Goal: Task Accomplishment & Management: Manage account settings

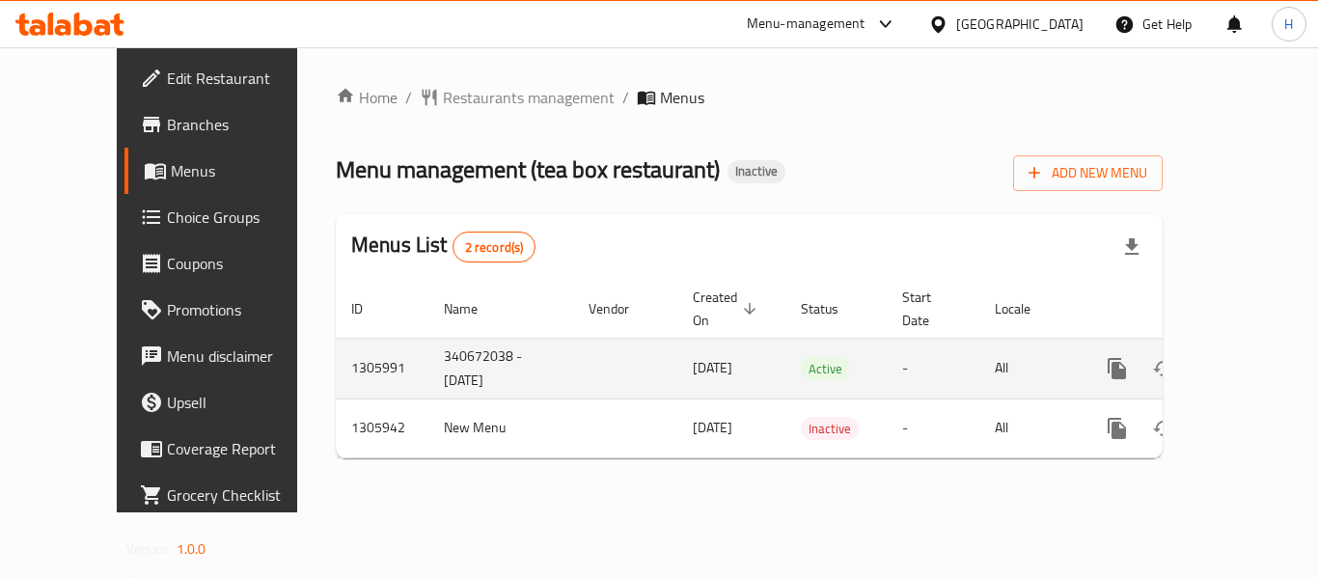
click at [1262, 346] on div "enhanced table" at bounding box center [1186, 369] width 185 height 46
click at [1248, 360] on icon "enhanced table" at bounding box center [1256, 368] width 17 height 17
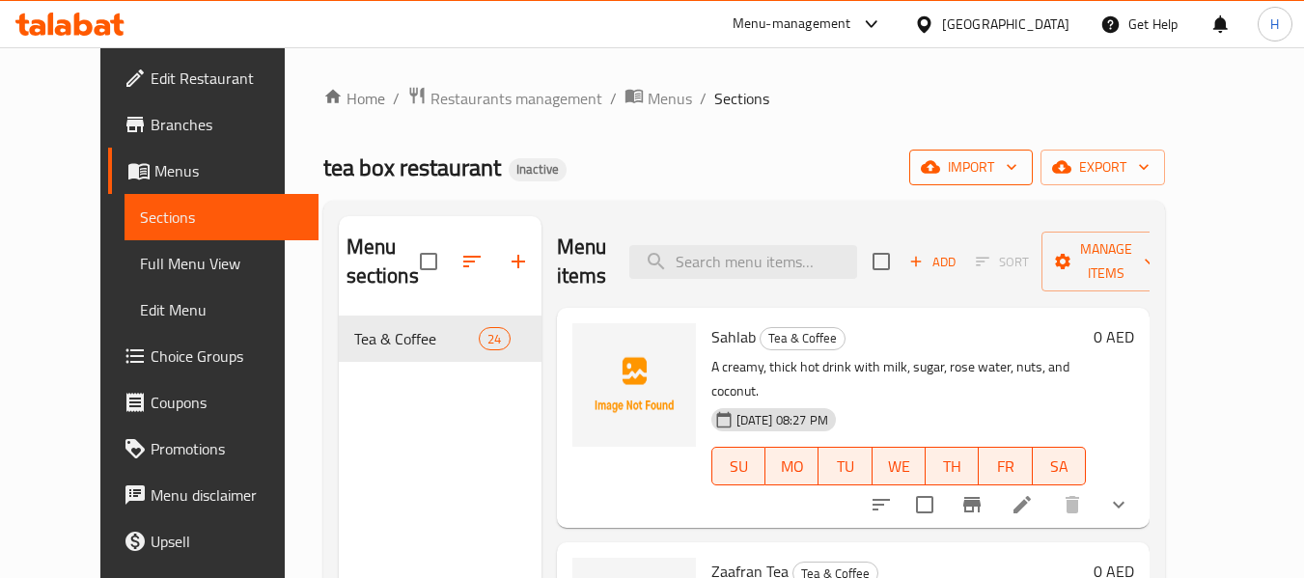
click at [1017, 172] on span "import" at bounding box center [971, 167] width 93 height 24
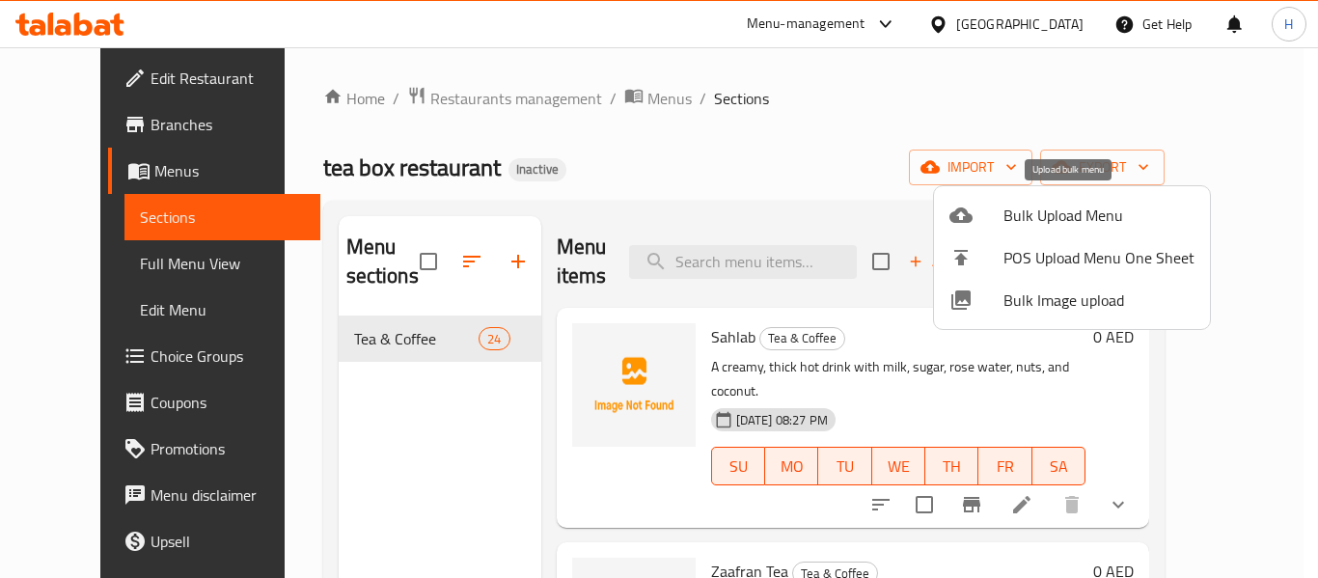
click at [1034, 204] on span "Bulk Upload Menu" at bounding box center [1099, 215] width 191 height 23
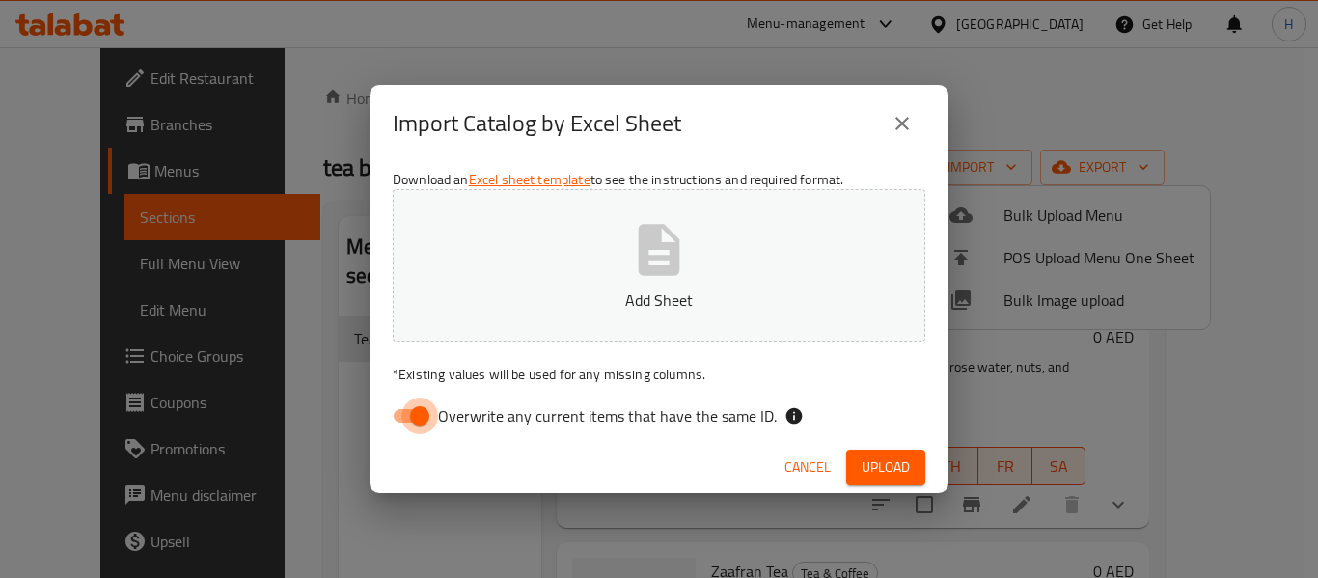
click at [424, 415] on input "Overwrite any current items that have the same ID." at bounding box center [420, 416] width 110 height 37
checkbox input "false"
click at [575, 278] on button "Add Sheet" at bounding box center [659, 265] width 533 height 152
click at [906, 454] on button "Upload" at bounding box center [885, 468] width 79 height 36
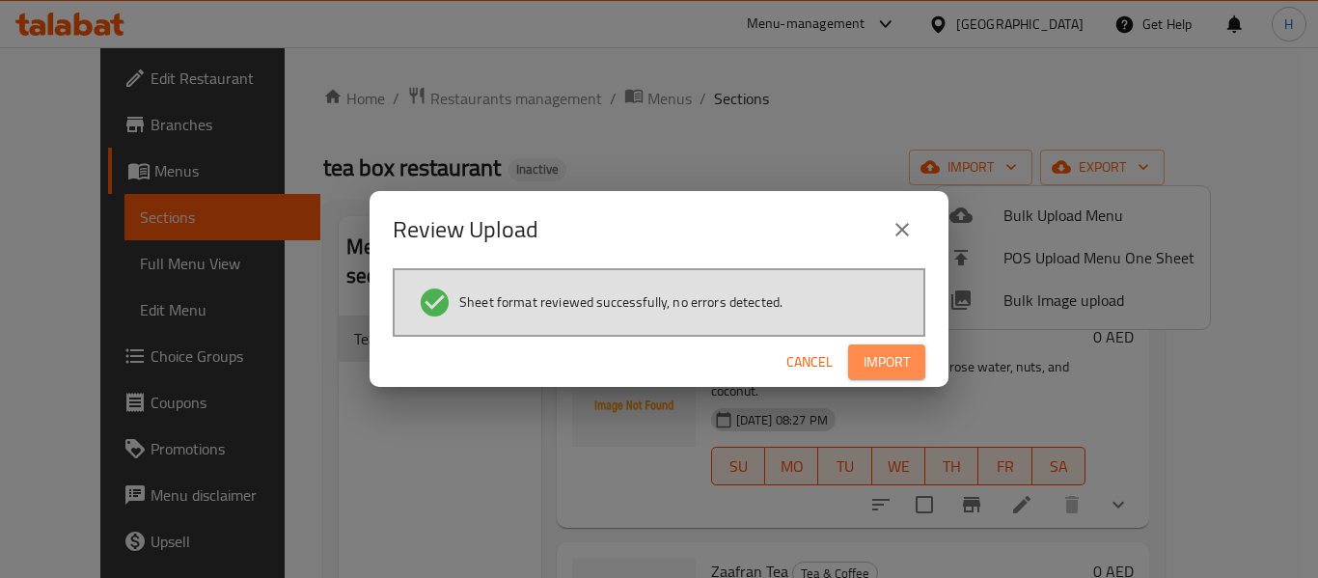
click at [900, 353] on span "Import" at bounding box center [887, 362] width 46 height 24
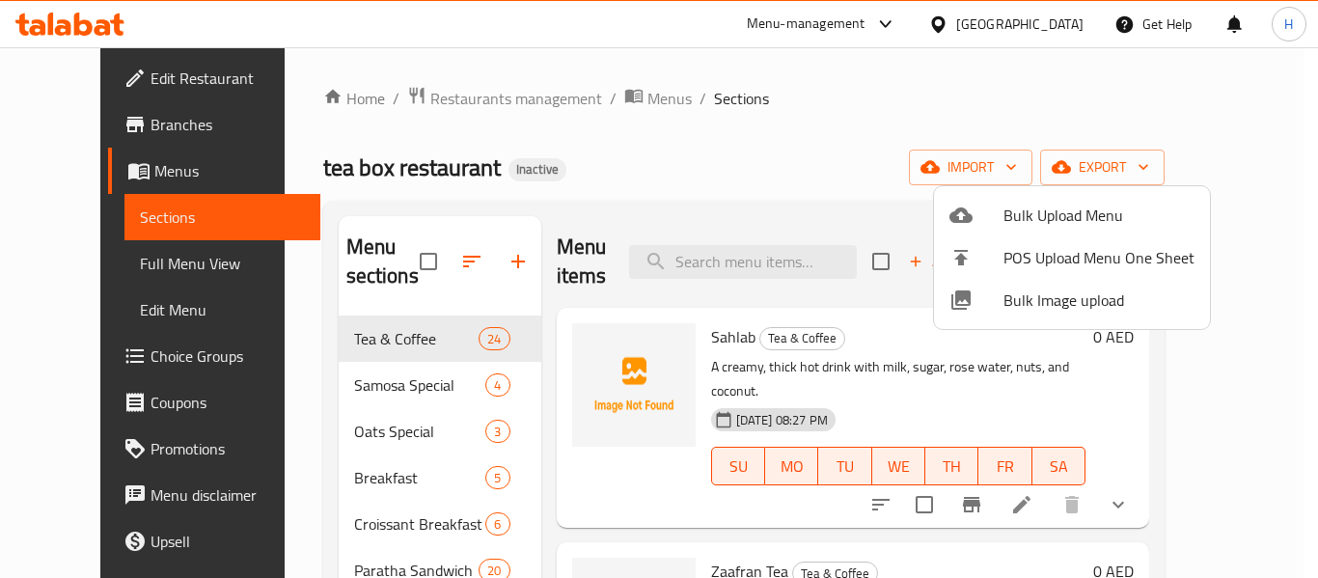
click at [397, 397] on div at bounding box center [659, 289] width 1318 height 578
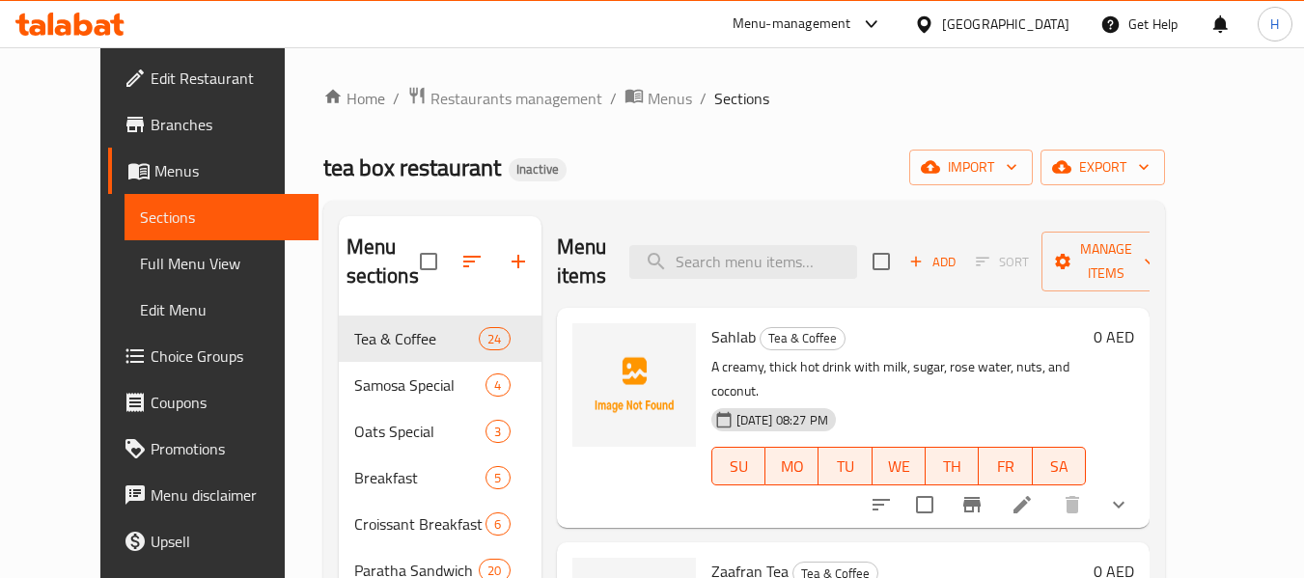
click at [397, 390] on span "Samosa Special" at bounding box center [420, 385] width 132 height 23
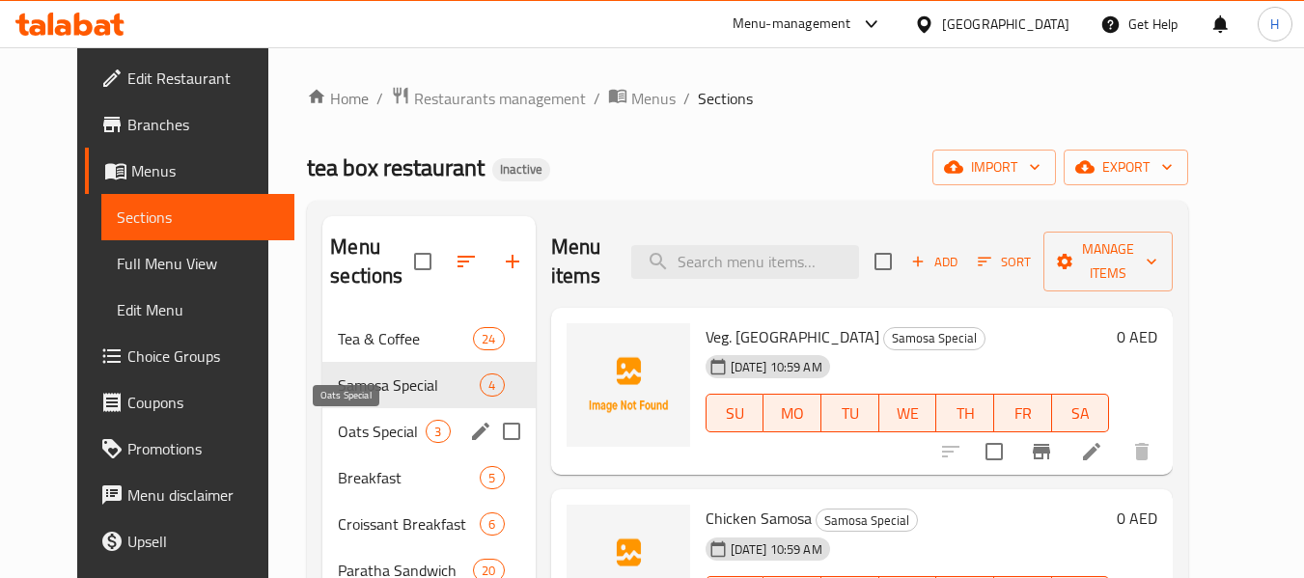
click at [377, 424] on span "Oats Special" at bounding box center [382, 431] width 88 height 23
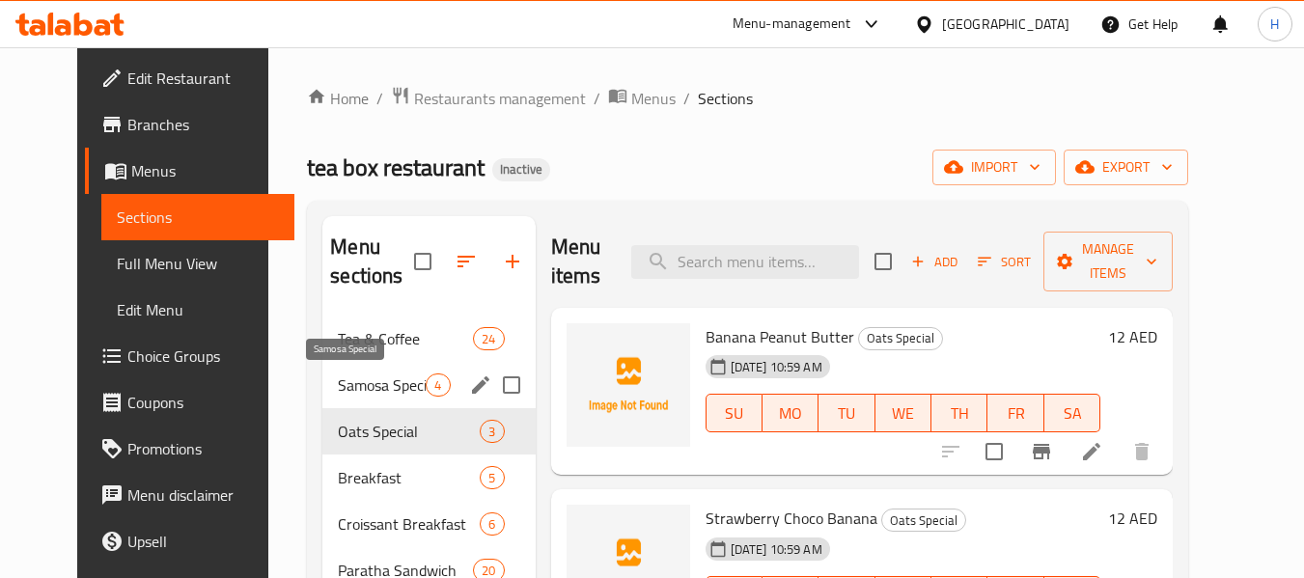
click at [376, 392] on span "Samosa Special" at bounding box center [382, 385] width 88 height 23
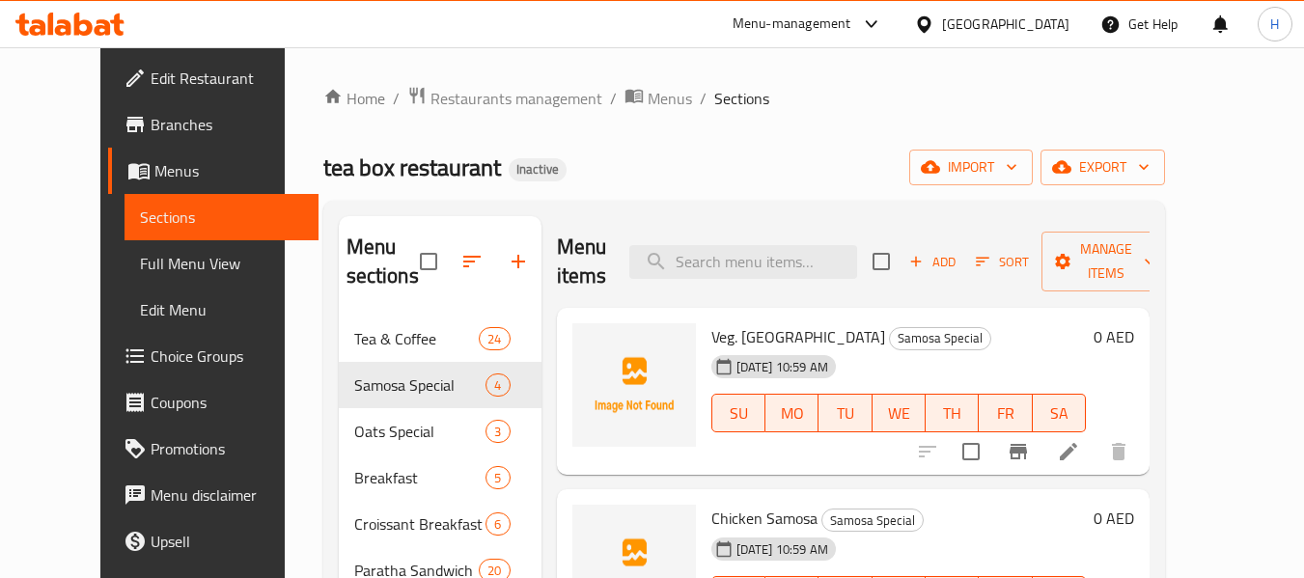
click at [140, 268] on span "Full Menu View" at bounding box center [221, 263] width 163 height 23
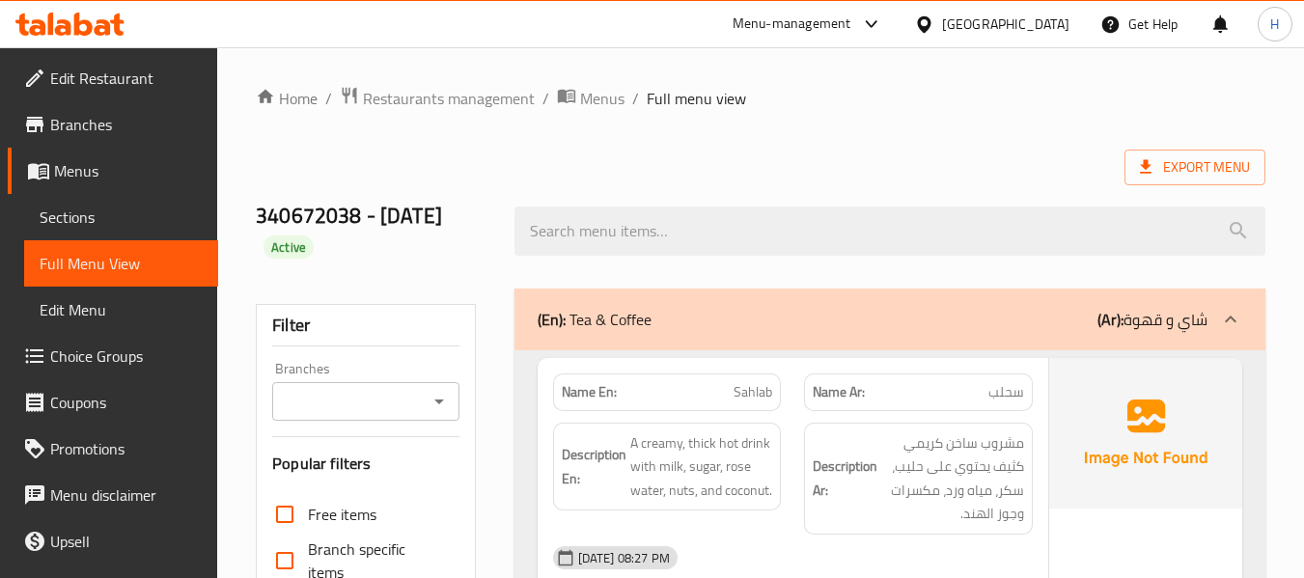
click at [1230, 310] on icon at bounding box center [1230, 319] width 23 height 23
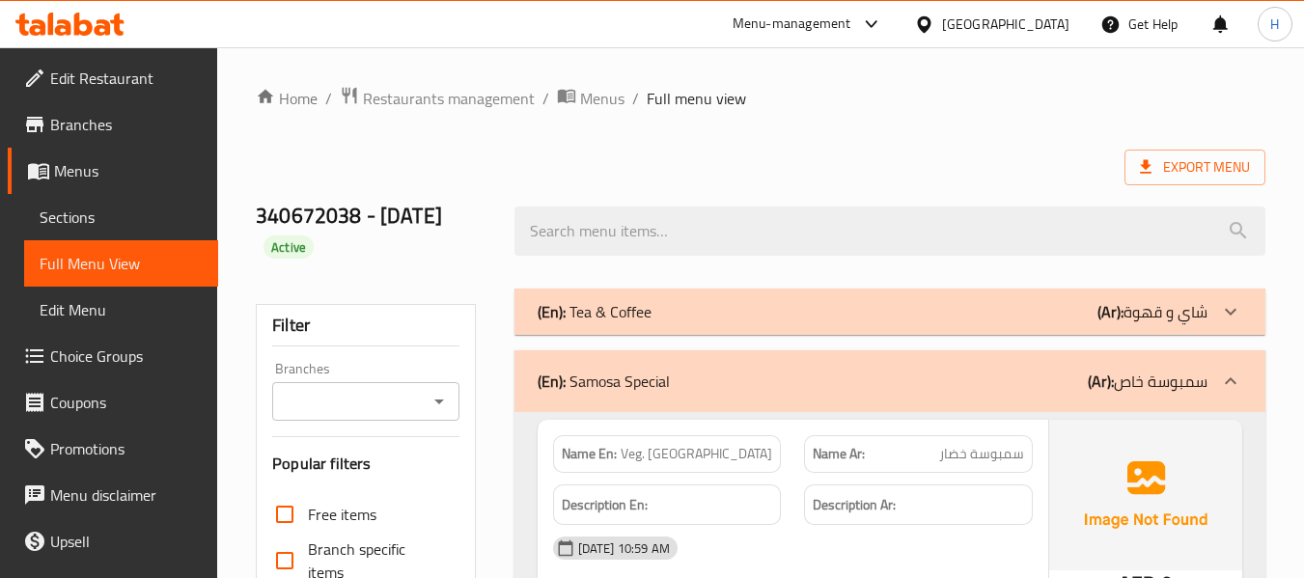
scroll to position [514, 0]
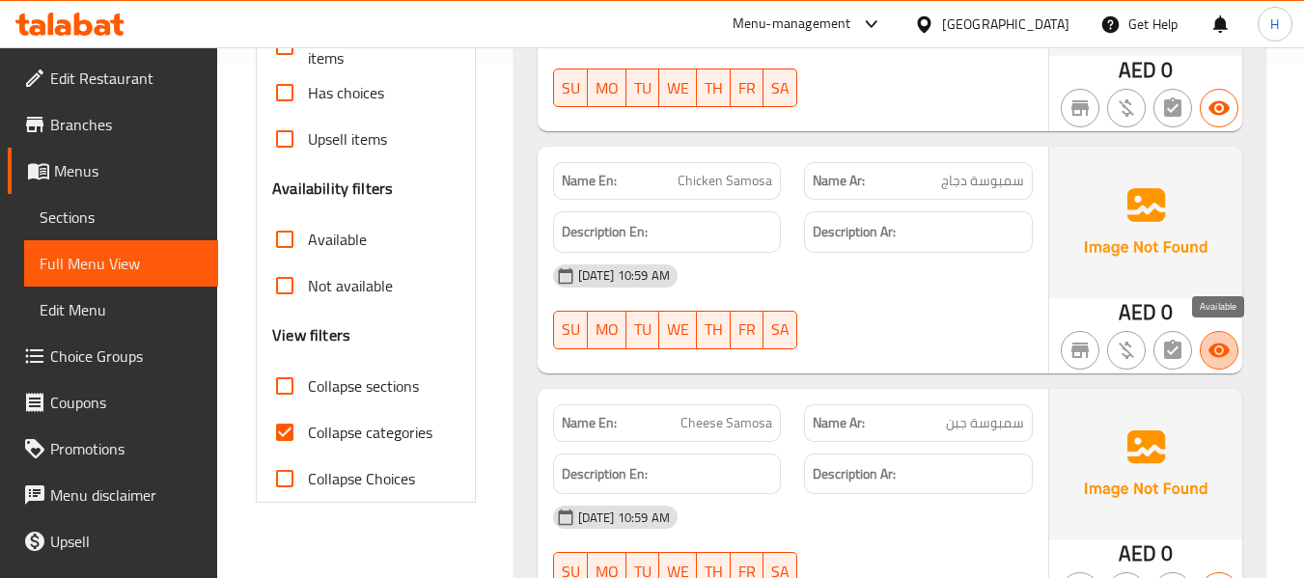
click at [1215, 353] on icon "button" at bounding box center [1218, 350] width 21 height 14
click at [1218, 343] on icon "button" at bounding box center [1218, 350] width 23 height 23
click at [97, 168] on span "Menus" at bounding box center [128, 170] width 149 height 23
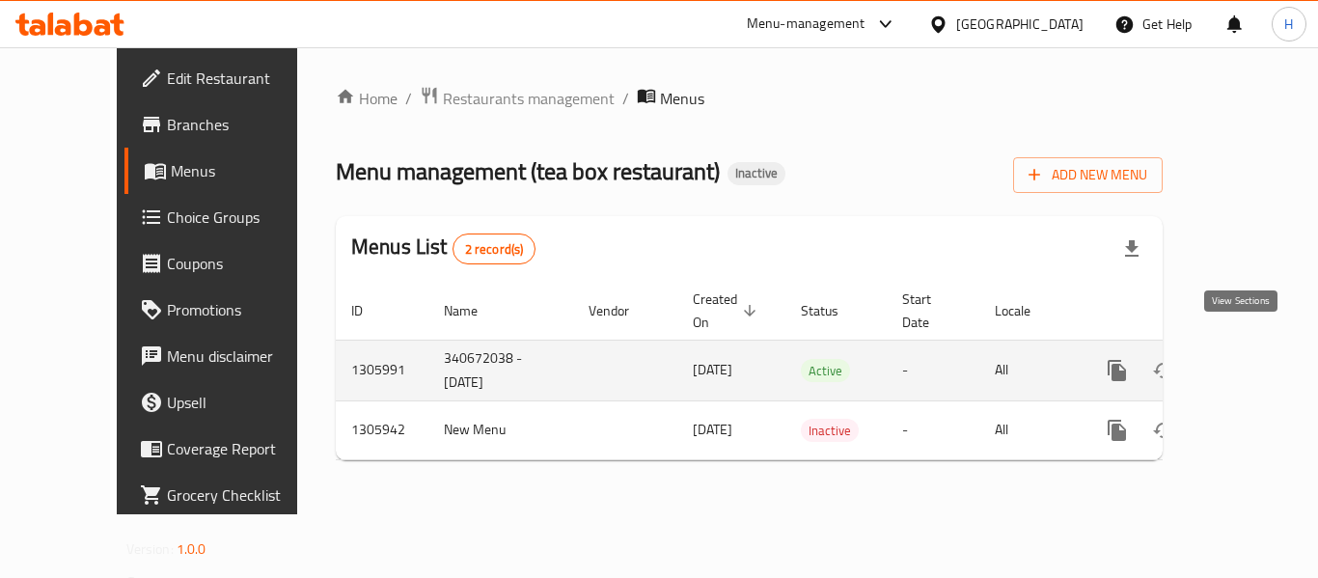
click at [1252, 359] on icon "enhanced table" at bounding box center [1256, 370] width 23 height 23
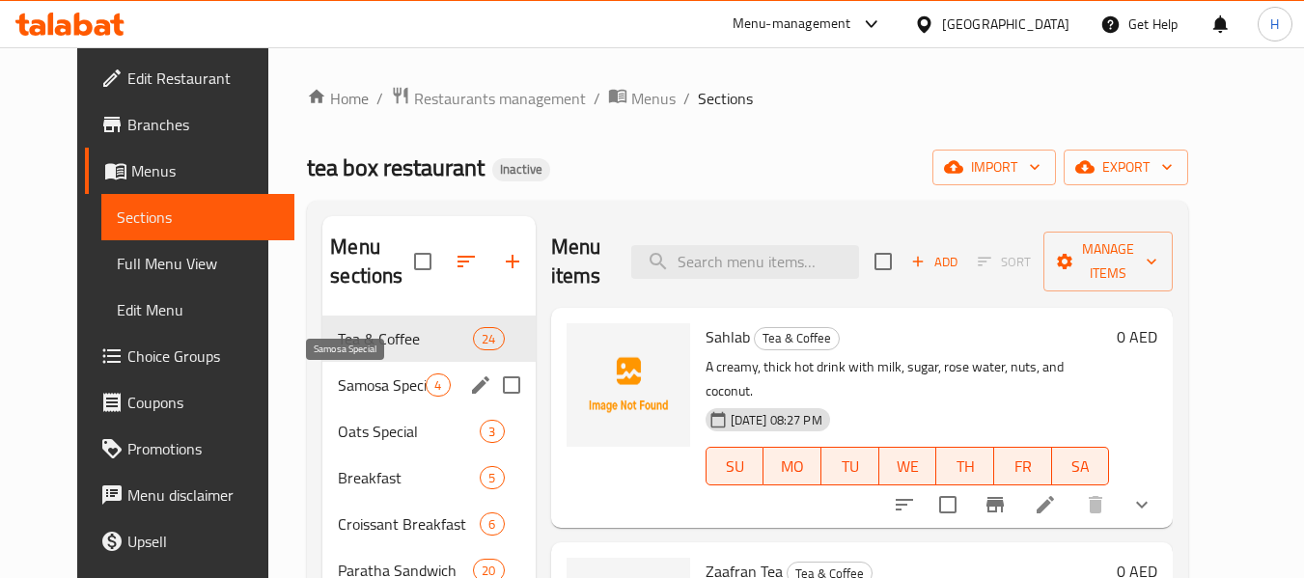
click at [346, 386] on span "Samosa Special" at bounding box center [382, 385] width 88 height 23
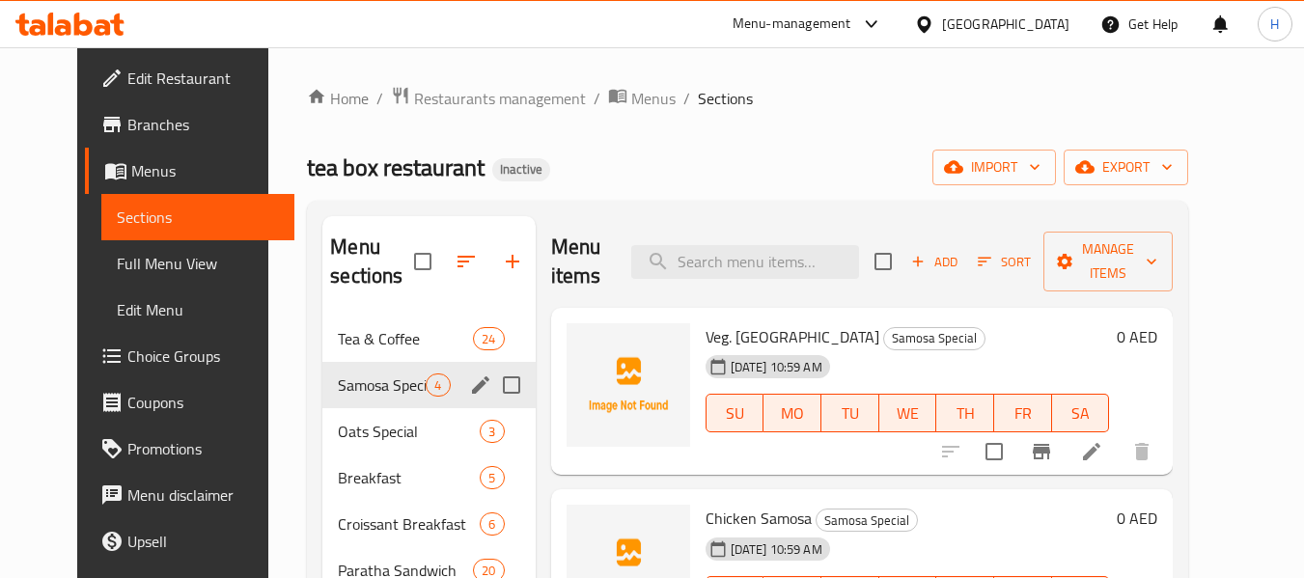
click at [508, 389] on input "Menu sections" at bounding box center [511, 385] width 41 height 41
click at [495, 392] on input "Menu sections" at bounding box center [511, 385] width 41 height 41
checkbox input "true"
click at [1100, 443] on icon at bounding box center [1091, 451] width 17 height 17
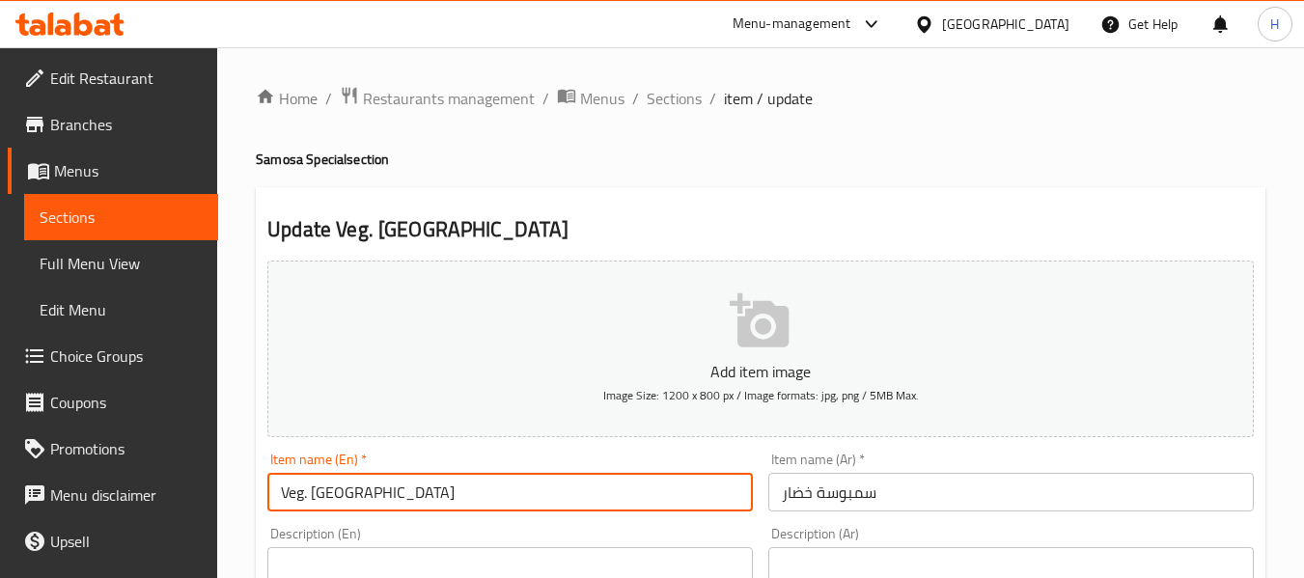
click at [464, 506] on input "Veg. [GEOGRAPHIC_DATA]" at bounding box center [509, 492] width 485 height 39
click at [663, 90] on span "Sections" at bounding box center [674, 98] width 55 height 23
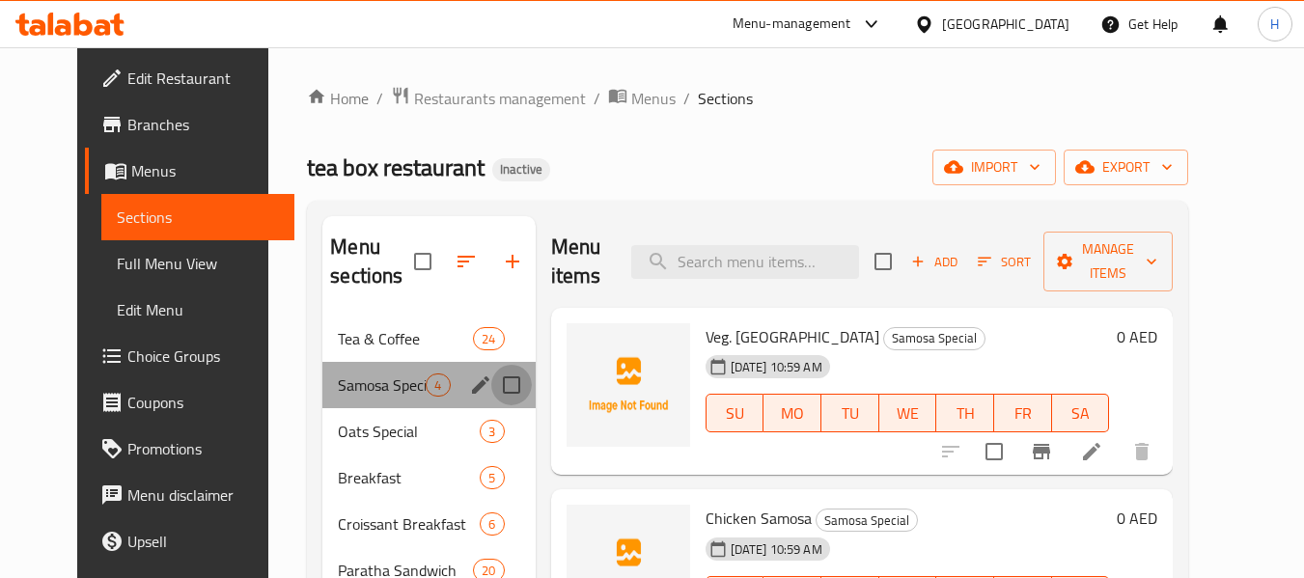
click at [506, 388] on input "Menu sections" at bounding box center [511, 385] width 41 height 41
checkbox input "true"
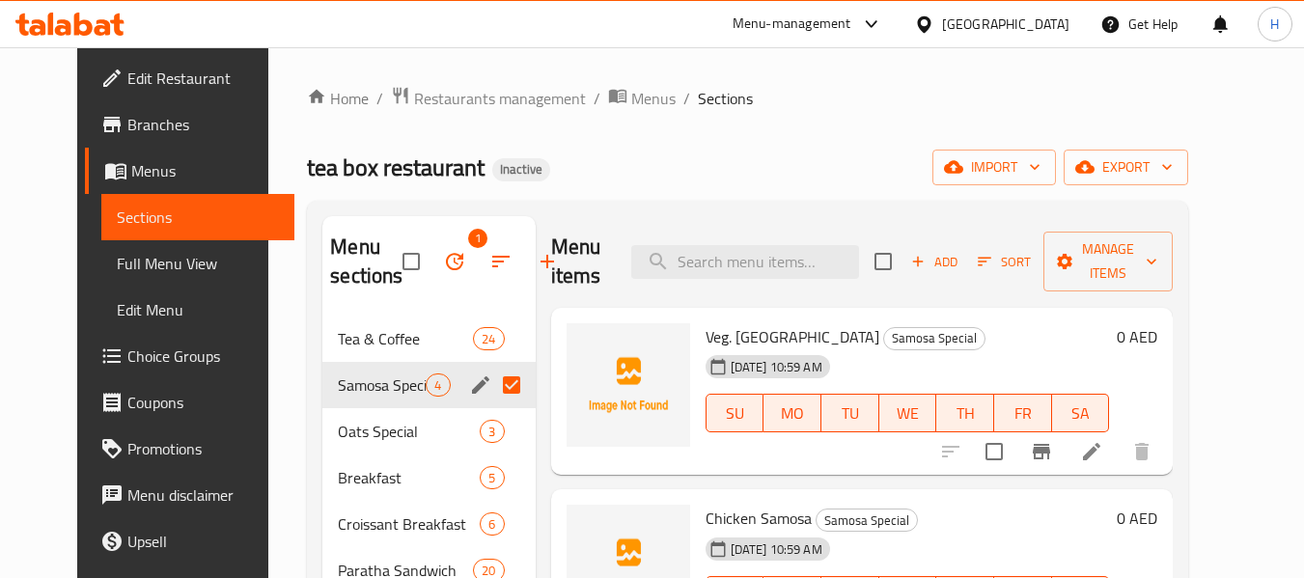
click at [117, 269] on span "Full Menu View" at bounding box center [198, 263] width 163 height 23
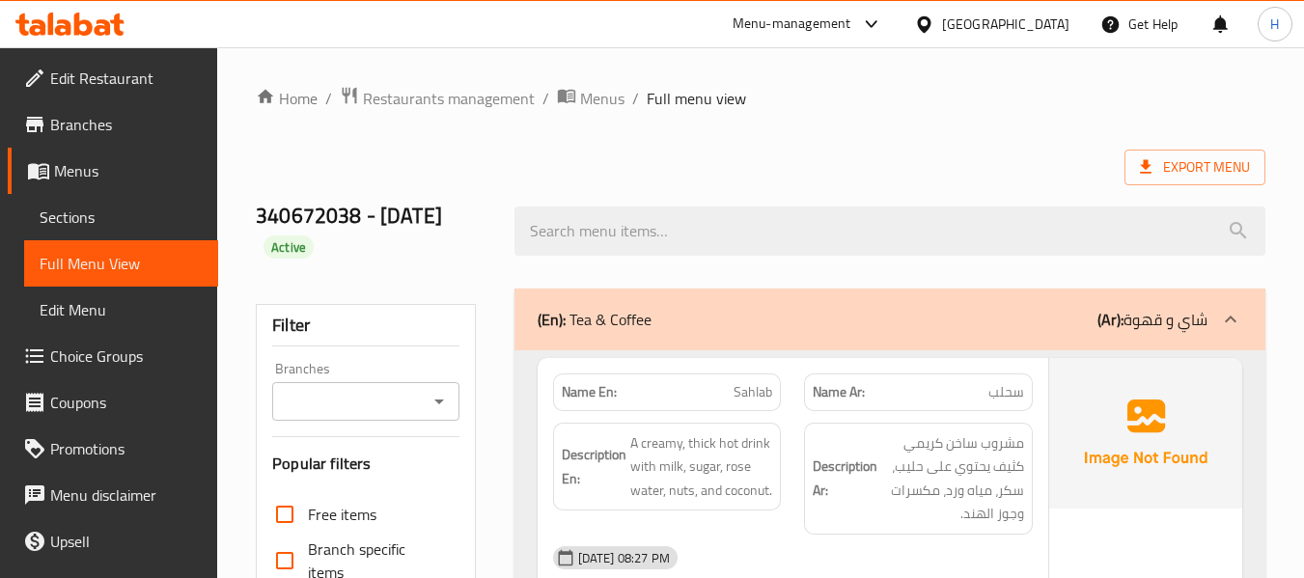
click at [1222, 322] on icon at bounding box center [1230, 319] width 23 height 23
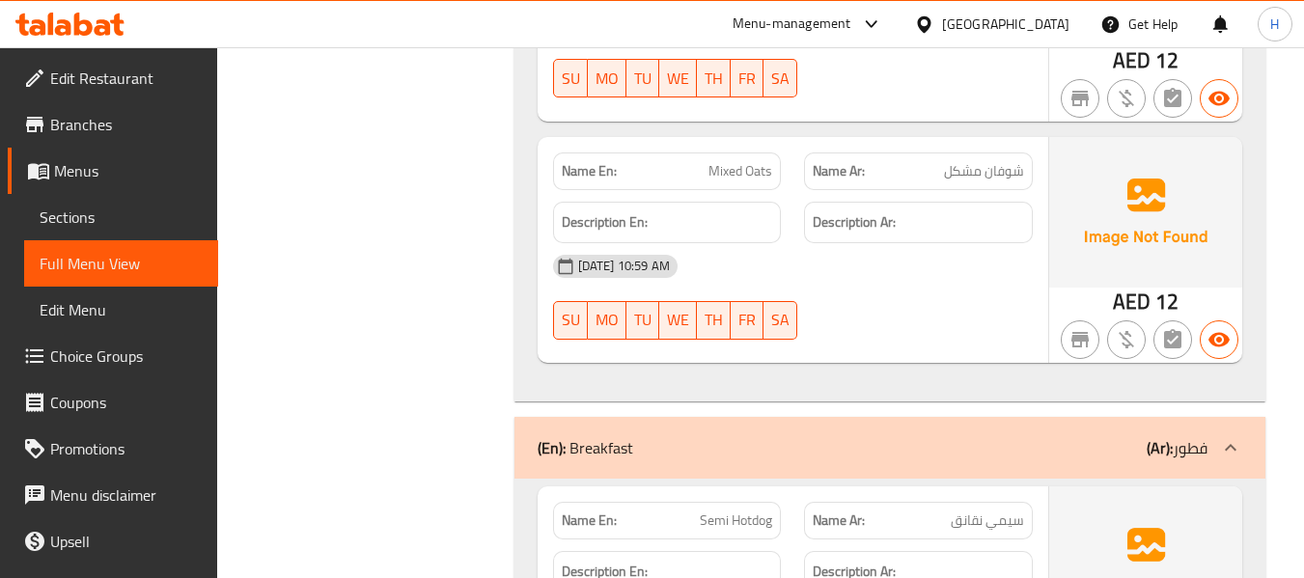
scroll to position [2059, 0]
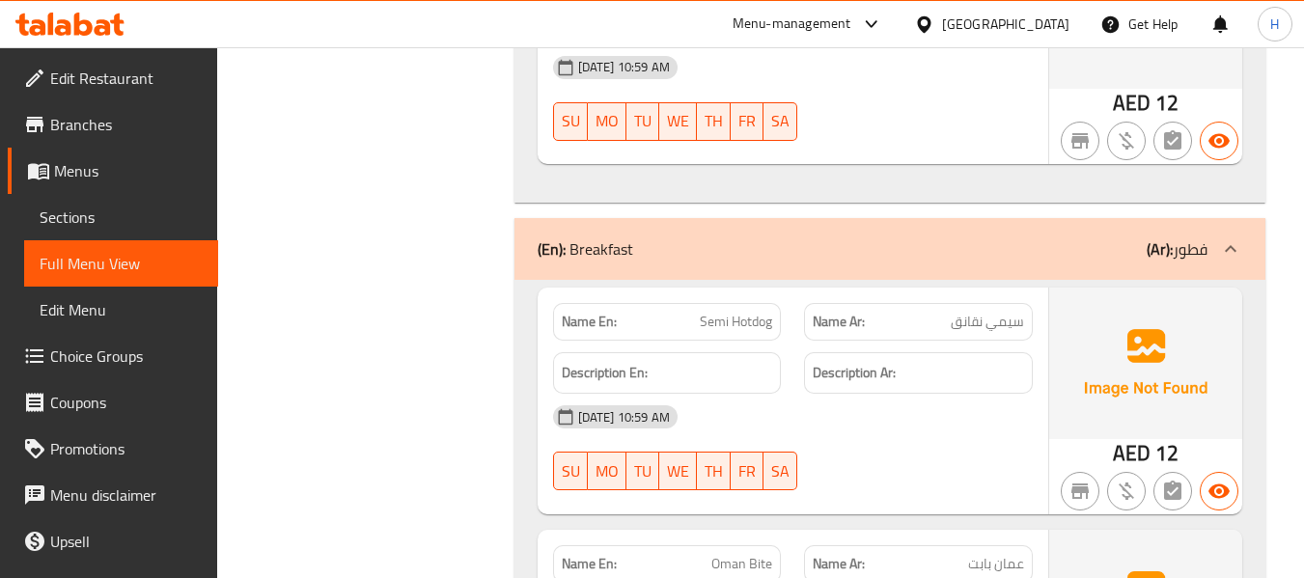
click at [119, 208] on span "Sections" at bounding box center [121, 217] width 163 height 23
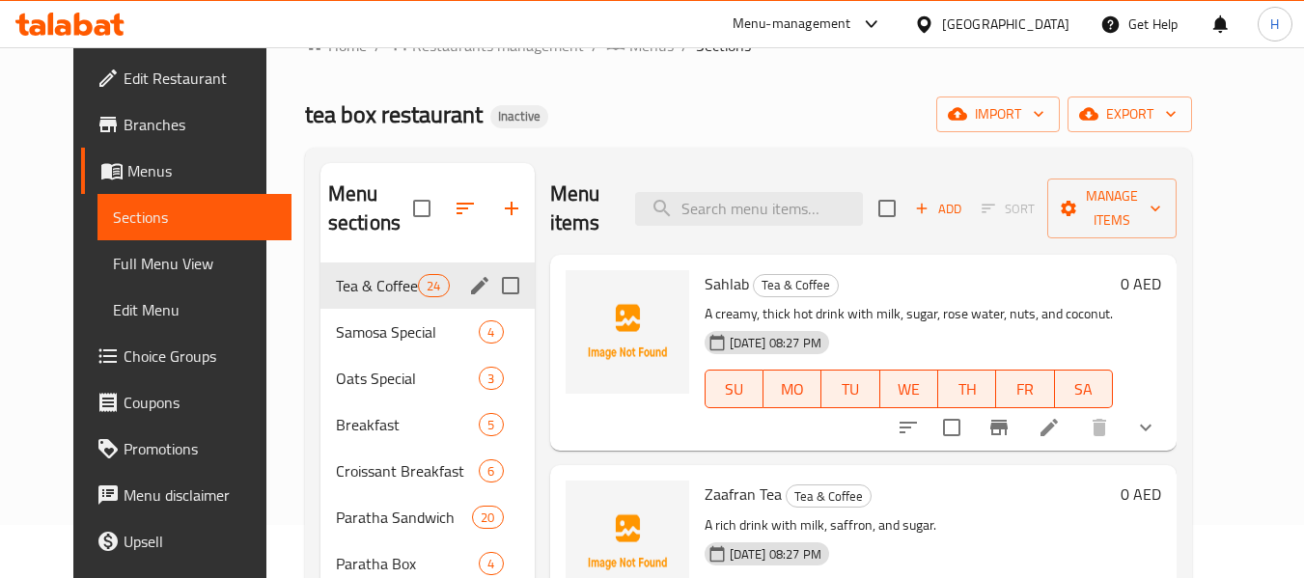
scroll to position [52, 0]
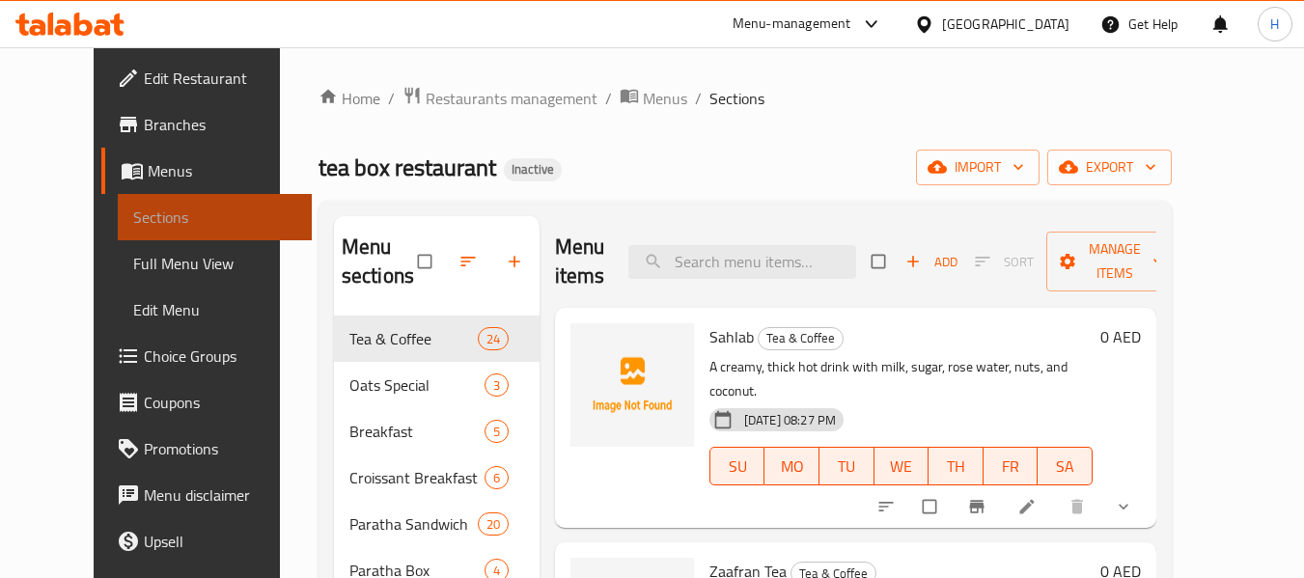
click at [133, 216] on span "Sections" at bounding box center [214, 217] width 163 height 23
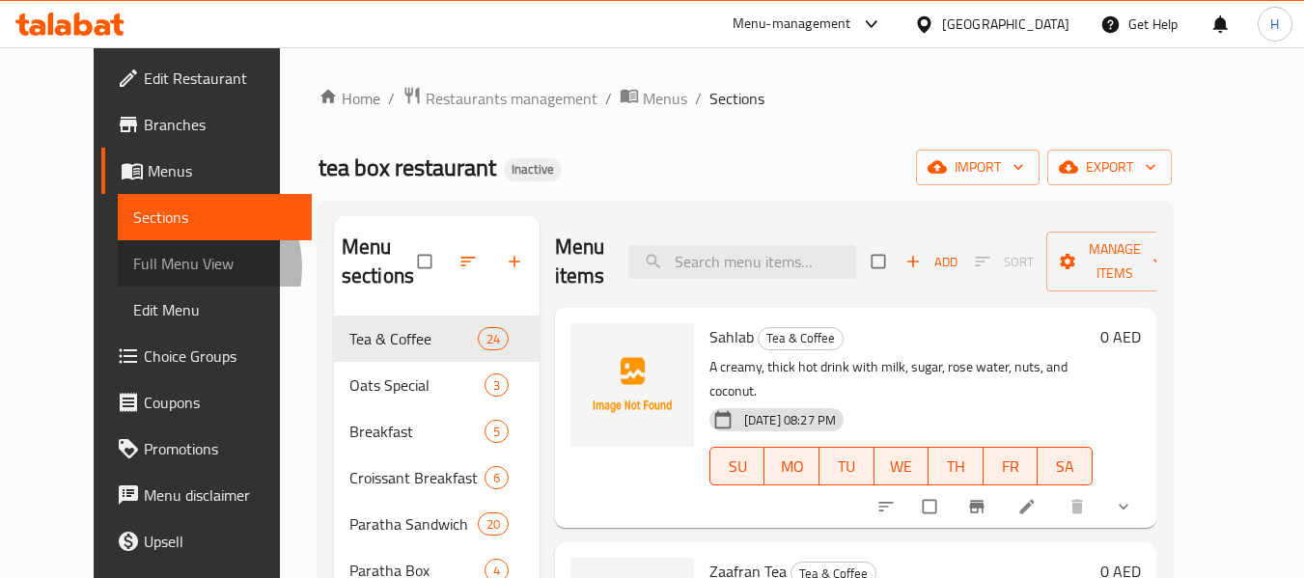
click at [133, 267] on span "Full Menu View" at bounding box center [214, 263] width 163 height 23
click at [133, 261] on span "Full Menu View" at bounding box center [214, 263] width 163 height 23
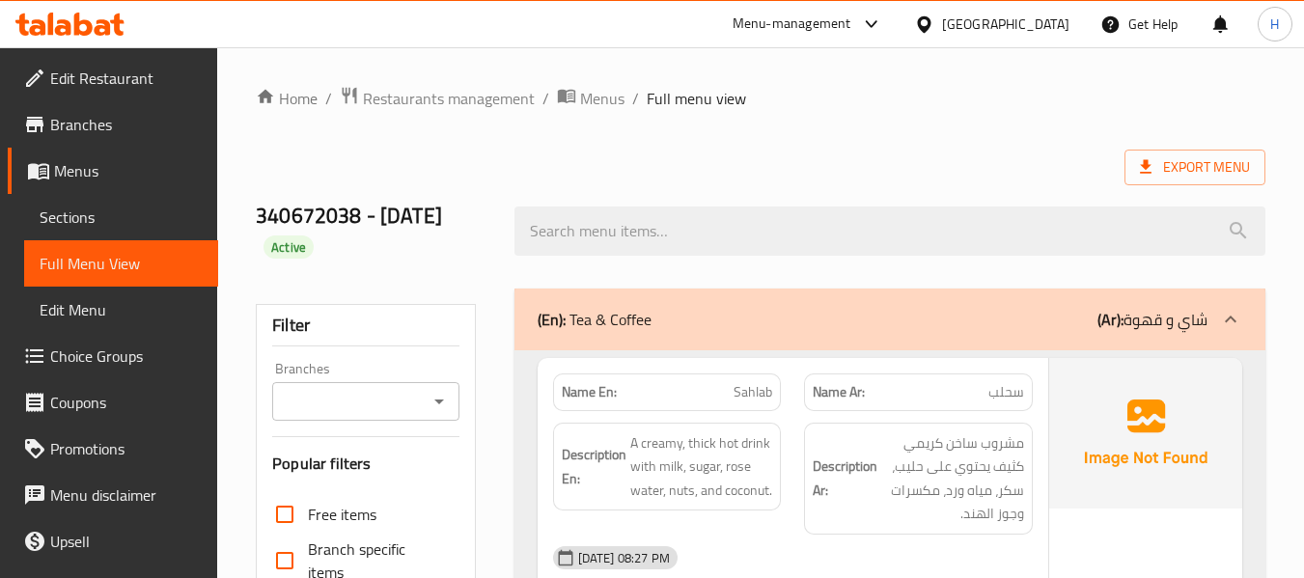
click at [1224, 321] on icon at bounding box center [1230, 319] width 23 height 23
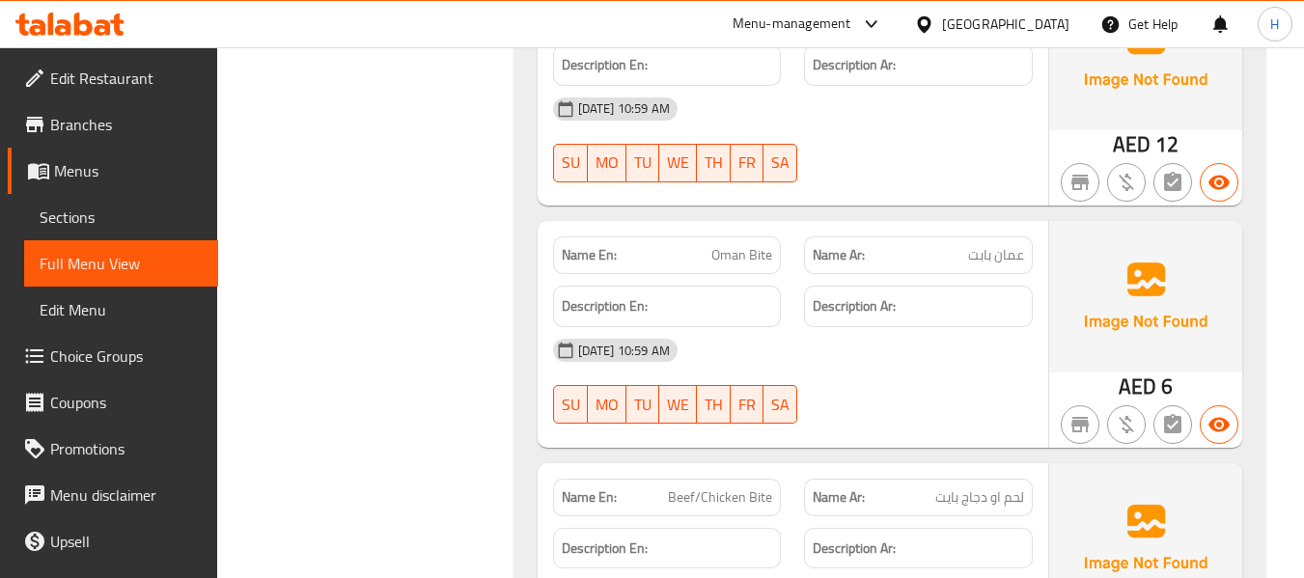
scroll to position [1802, 0]
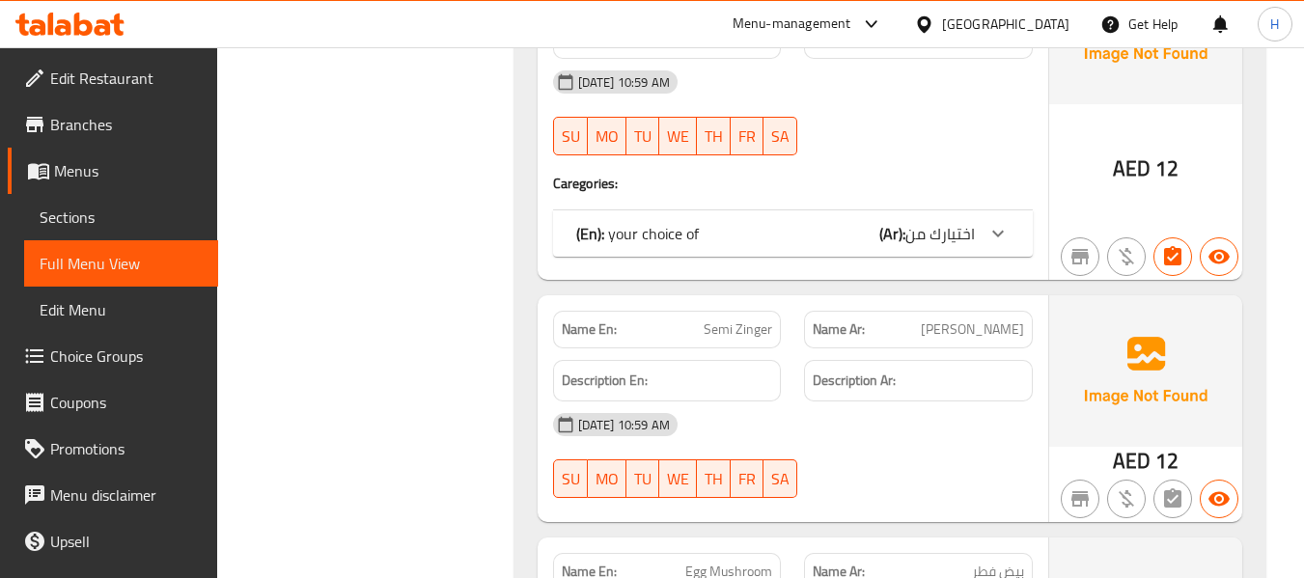
click at [783, 222] on div "(En): your choice of (Ar): اختيارك من" at bounding box center [775, 233] width 399 height 23
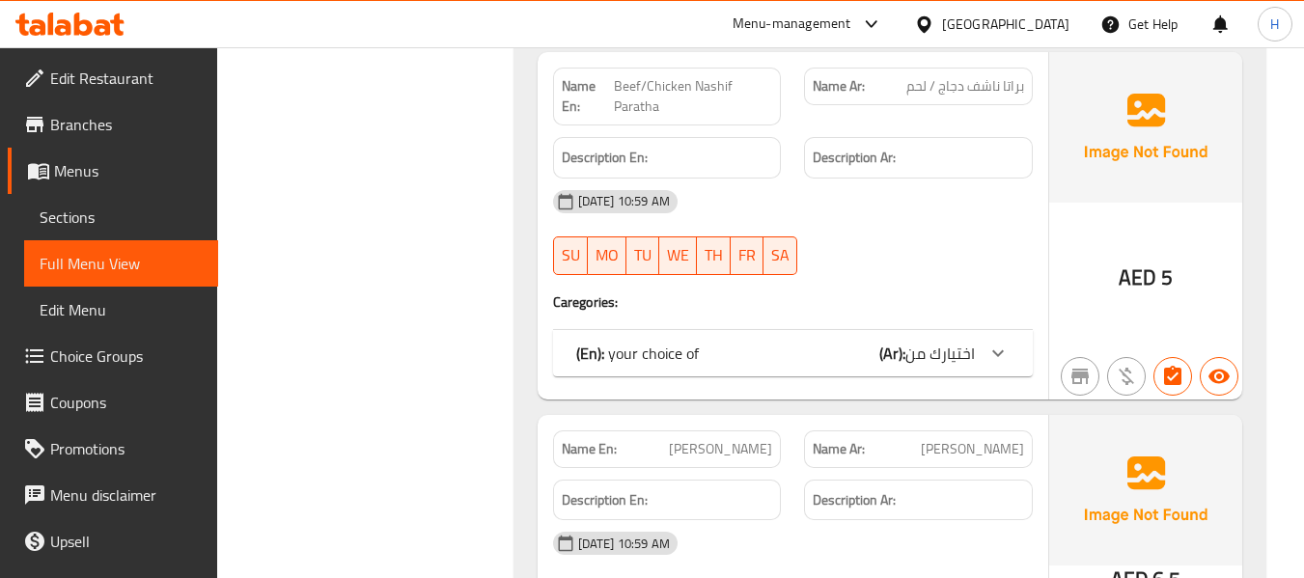
scroll to position [5663, 0]
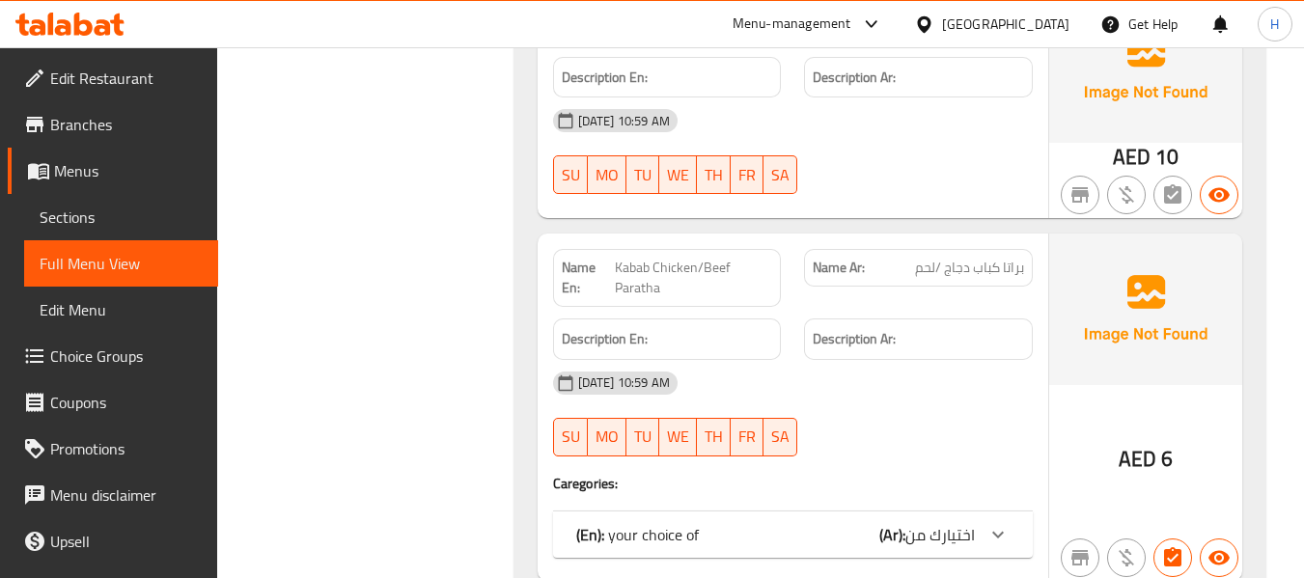
scroll to position [7207, 0]
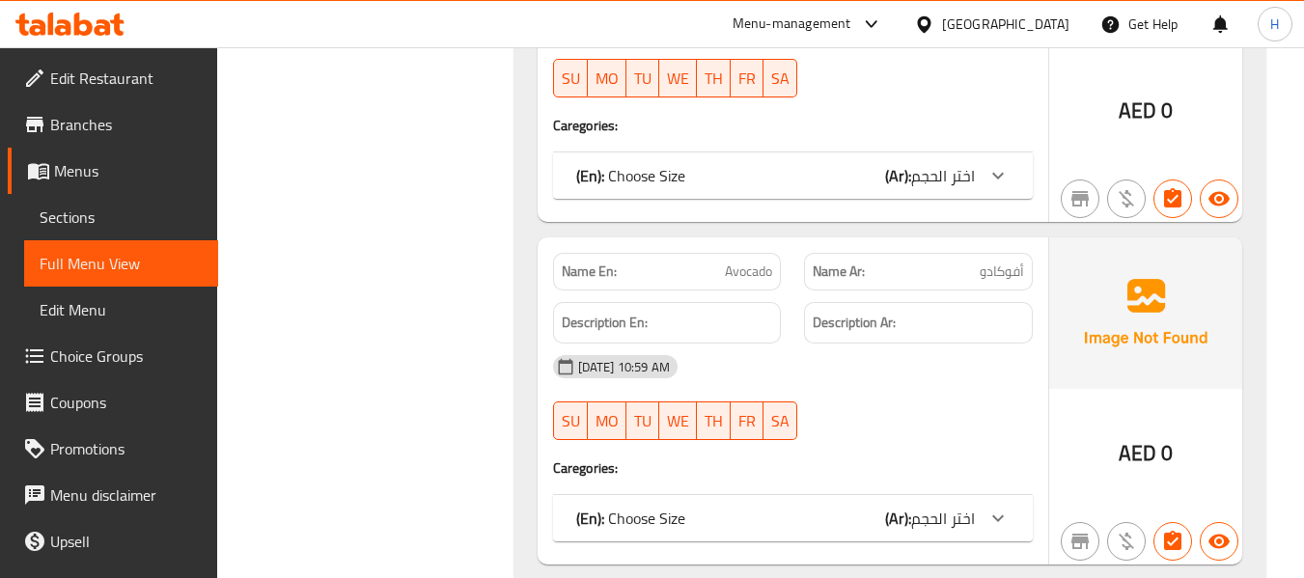
scroll to position [11324, 0]
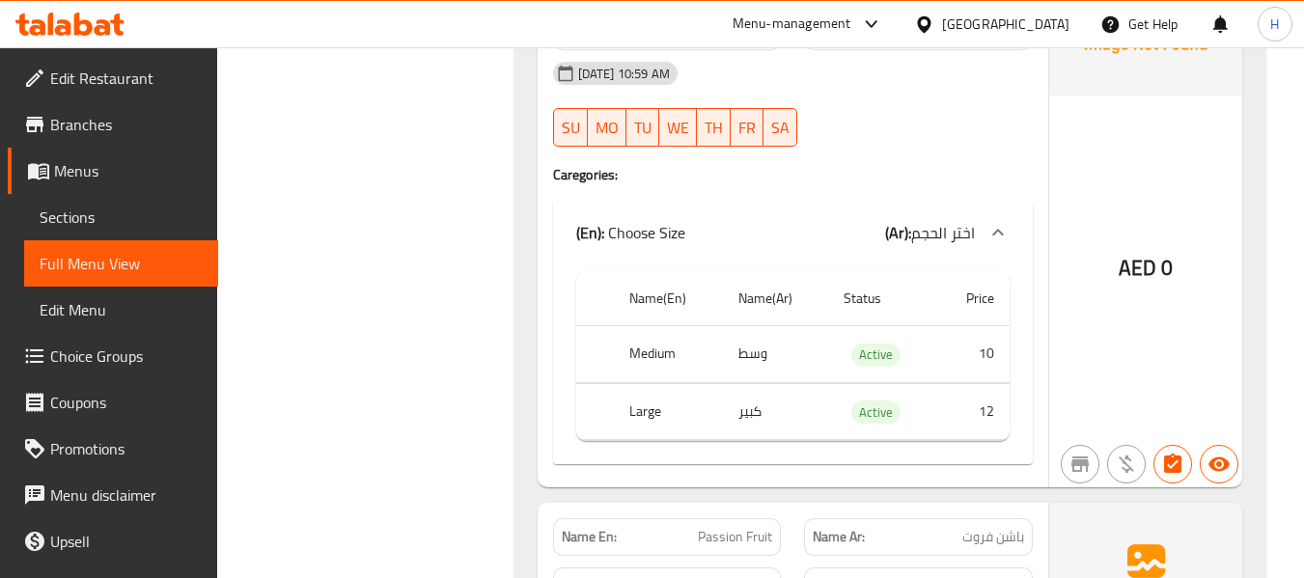
scroll to position [11840, 0]
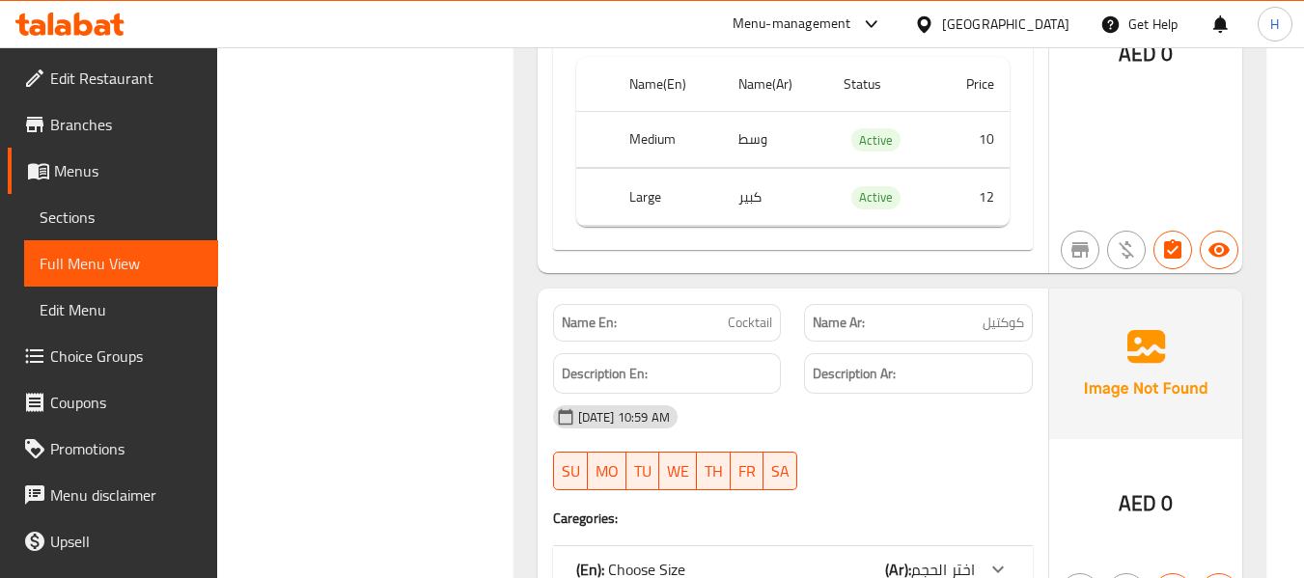
scroll to position [12612, 0]
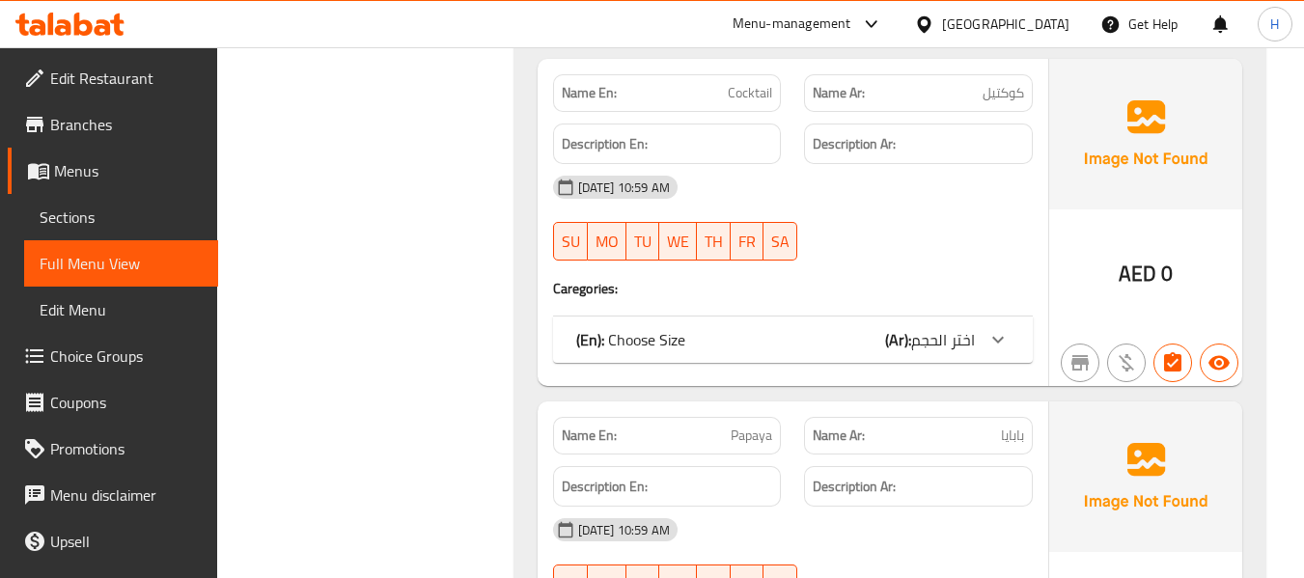
drag, startPoint x: 894, startPoint y: 329, endPoint x: 878, endPoint y: 337, distance: 17.3
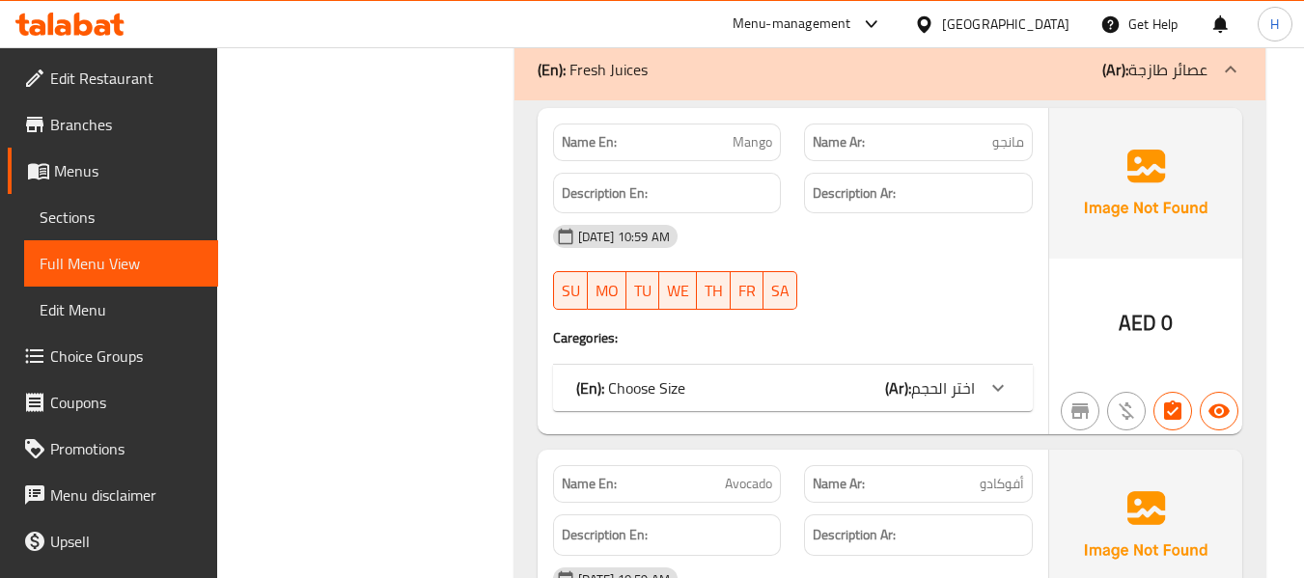
scroll to position [11067, 0]
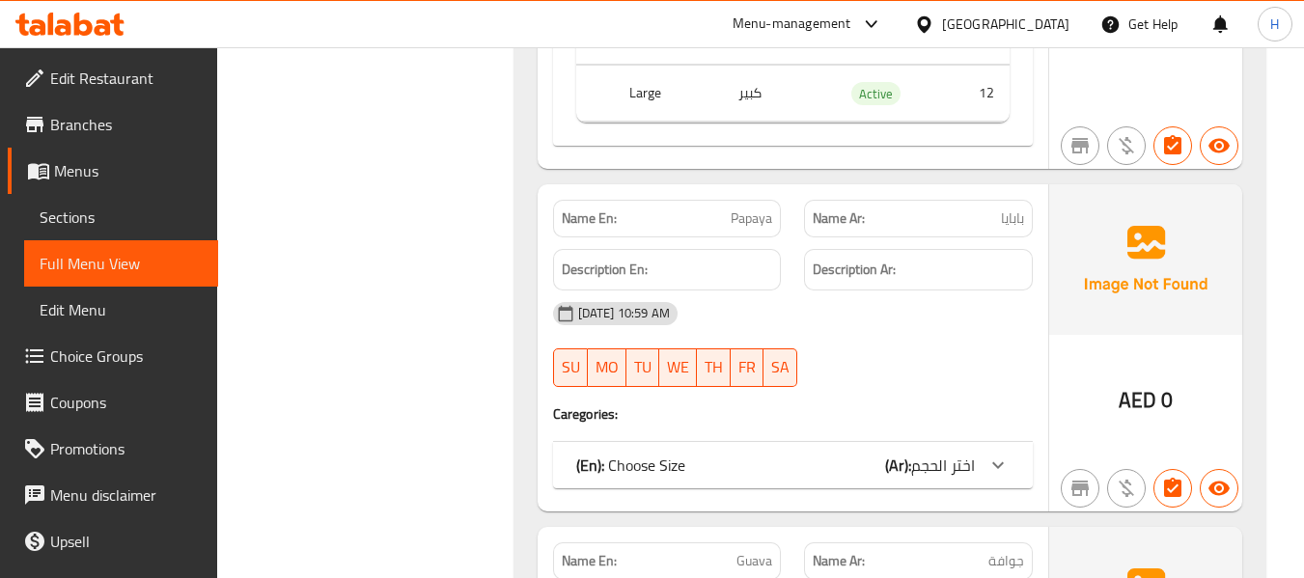
scroll to position [13384, 0]
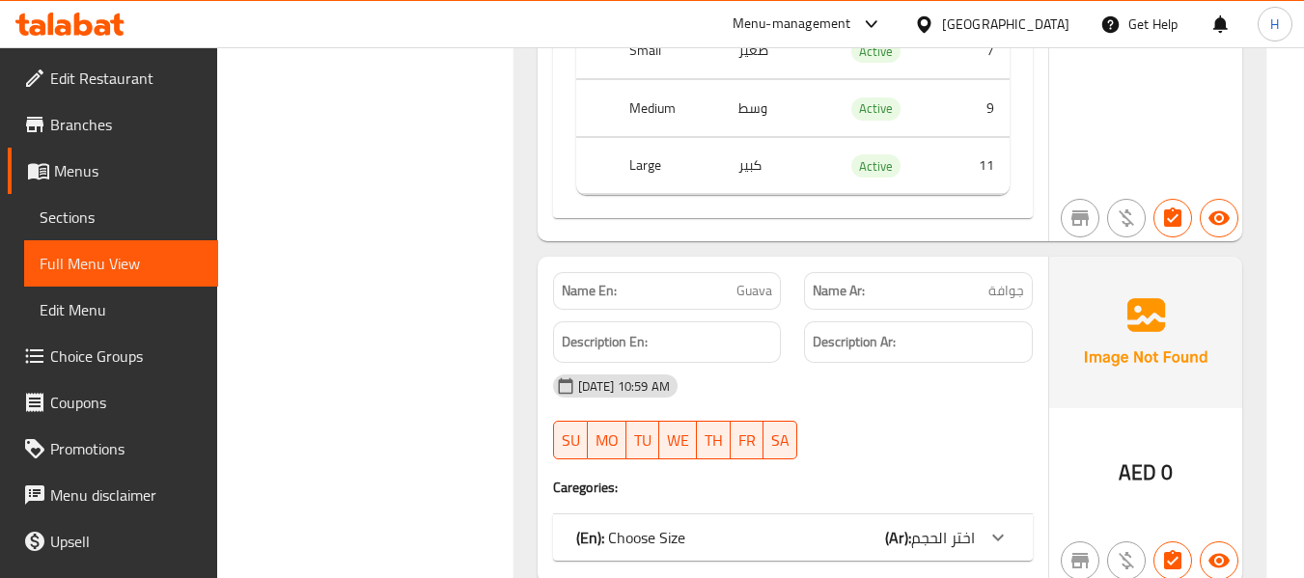
scroll to position [13898, 0]
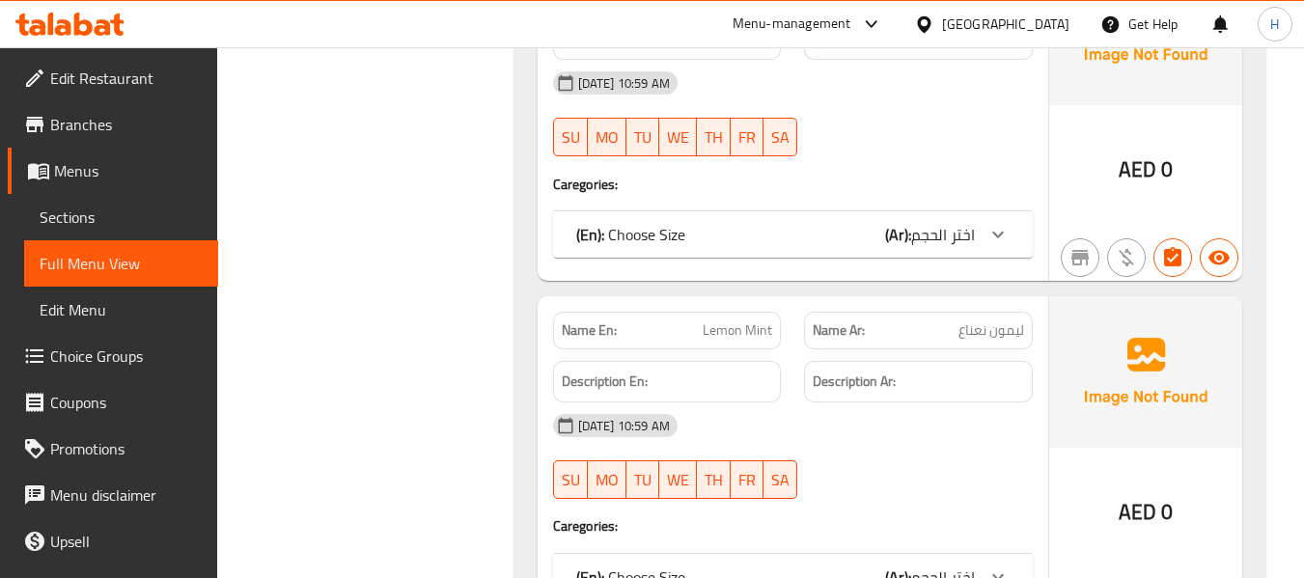
scroll to position [14928, 0]
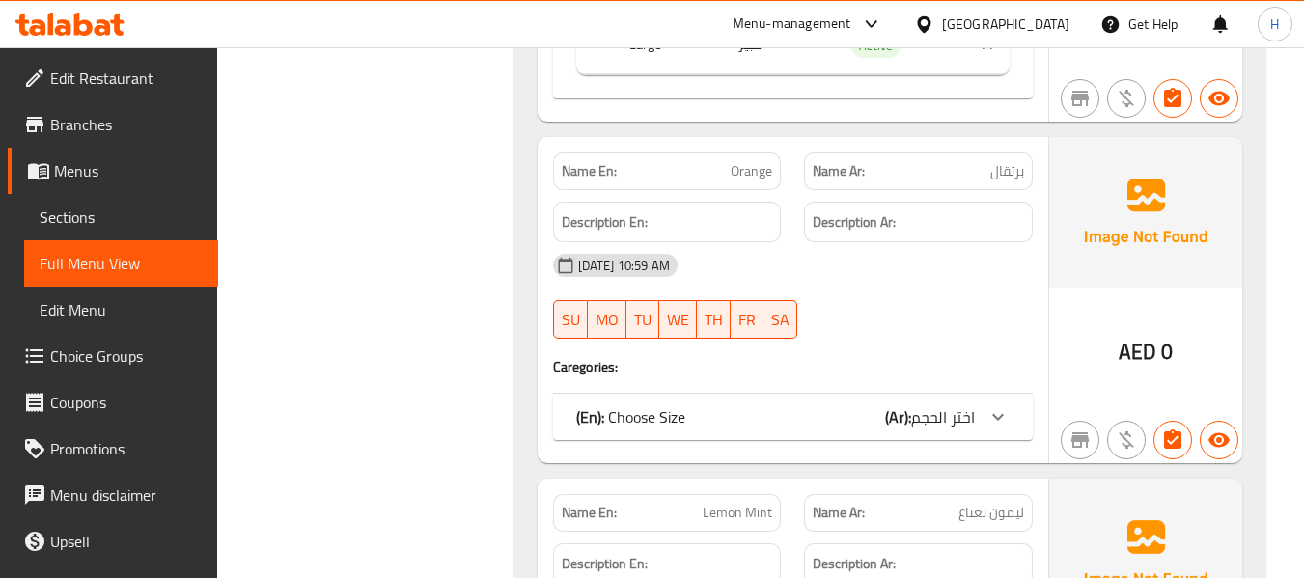
scroll to position [14670, 0]
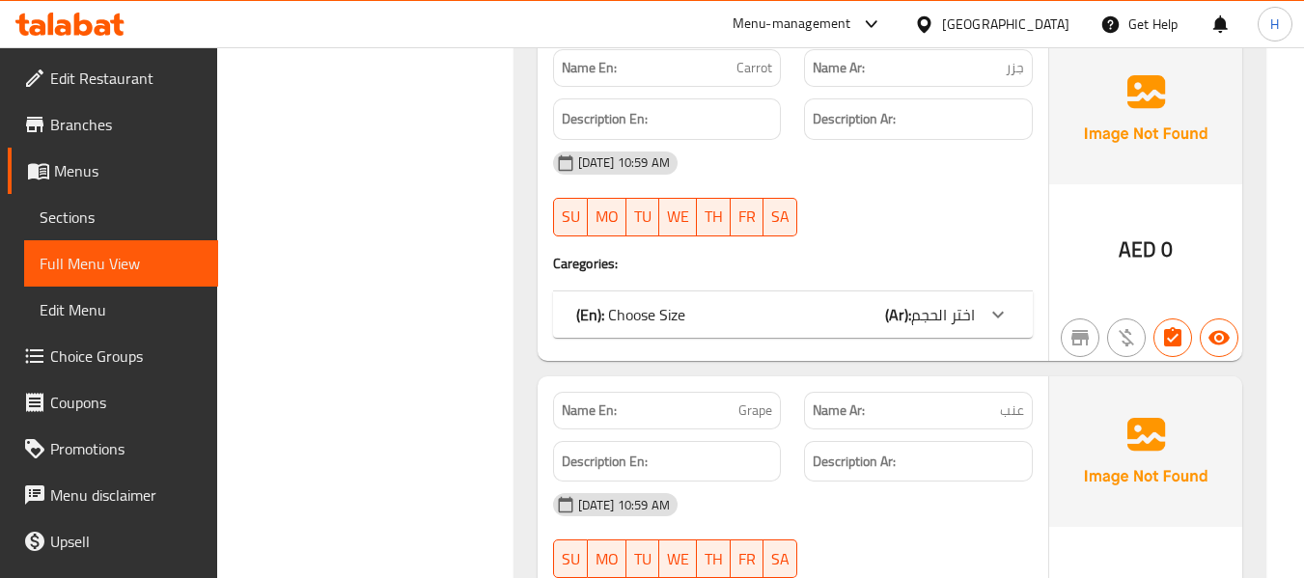
scroll to position [15957, 0]
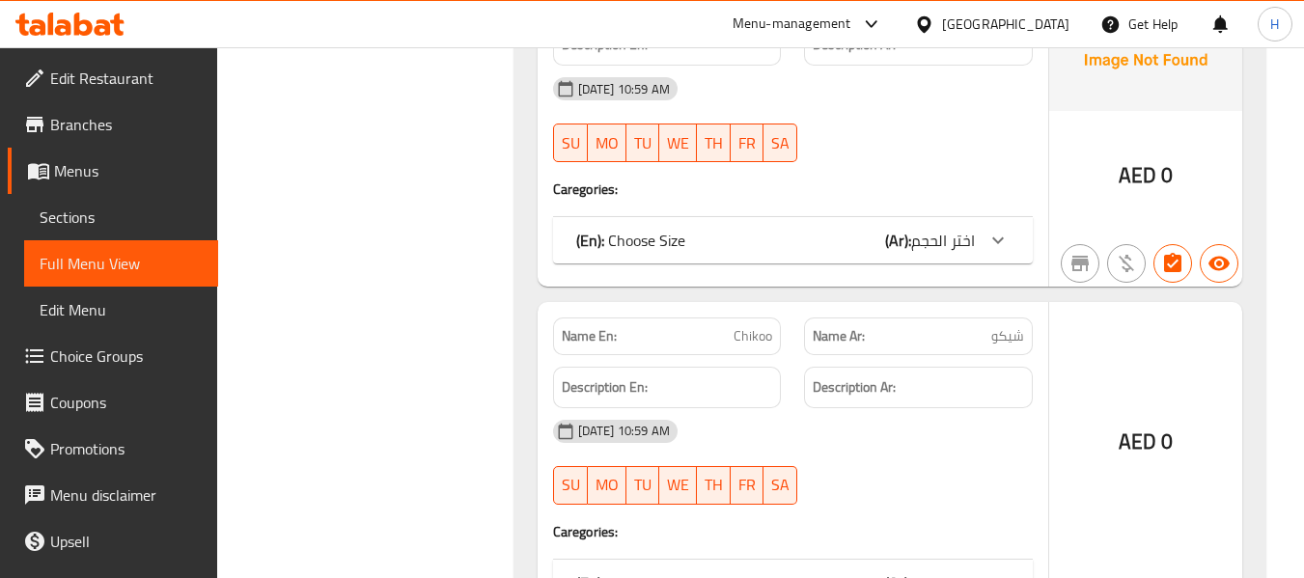
scroll to position [16729, 0]
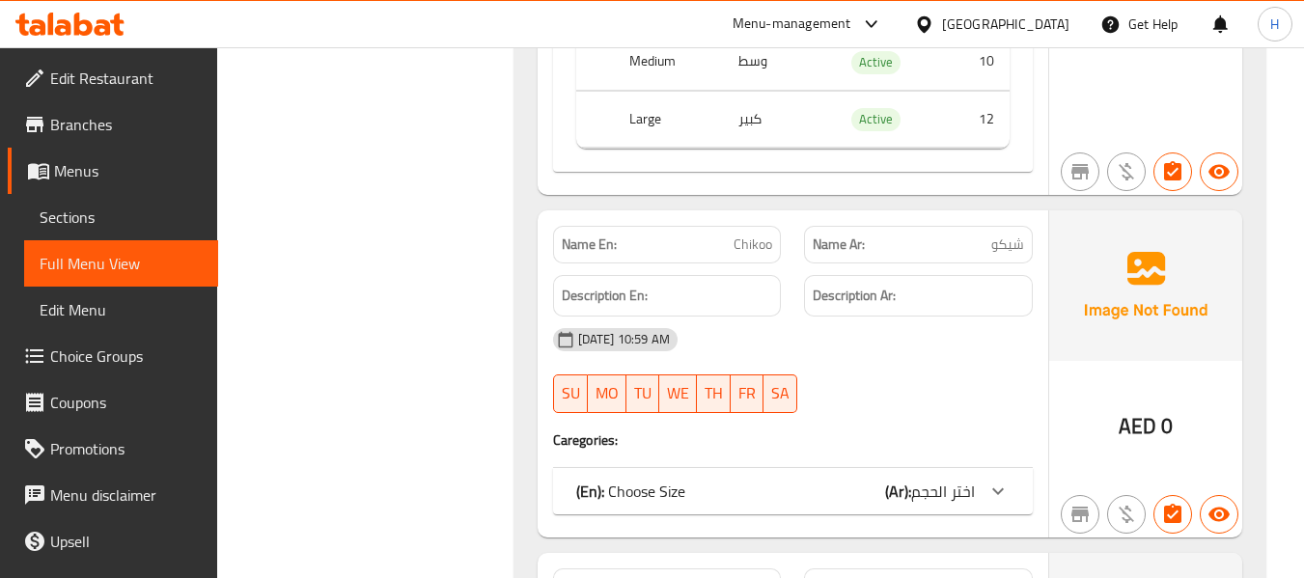
scroll to position [16987, 0]
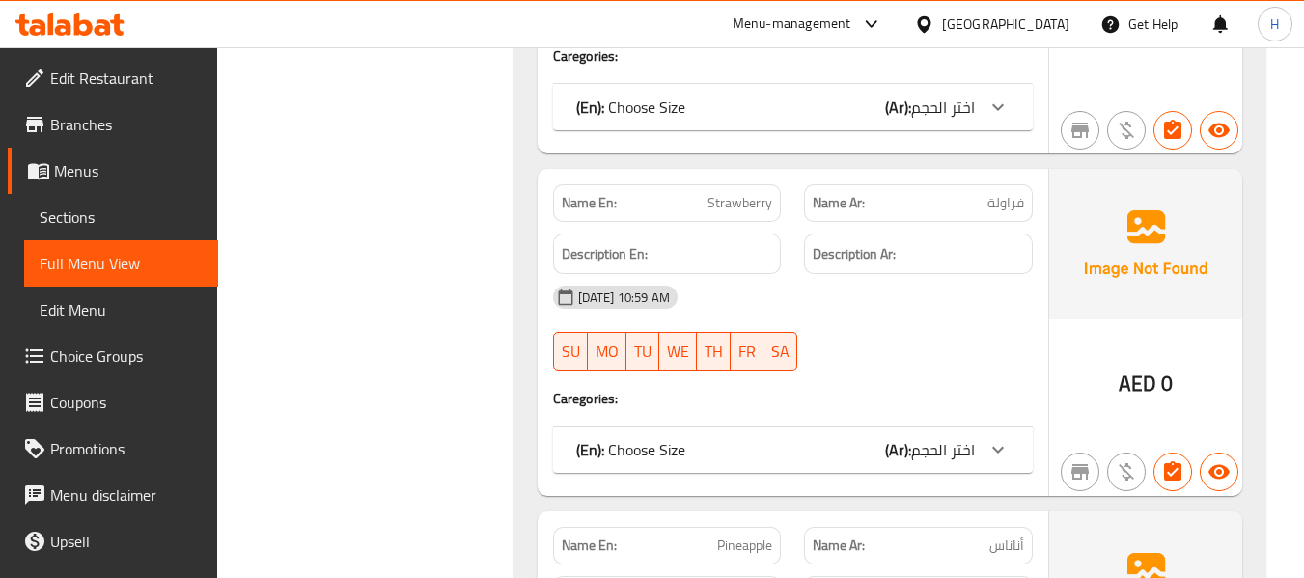
scroll to position [18016, 0]
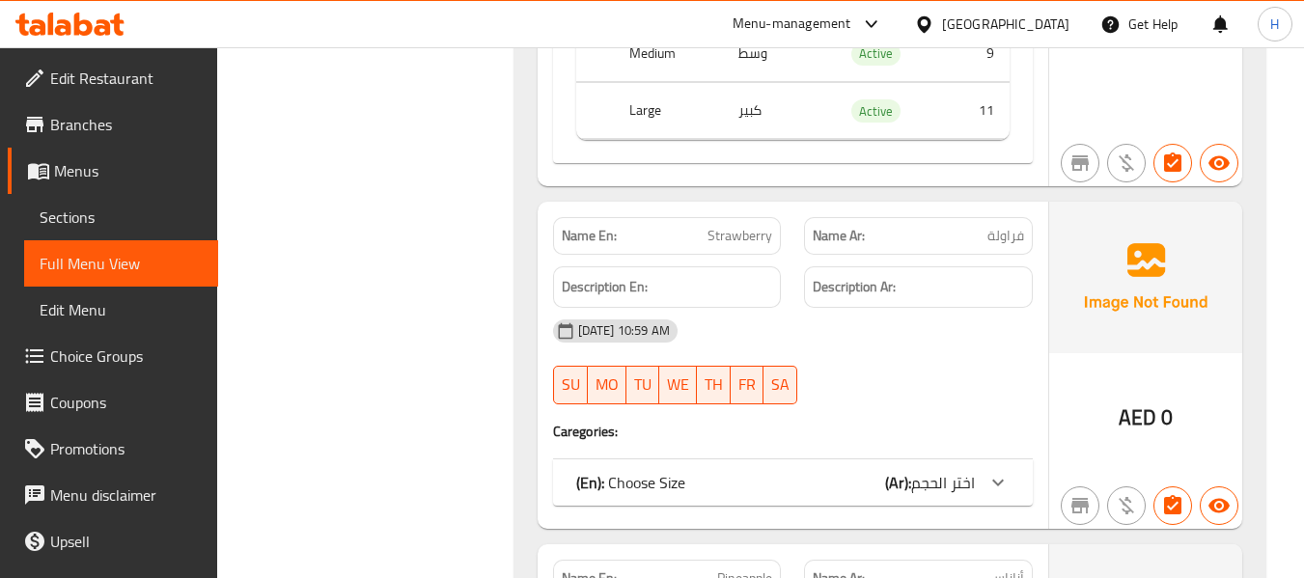
scroll to position [18531, 0]
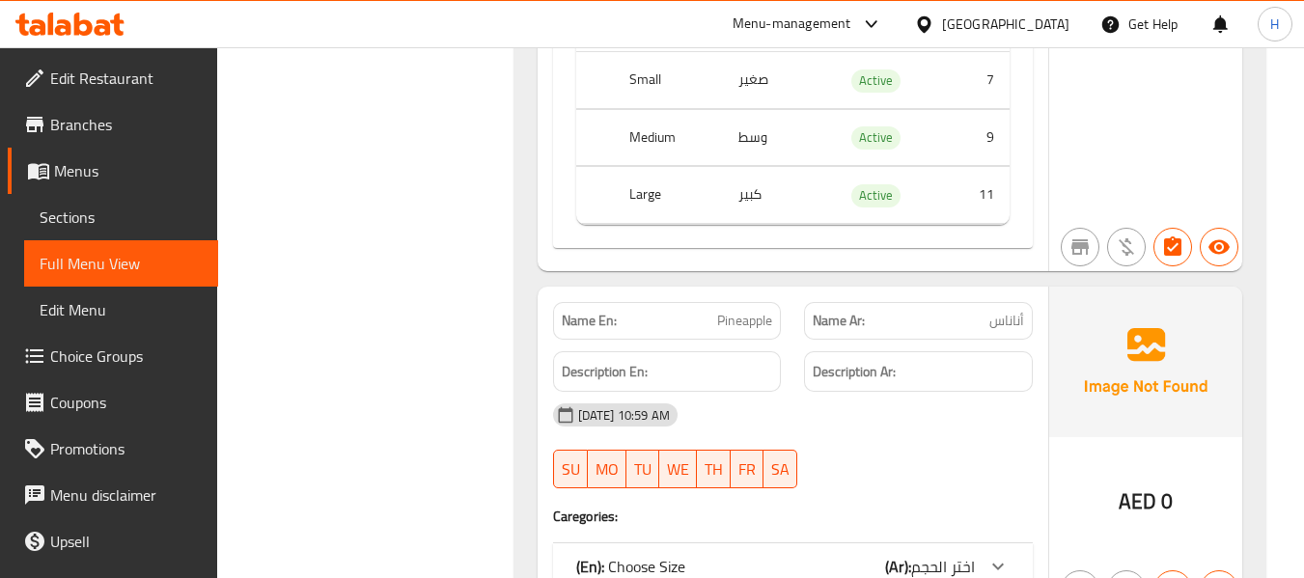
scroll to position [19303, 0]
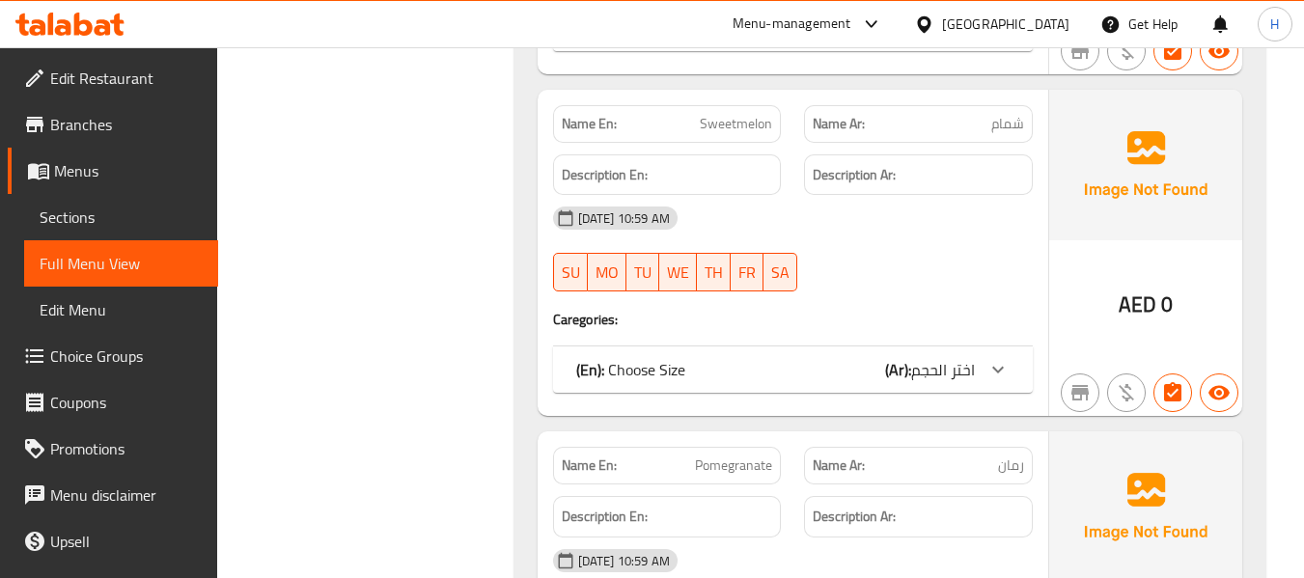
scroll to position [20075, 0]
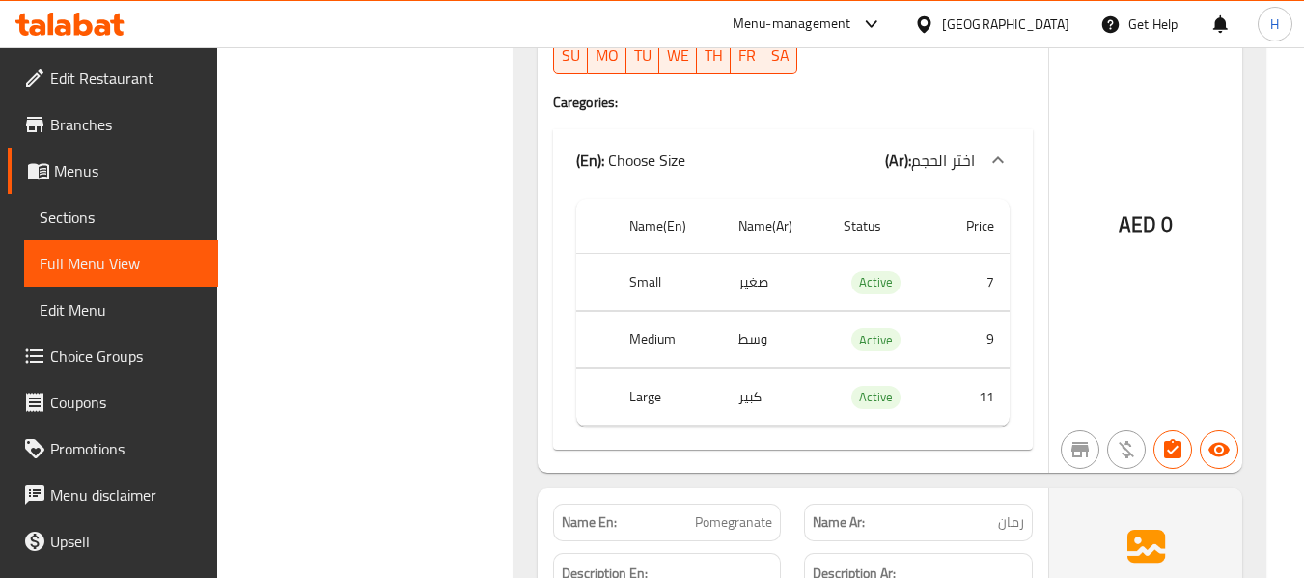
scroll to position [20590, 0]
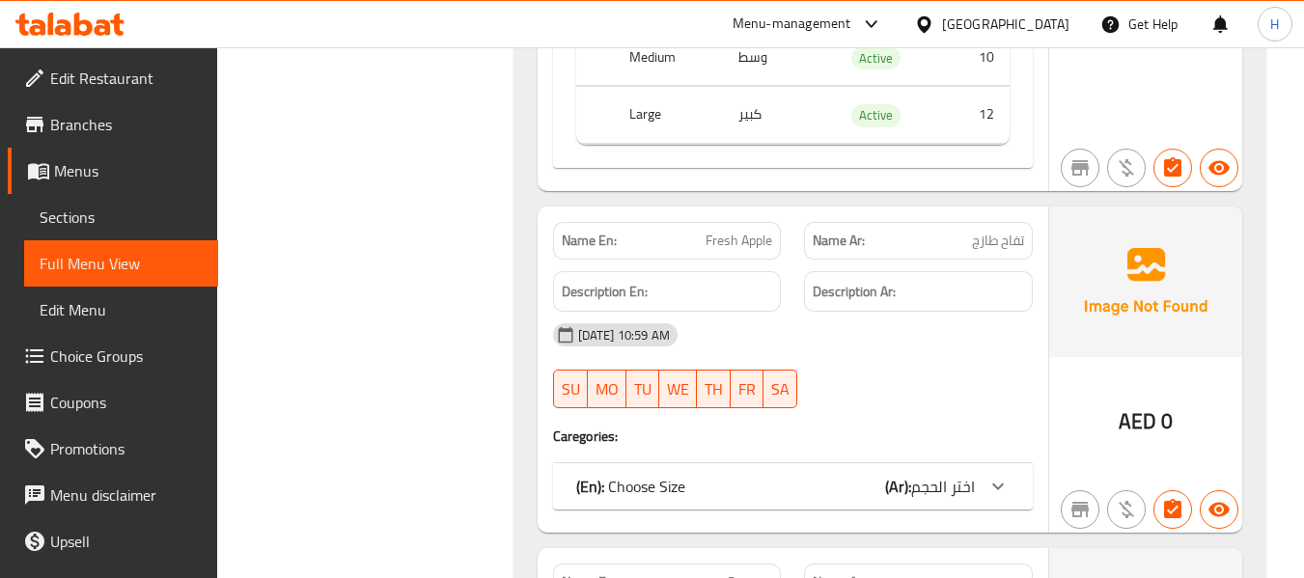
scroll to position [21105, 0]
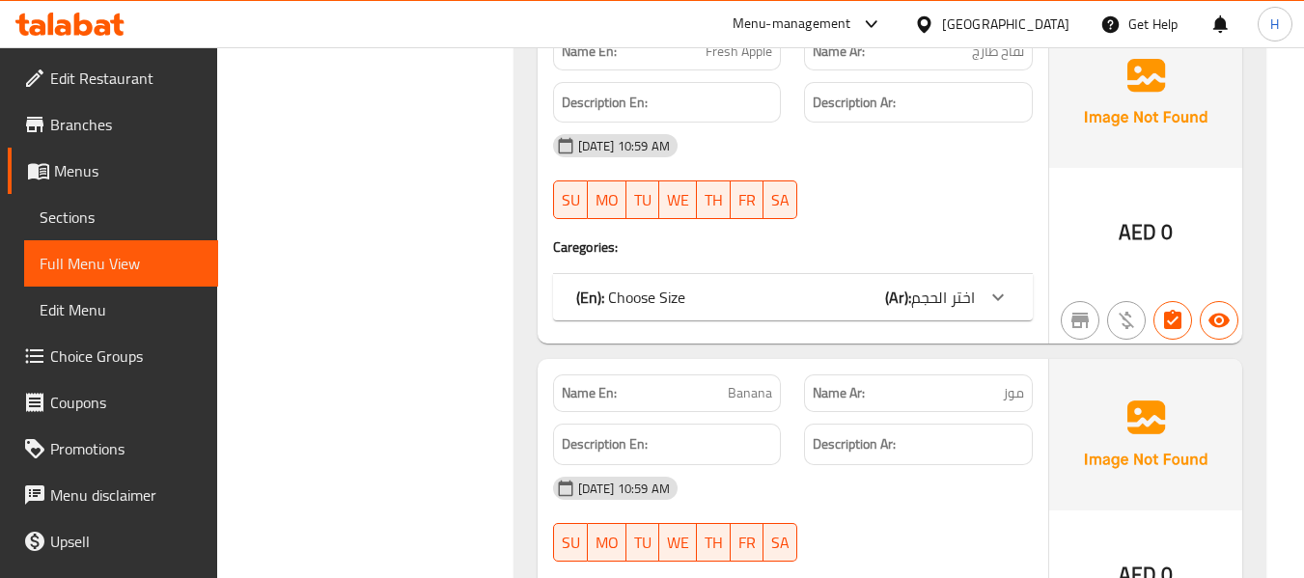
click at [983, 237] on h4 "Caregories:" at bounding box center [793, 246] width 480 height 19
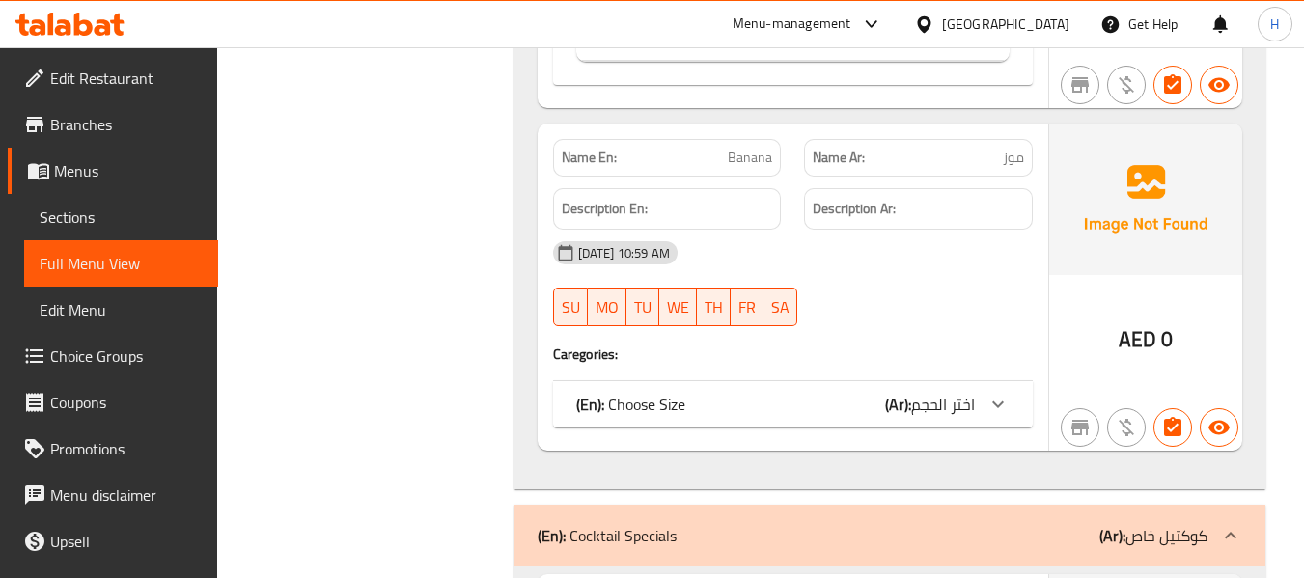
scroll to position [21619, 0]
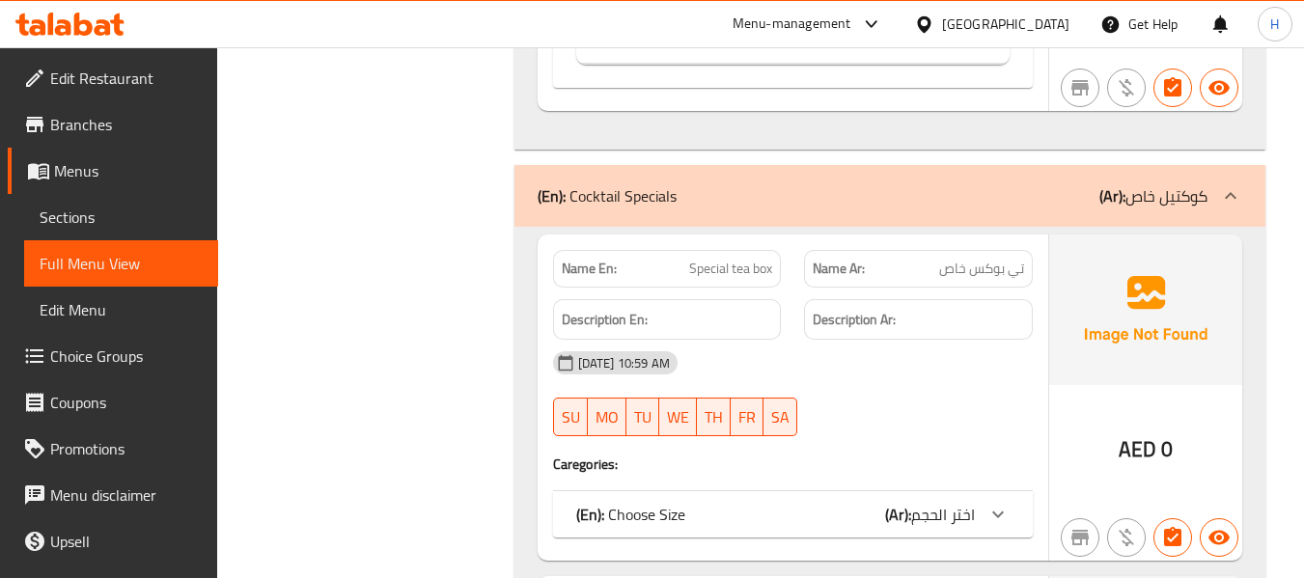
scroll to position [22134, 0]
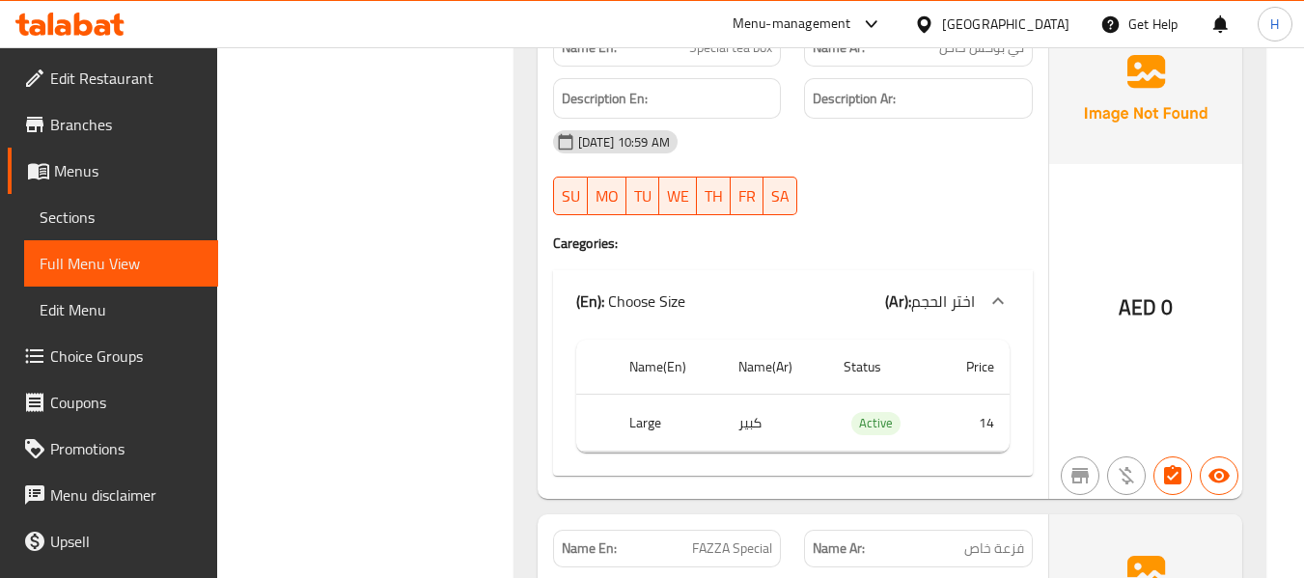
scroll to position [22649, 0]
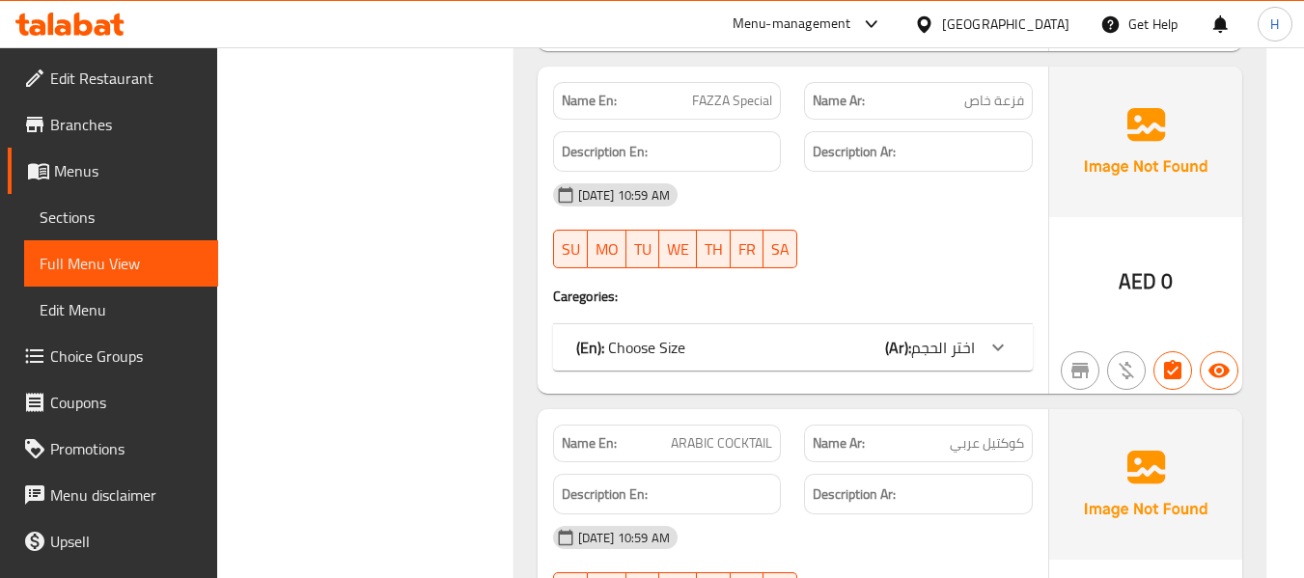
scroll to position [22906, 0]
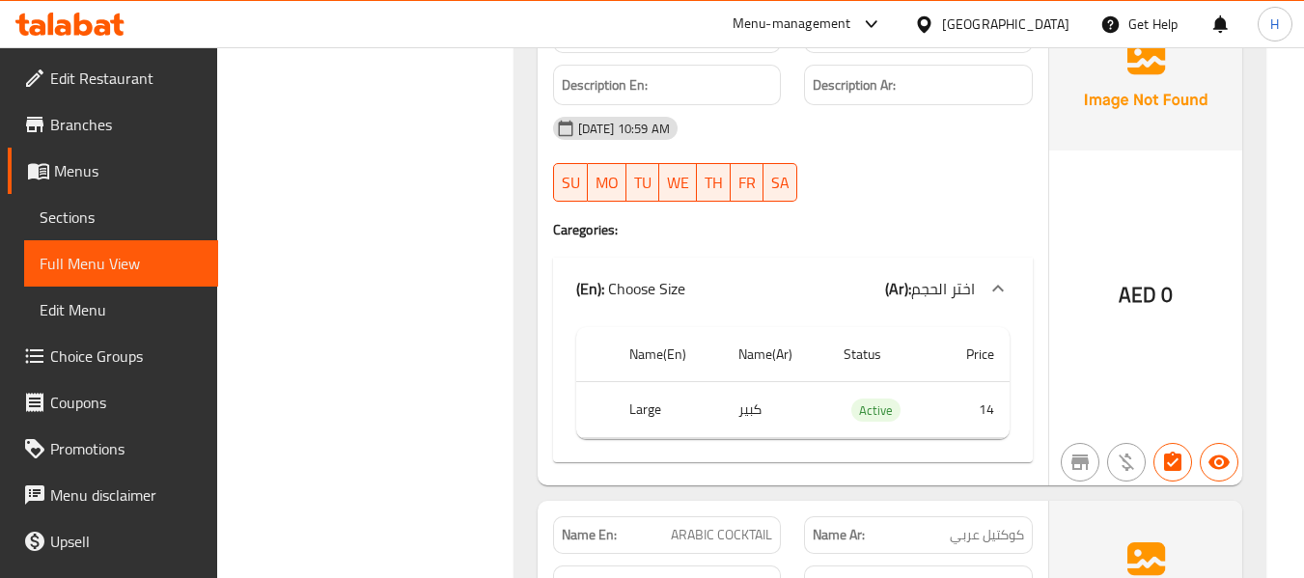
scroll to position [23164, 0]
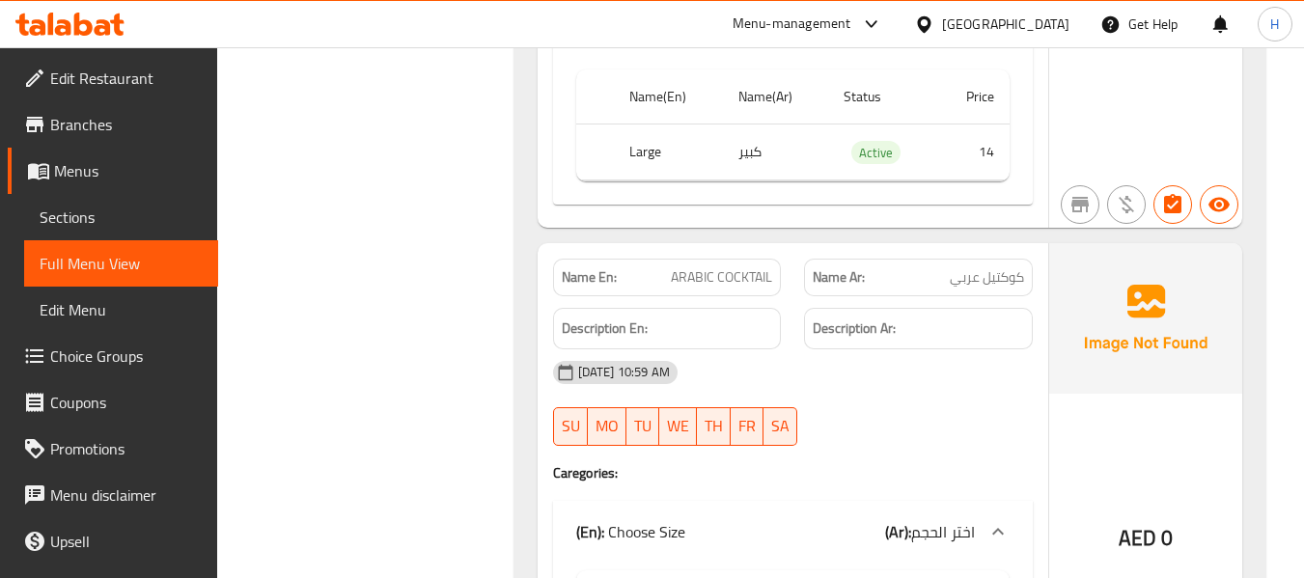
scroll to position [23678, 0]
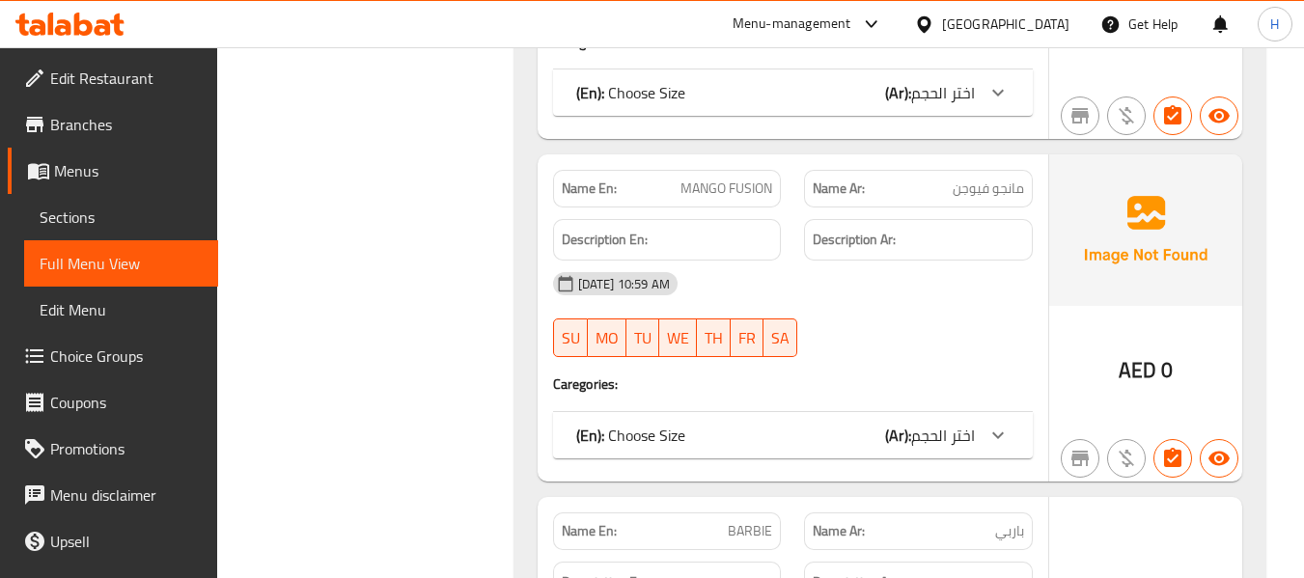
scroll to position [24708, 0]
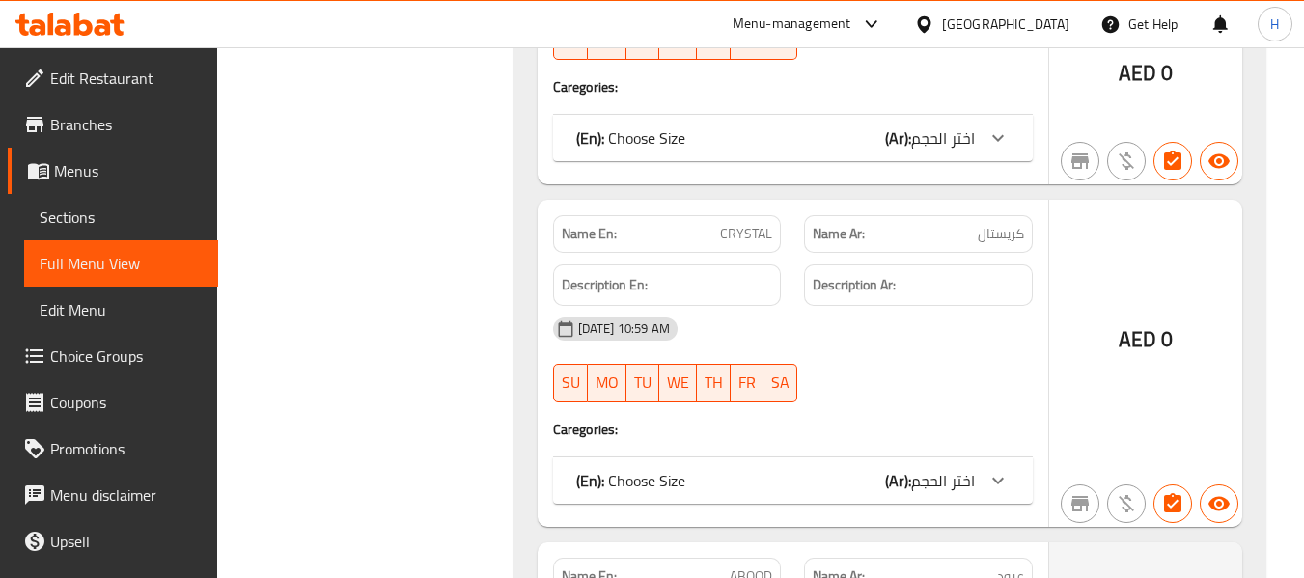
scroll to position [25480, 0]
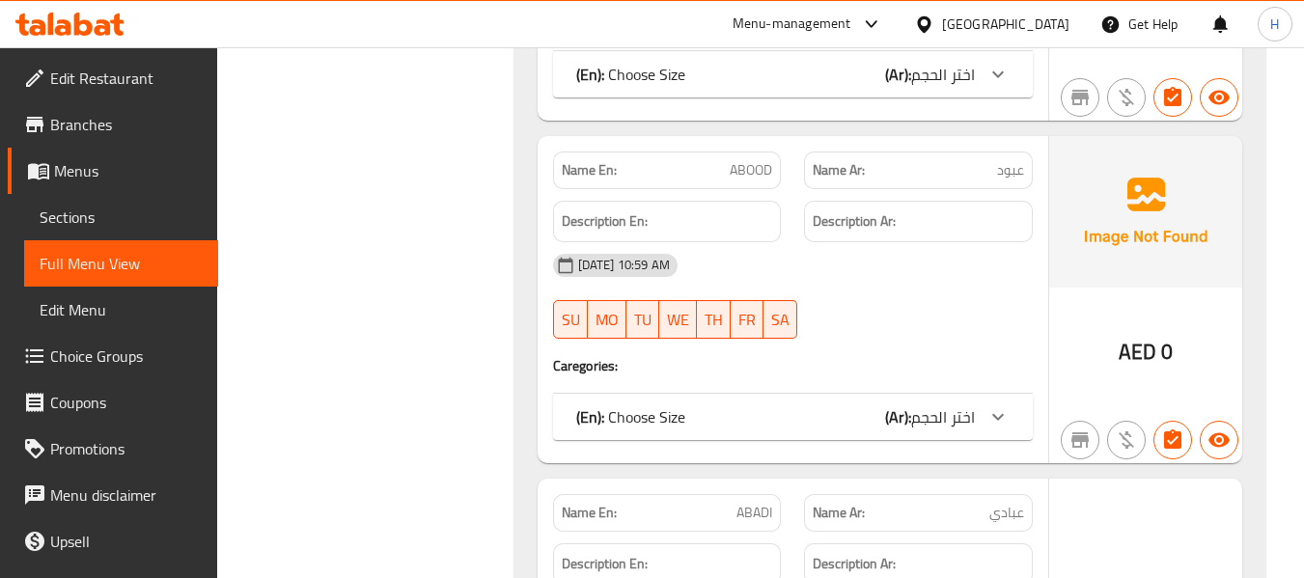
scroll to position [26510, 0]
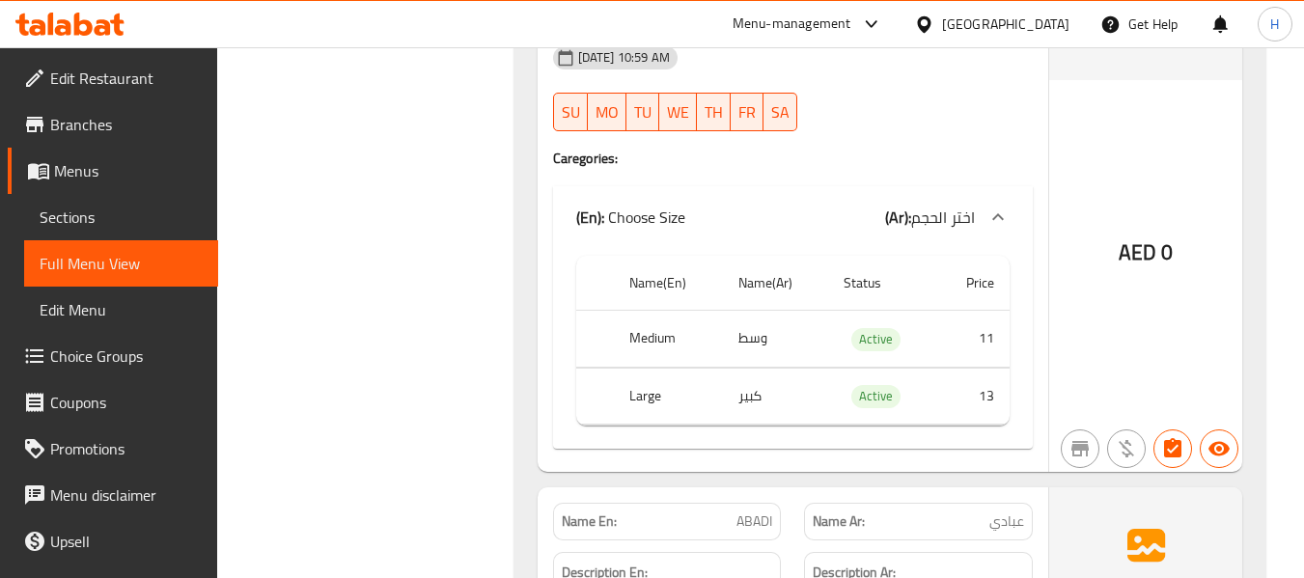
scroll to position [27024, 0]
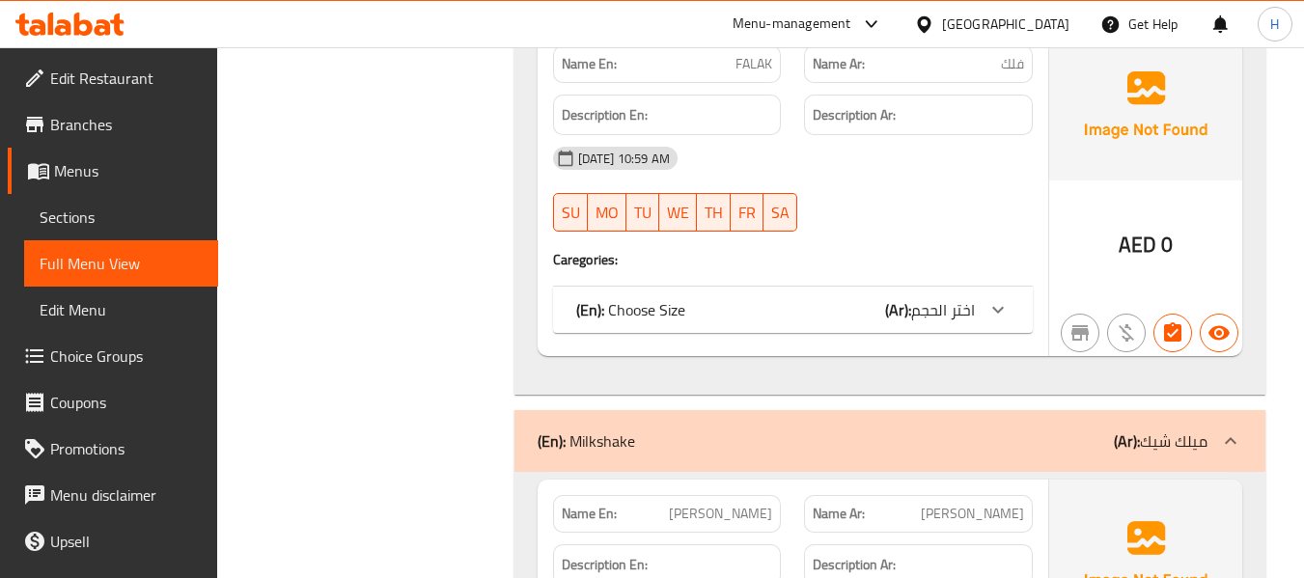
scroll to position [27539, 0]
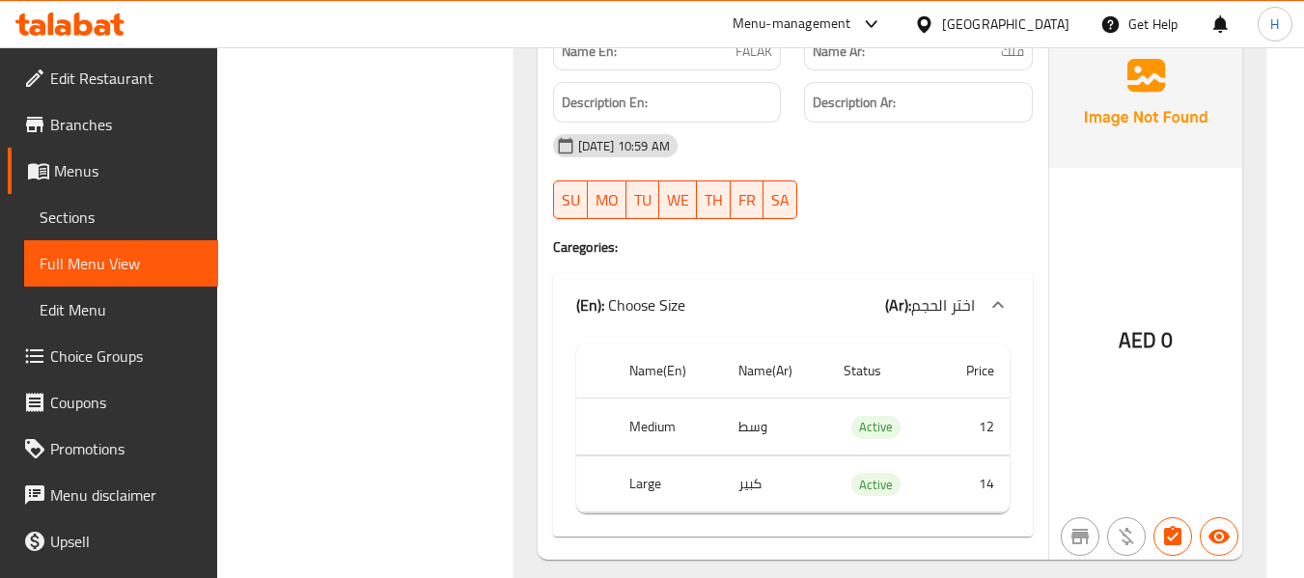
scroll to position [28054, 0]
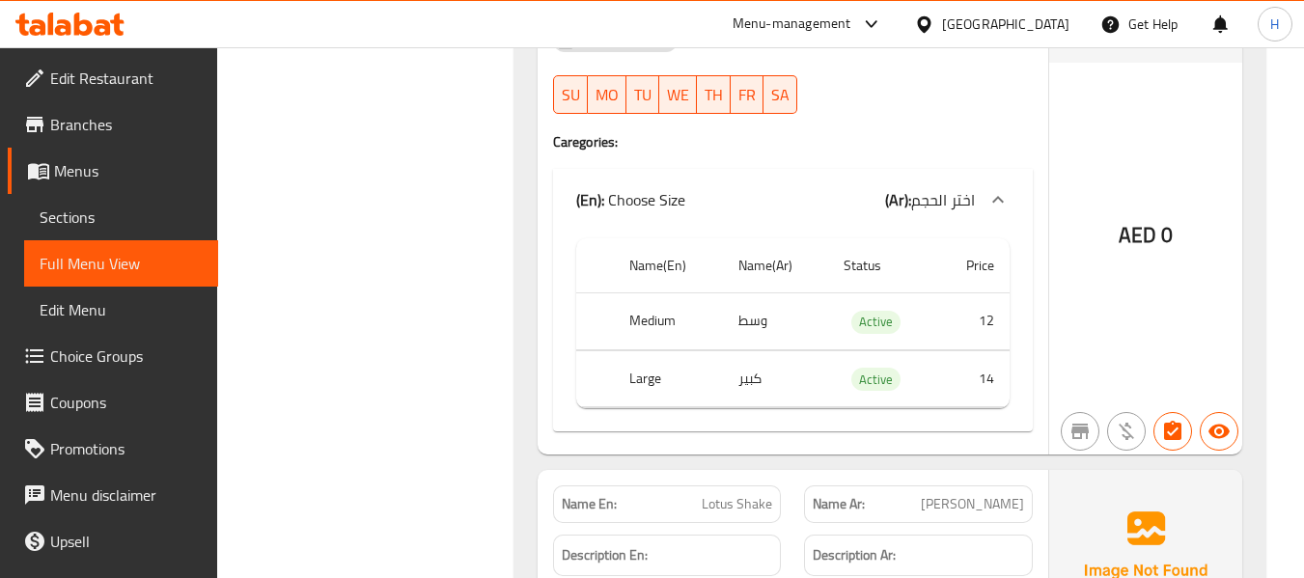
scroll to position [28826, 0]
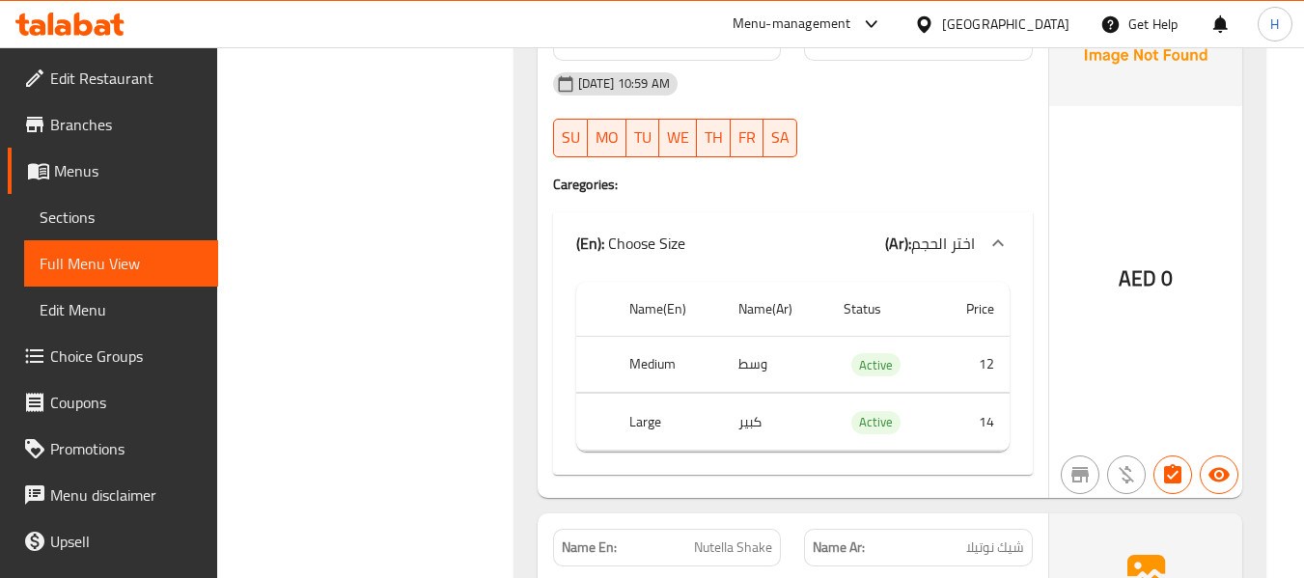
scroll to position [29341, 0]
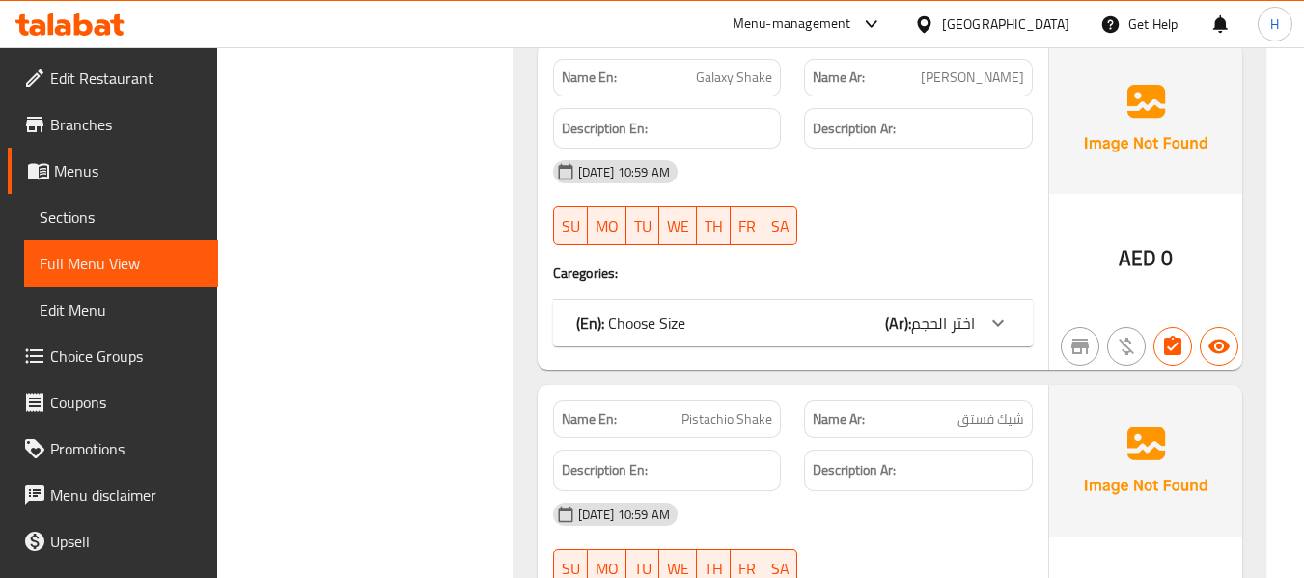
scroll to position [30113, 0]
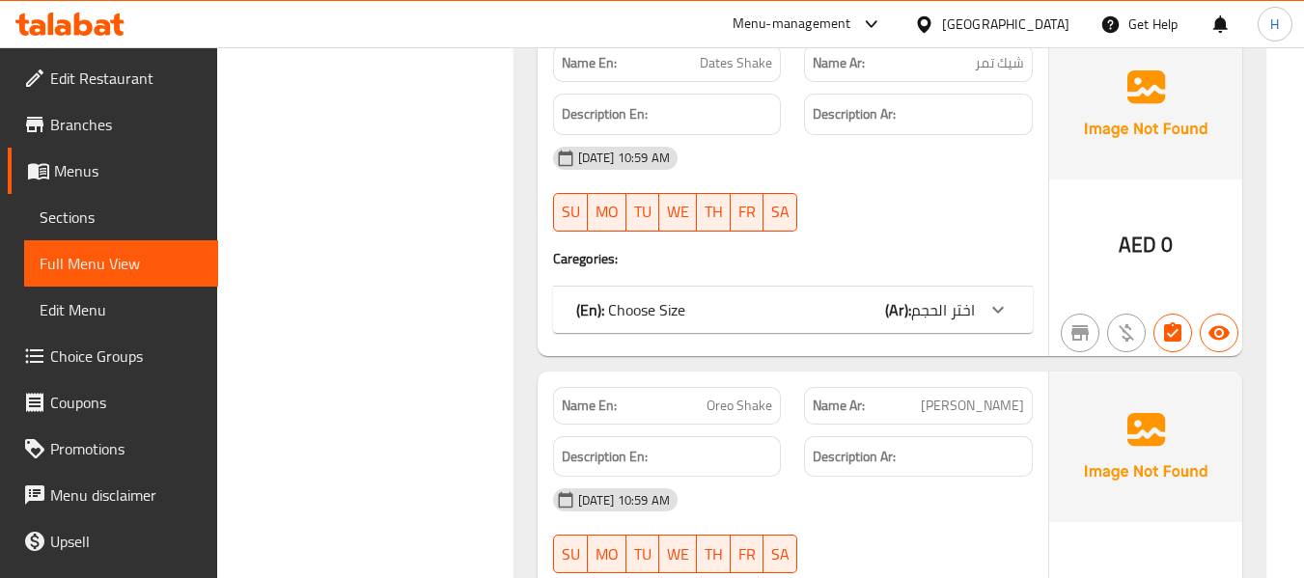
scroll to position [30885, 0]
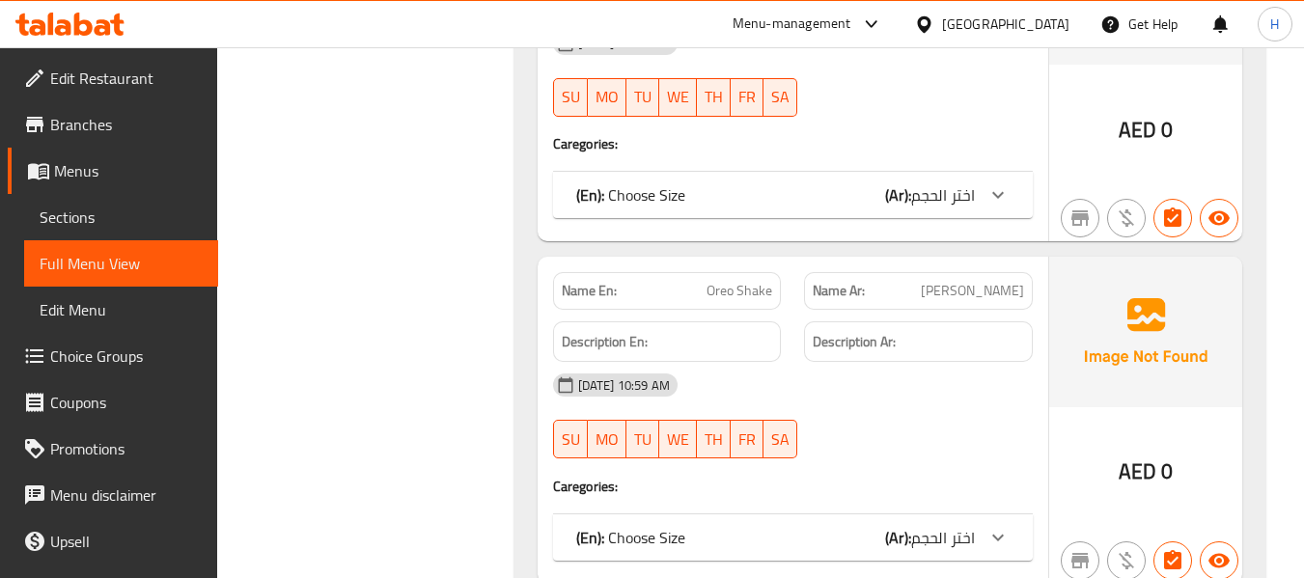
drag, startPoint x: 956, startPoint y: 172, endPoint x: 961, endPoint y: 134, distance: 38.1
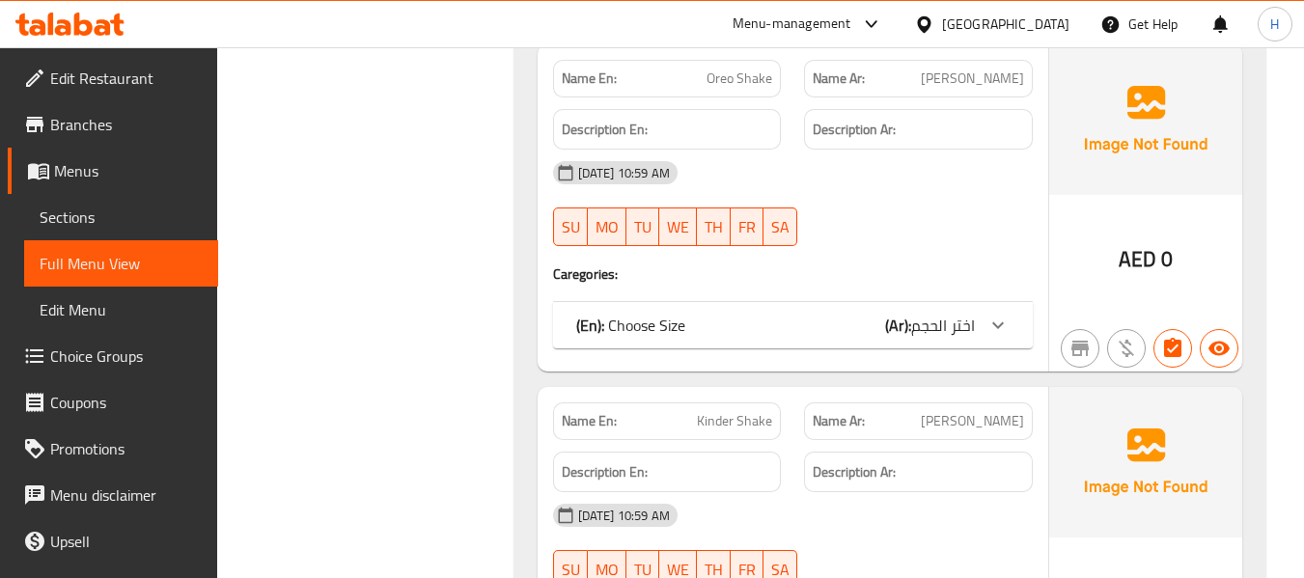
scroll to position [31399, 0]
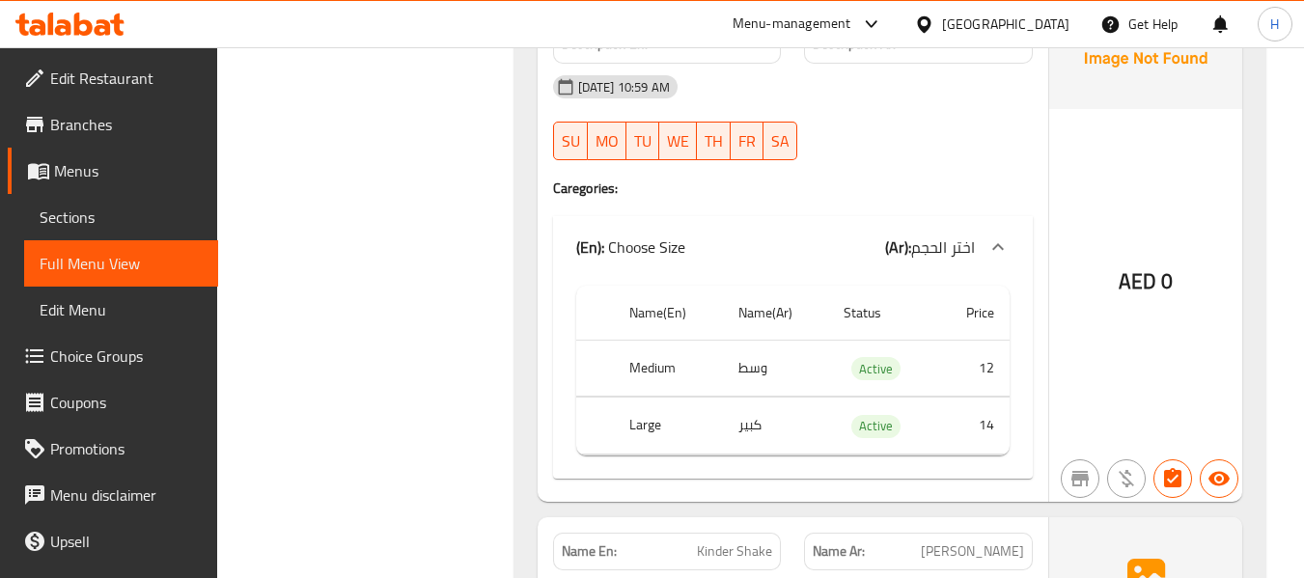
scroll to position [31657, 0]
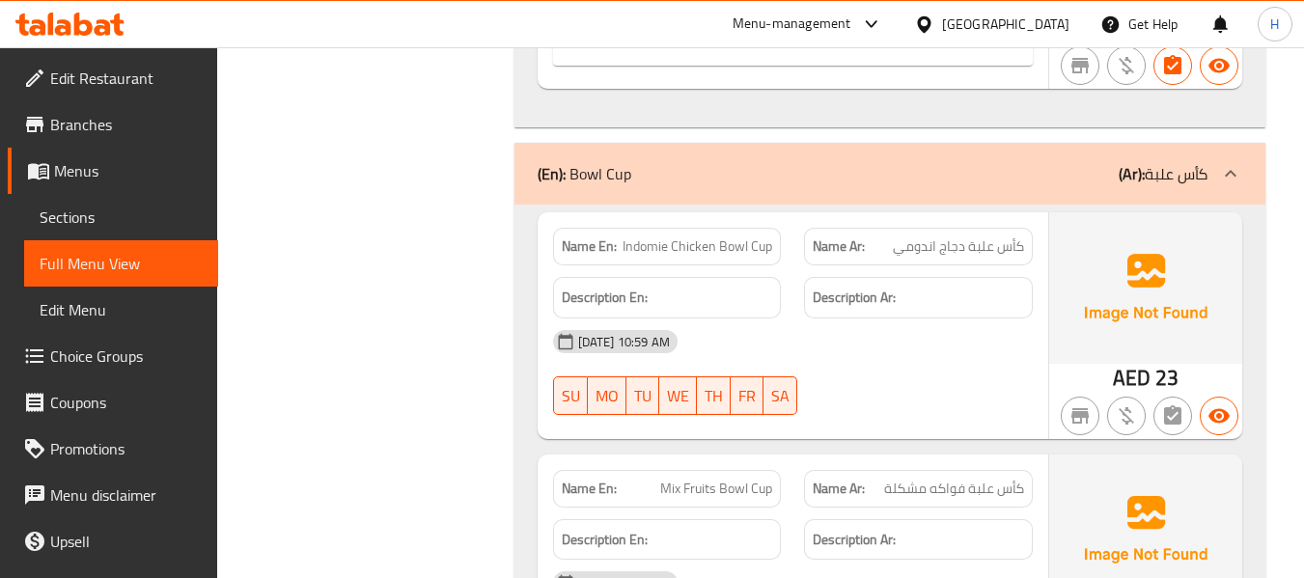
scroll to position [32429, 0]
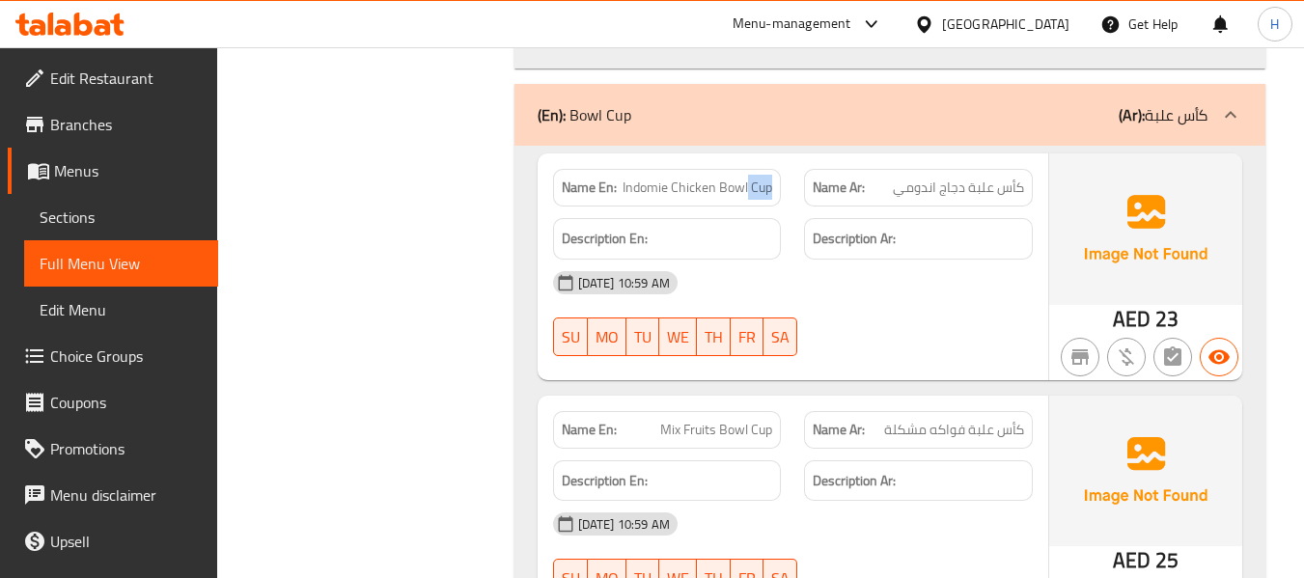
drag, startPoint x: 760, startPoint y: 157, endPoint x: 787, endPoint y: 157, distance: 27.0
copy span "Cup"
click at [50, 206] on span "Sections" at bounding box center [121, 217] width 163 height 23
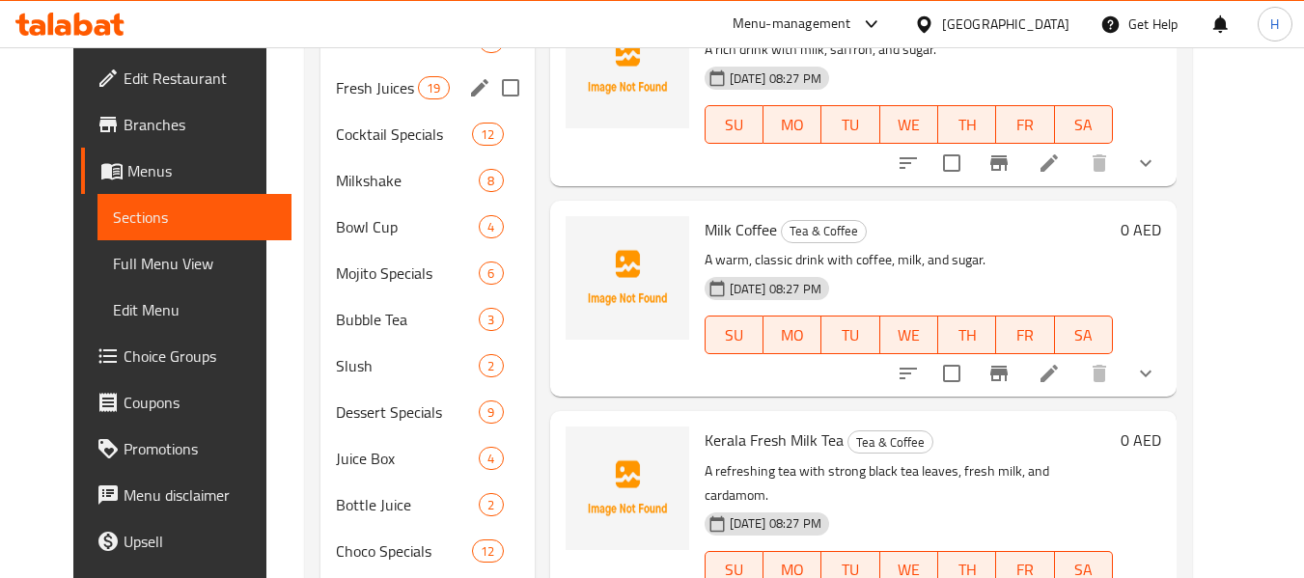
scroll to position [567, 0]
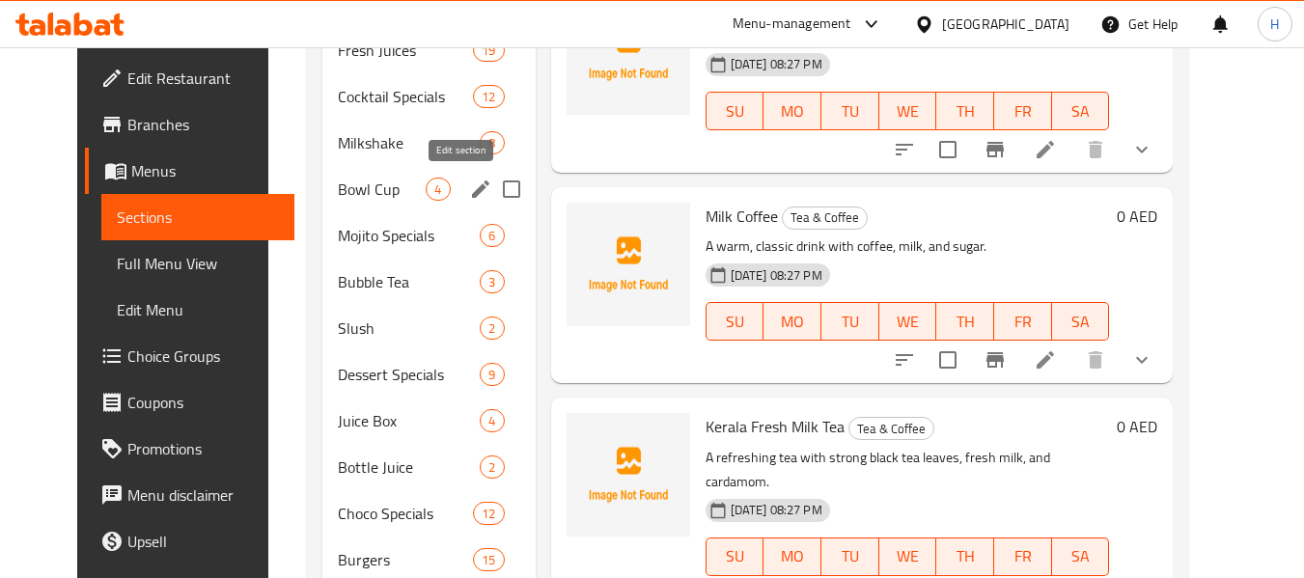
click at [469, 183] on icon "edit" at bounding box center [480, 189] width 23 height 23
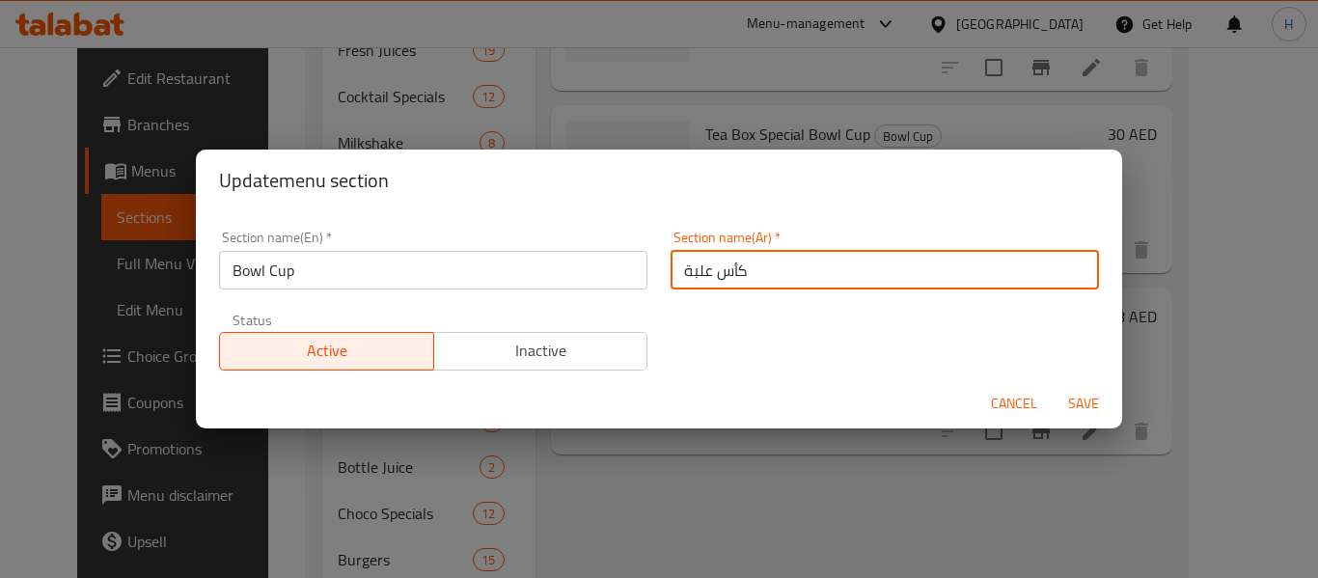
click at [922, 268] on input "كأس علبة" at bounding box center [885, 270] width 429 height 39
click at [922, 269] on input "كأس علبة" at bounding box center [885, 270] width 429 height 39
type input "جاط كوب"
click at [1053, 386] on button "Save" at bounding box center [1084, 404] width 62 height 36
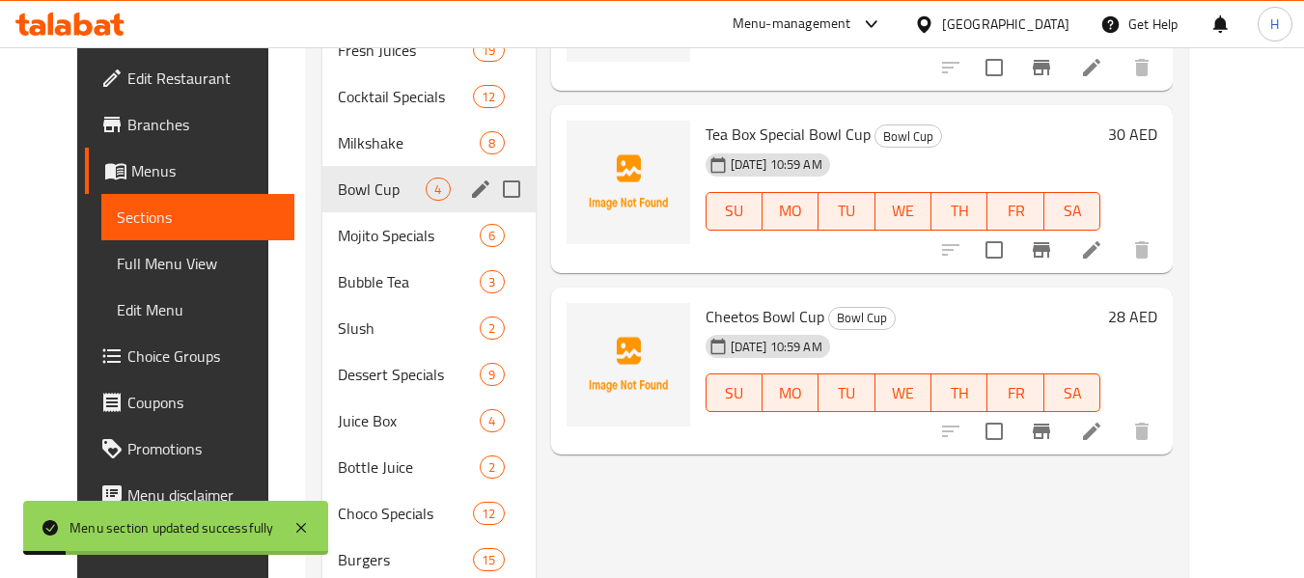
click at [338, 187] on span "Bowl Cup" at bounding box center [382, 189] width 88 height 23
click at [469, 193] on icon "edit" at bounding box center [480, 189] width 23 height 23
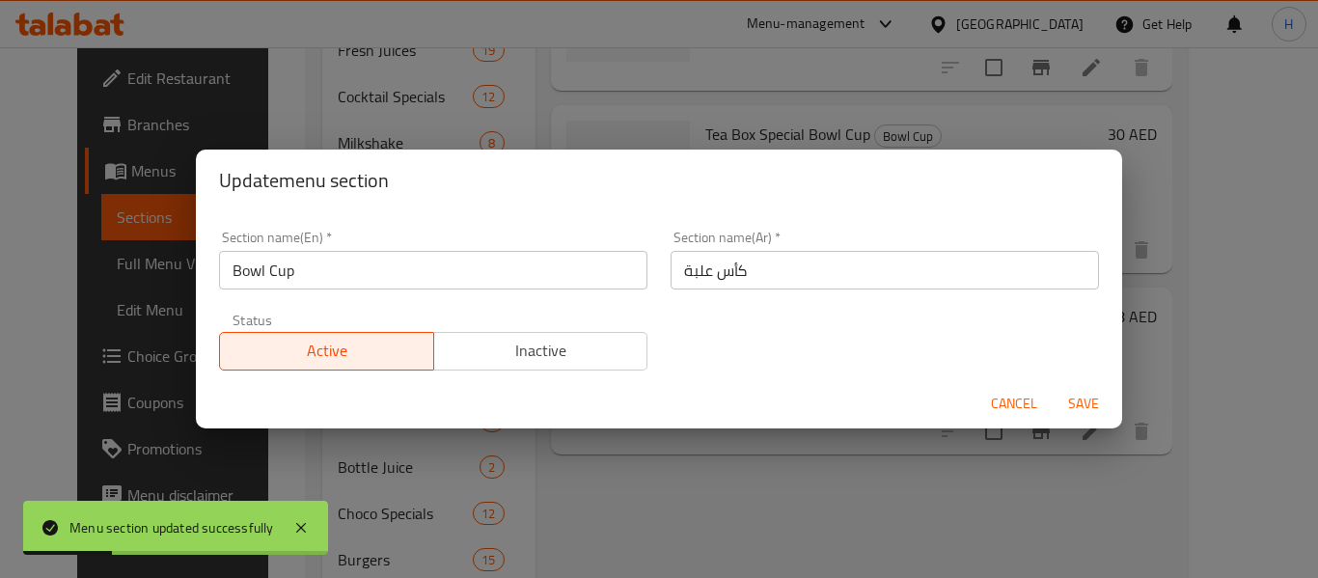
click at [262, 279] on input "Bowl Cup" at bounding box center [433, 270] width 429 height 39
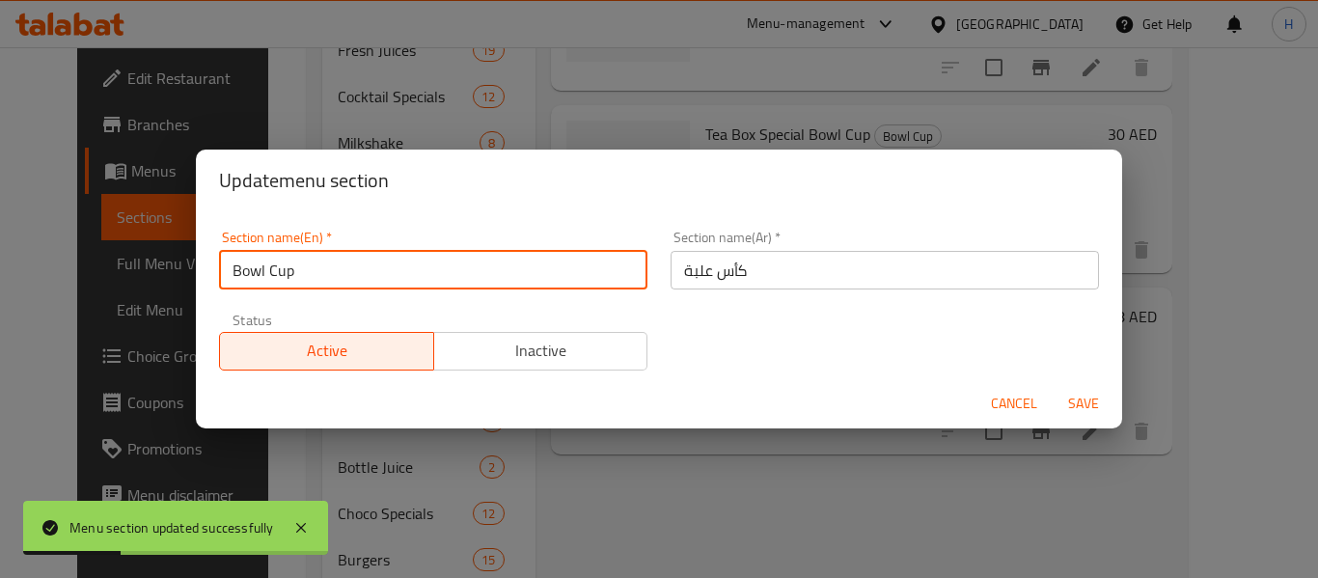
click at [262, 279] on input "Bowl Cup" at bounding box center [433, 270] width 429 height 39
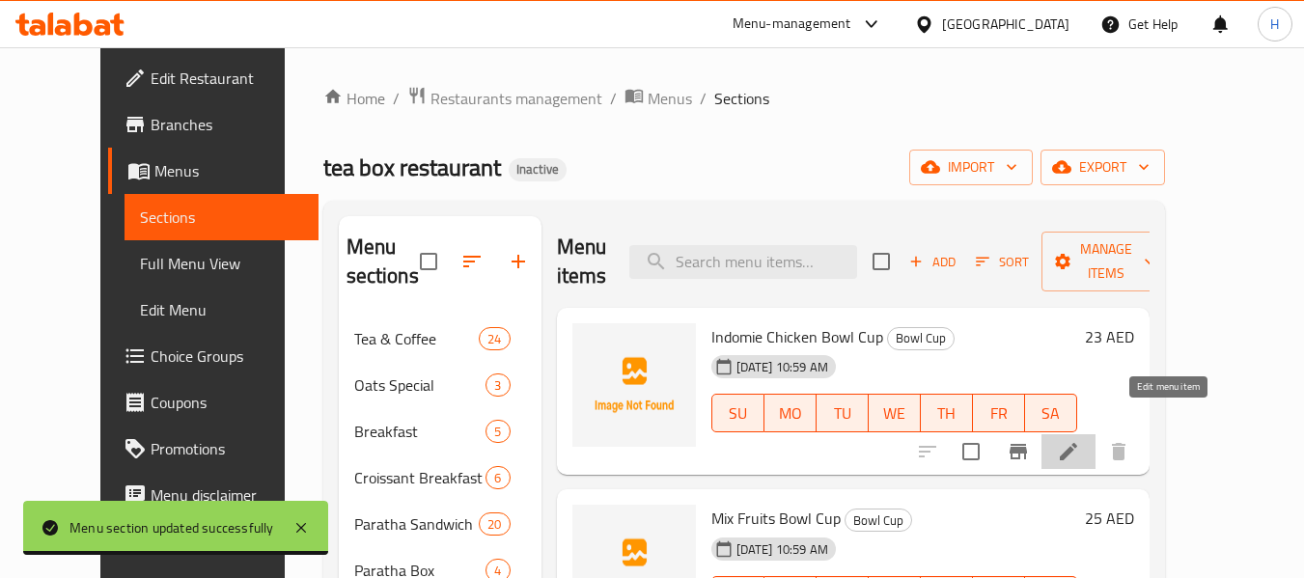
click at [1080, 440] on icon at bounding box center [1068, 451] width 23 height 23
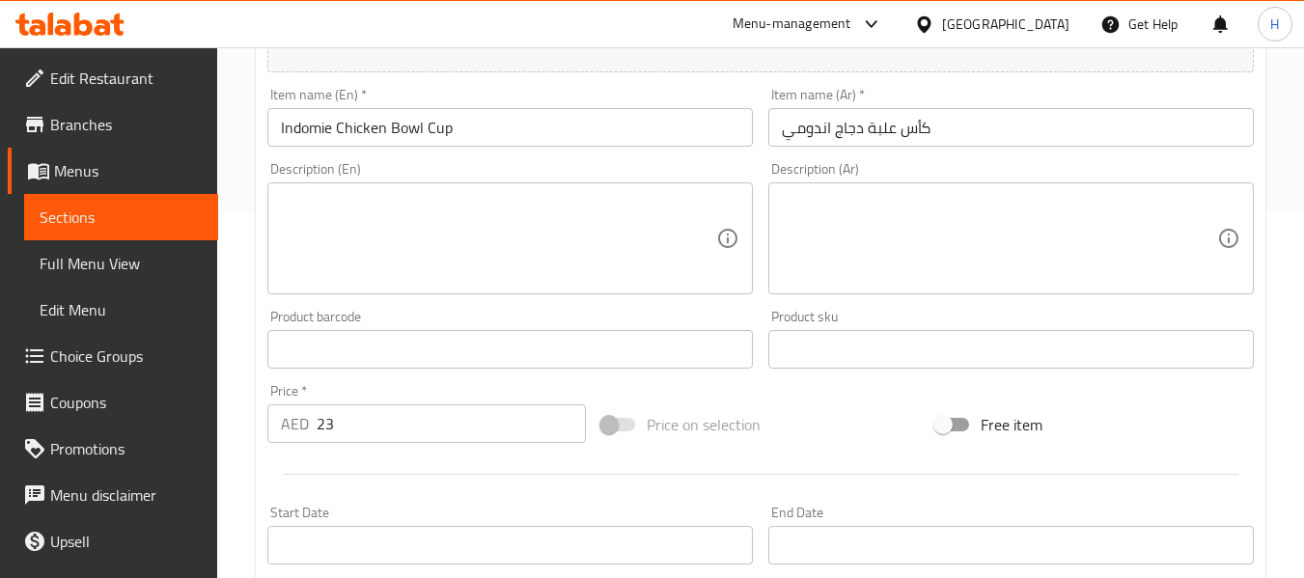
scroll to position [258, 0]
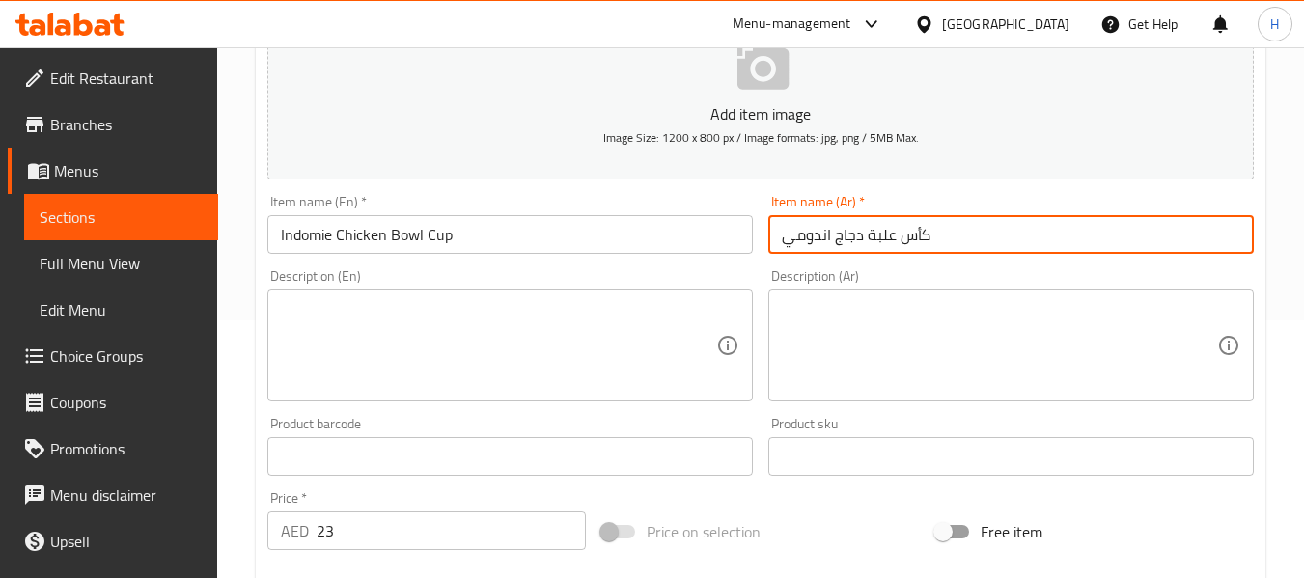
click at [994, 235] on input "كأس علبة دجاج اندومي" at bounding box center [1010, 234] width 485 height 39
drag, startPoint x: 1181, startPoint y: 236, endPoint x: 1316, endPoint y: 238, distance: 134.2
click at [1304, 237] on html "​ Menu-management United Arab Emirates Get Help H Edit Restaurant Branches Menu…" at bounding box center [652, 31] width 1304 height 578
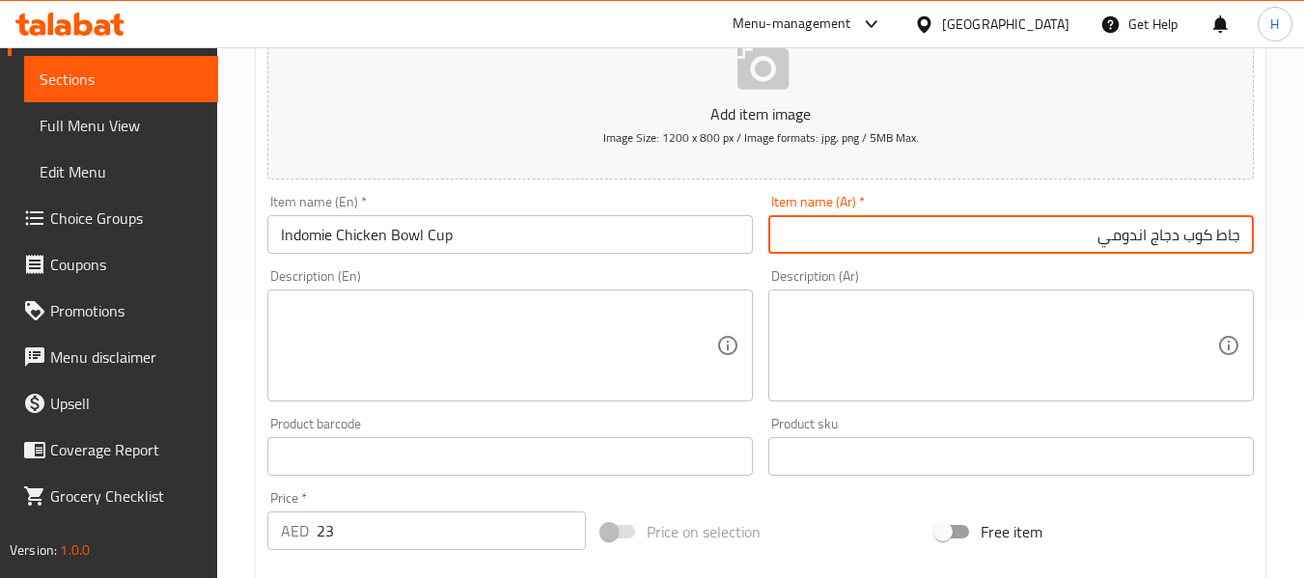
scroll to position [786, 0]
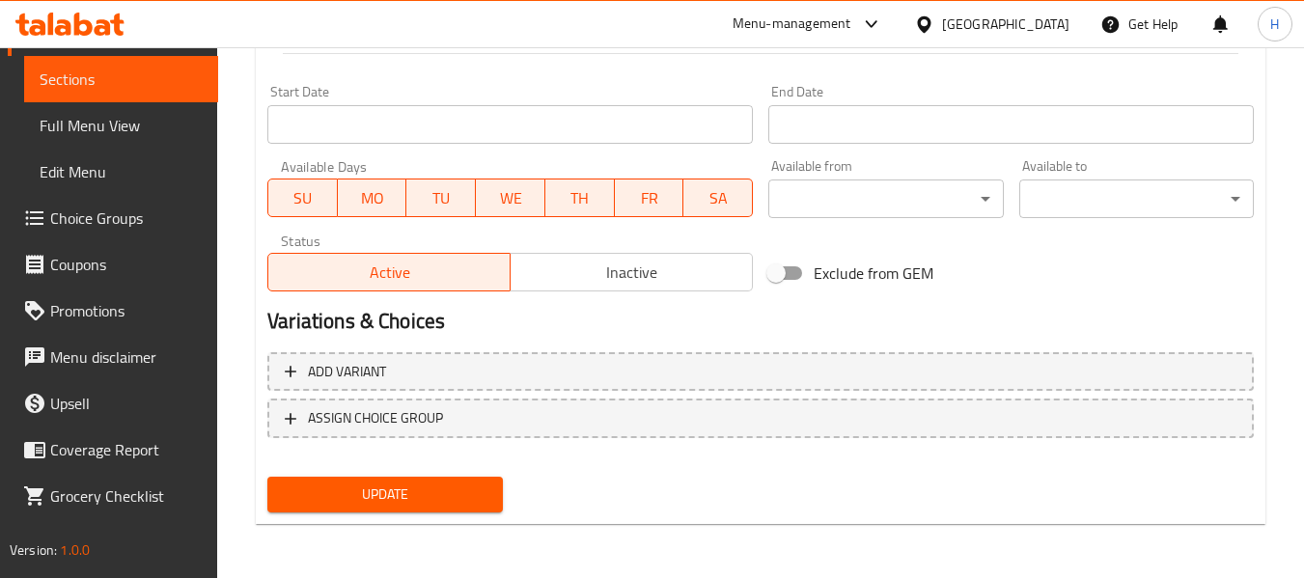
type input "جاط كوب دجاج اندومي"
click at [337, 478] on button "Update" at bounding box center [384, 495] width 235 height 36
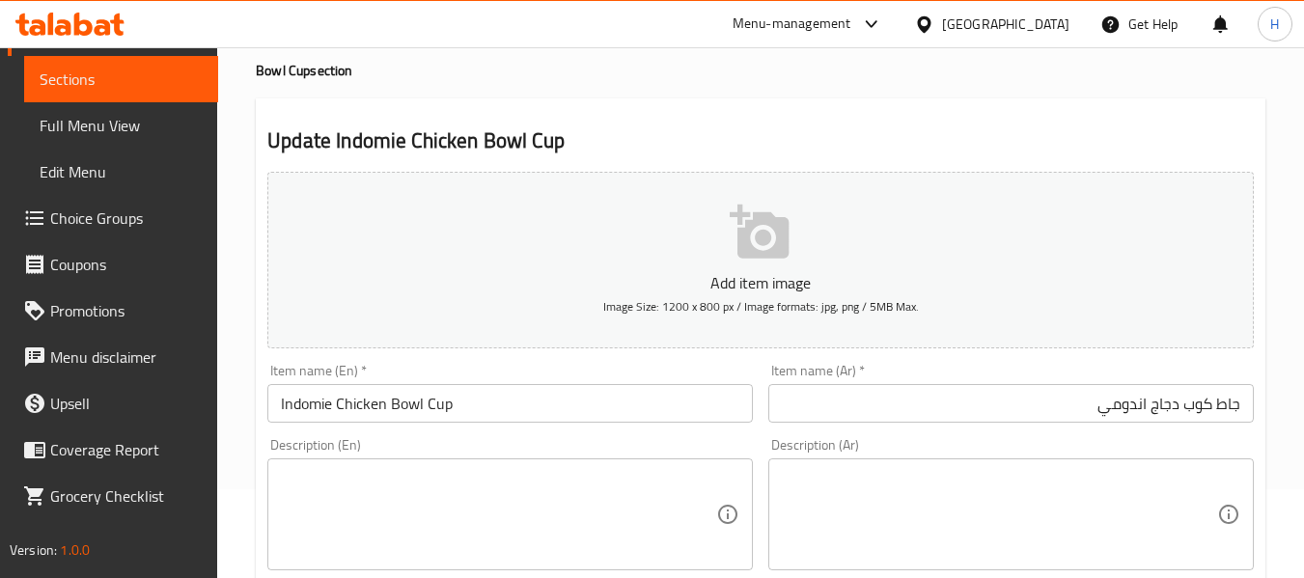
scroll to position [0, 0]
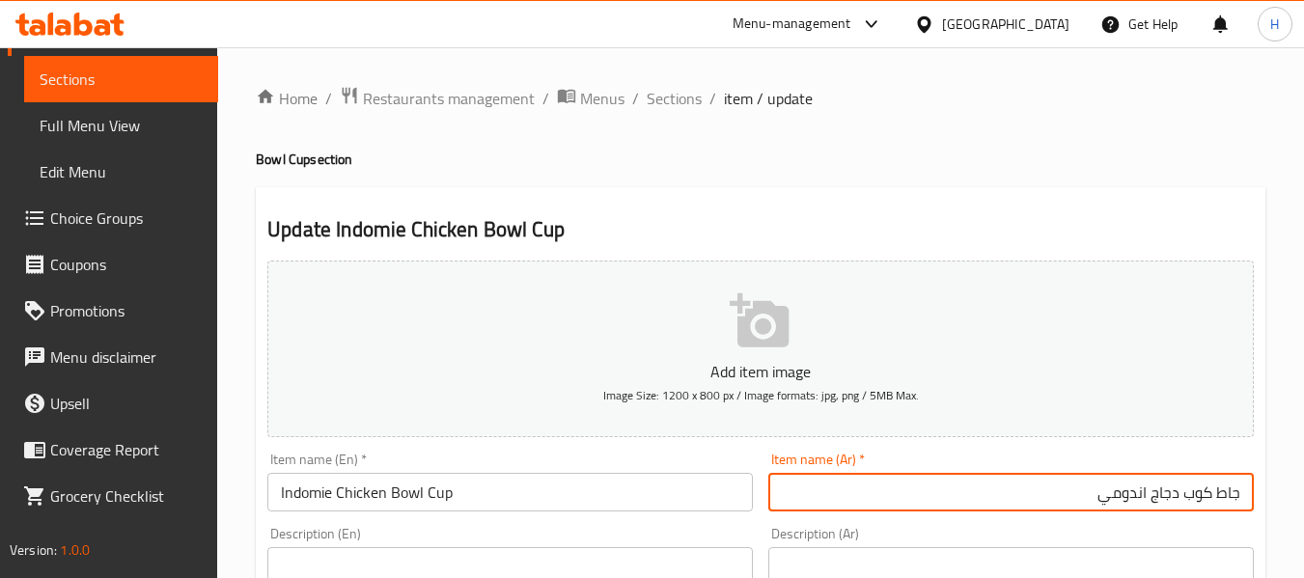
drag, startPoint x: 1189, startPoint y: 484, endPoint x: 1307, endPoint y: 499, distance: 118.8
click at [1304, 499] on html "​ Menu-management United Arab Emirates Get Help H Edit Restaurant Branches Menu…" at bounding box center [652, 289] width 1304 height 578
click at [698, 97] on span "Sections" at bounding box center [674, 98] width 55 height 23
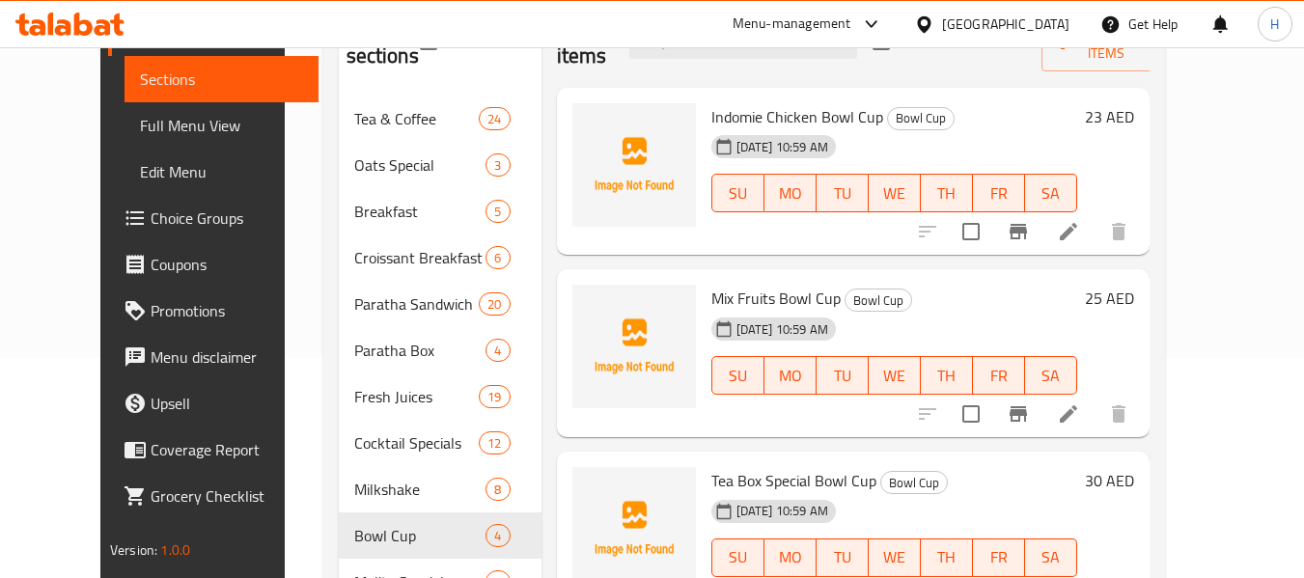
scroll to position [258, 0]
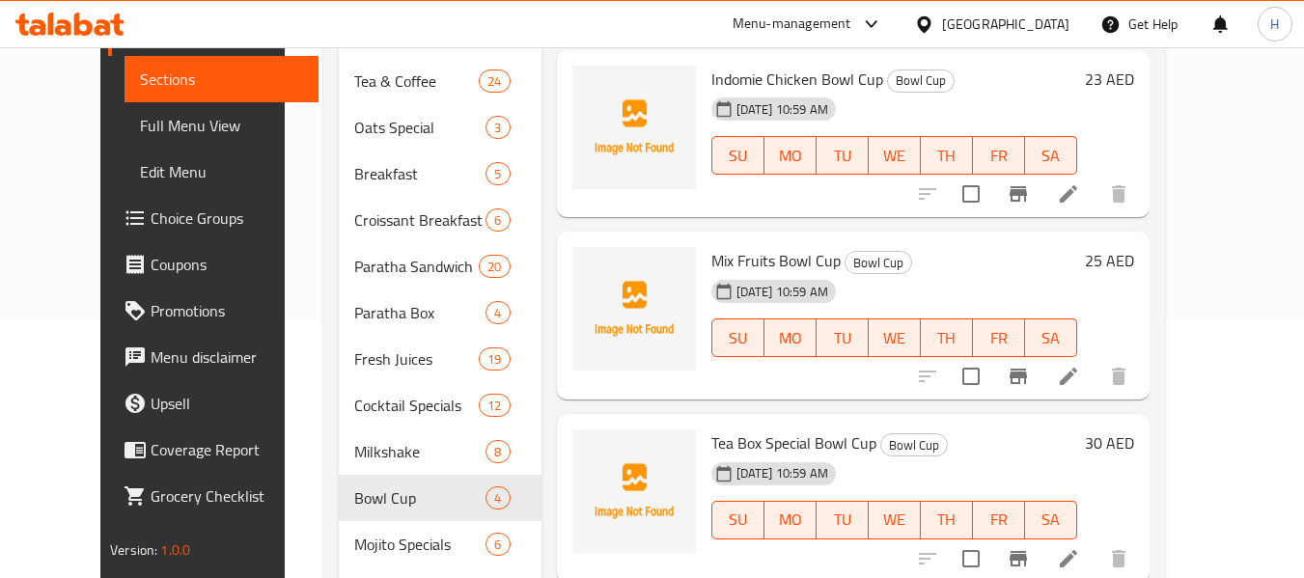
click at [1095, 359] on li at bounding box center [1068, 376] width 54 height 35
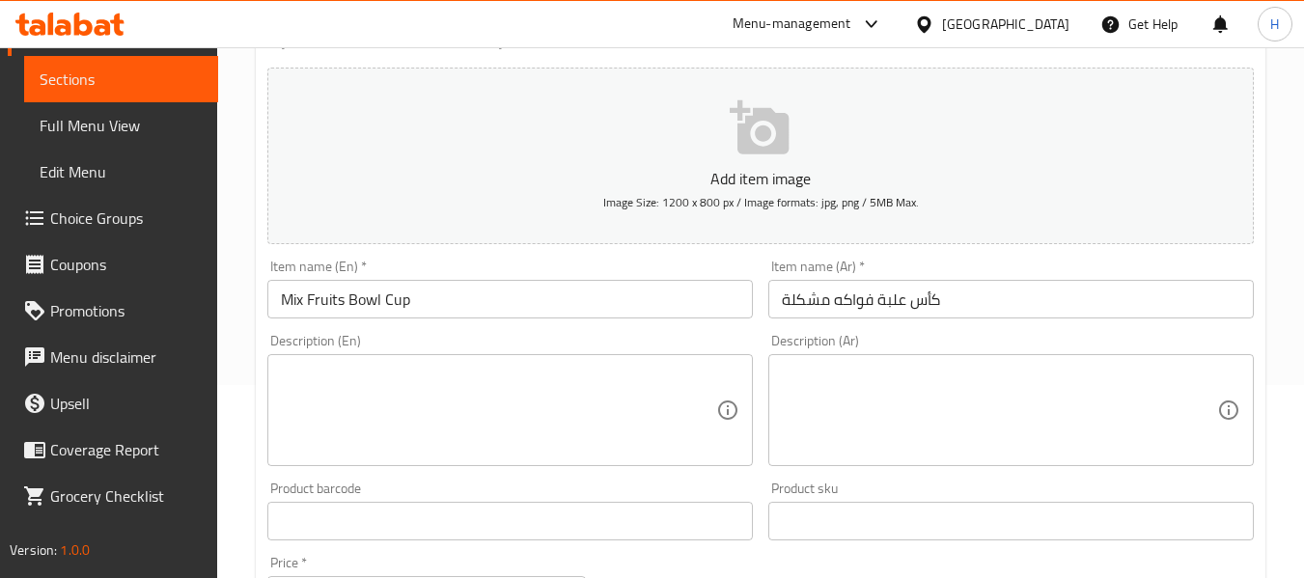
scroll to position [258, 0]
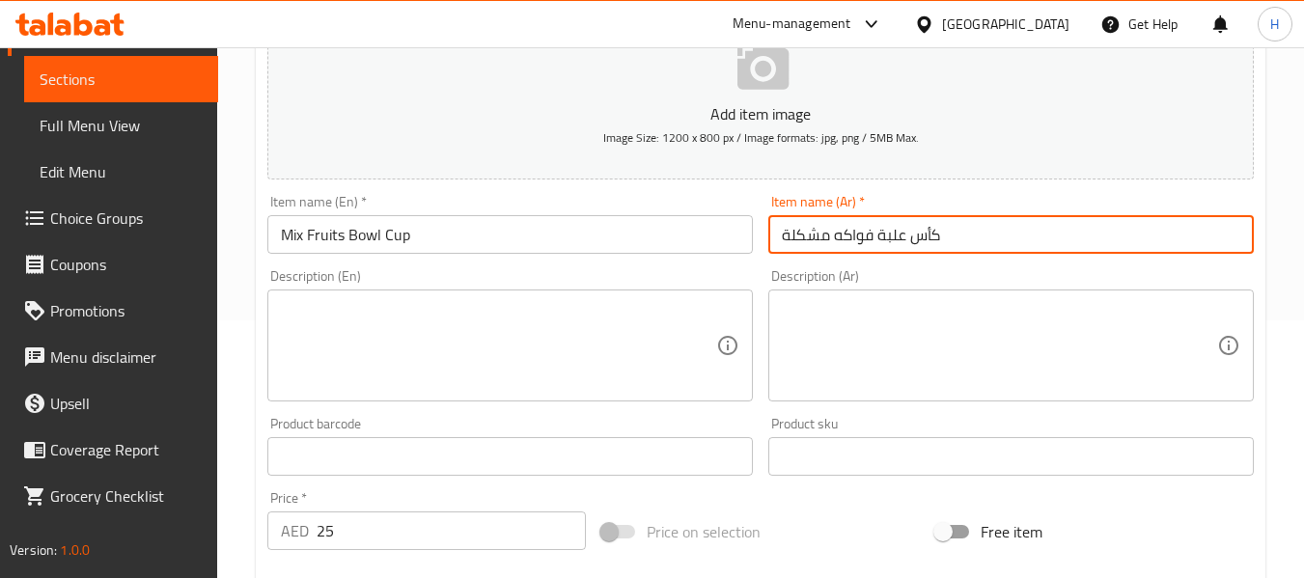
drag, startPoint x: 923, startPoint y: 240, endPoint x: 879, endPoint y: 235, distance: 43.8
click at [879, 235] on input "كأس علبة فواكه مشكلة" at bounding box center [1010, 234] width 485 height 39
paste input "جاط كوب"
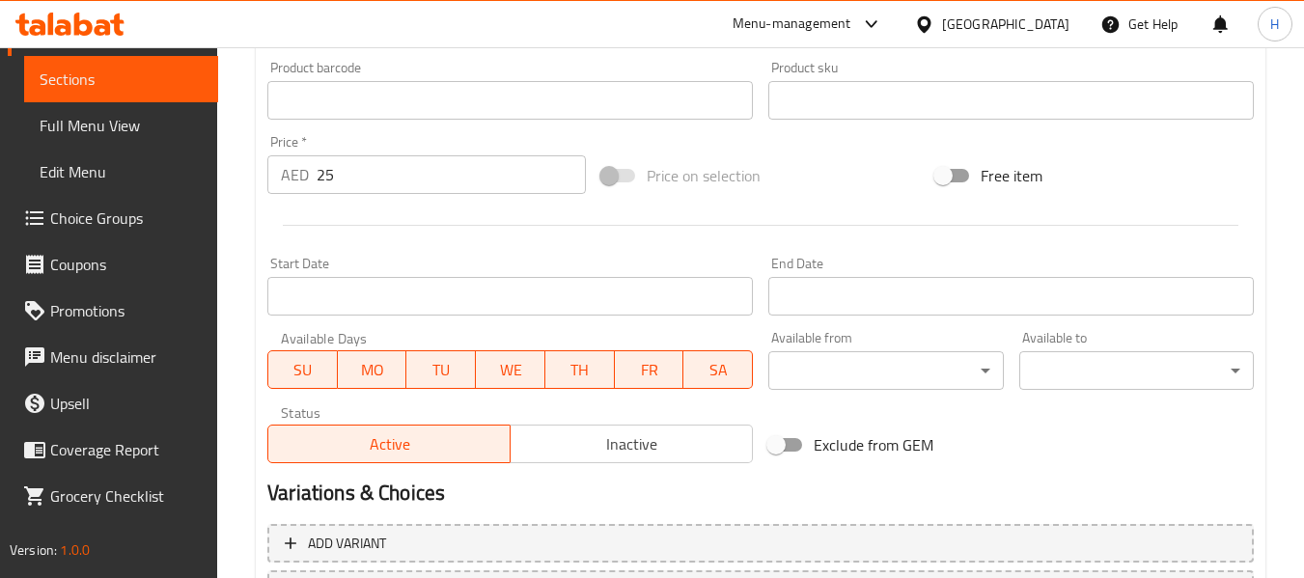
scroll to position [786, 0]
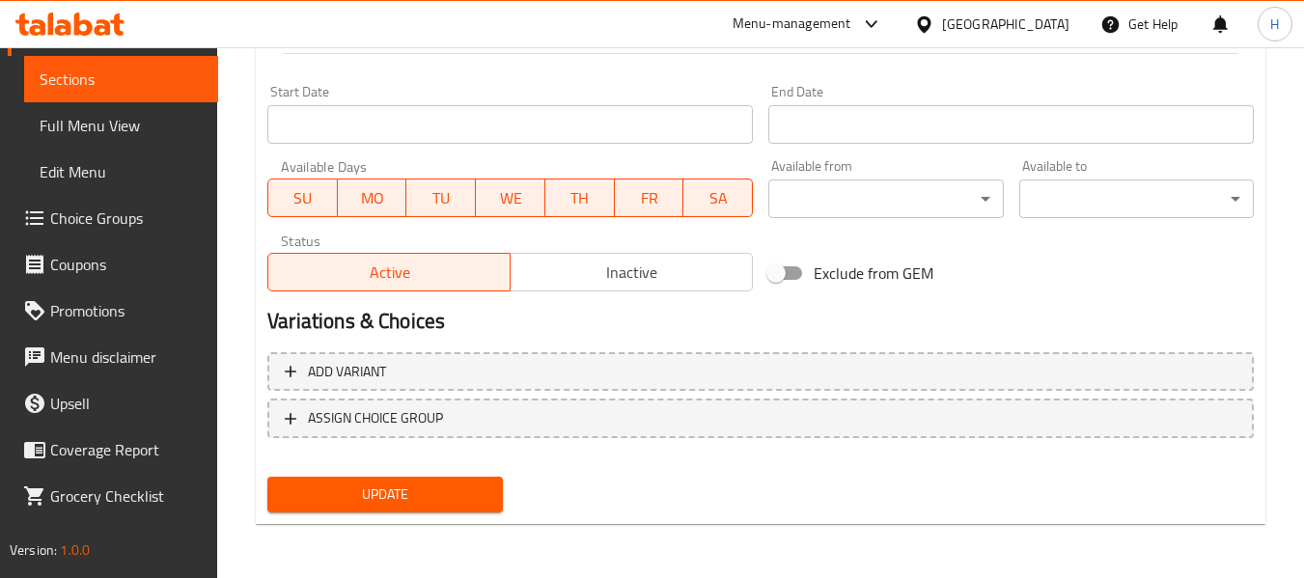
type input "جاط كوب فواكه مشكلة"
click at [383, 493] on span "Update" at bounding box center [385, 495] width 204 height 24
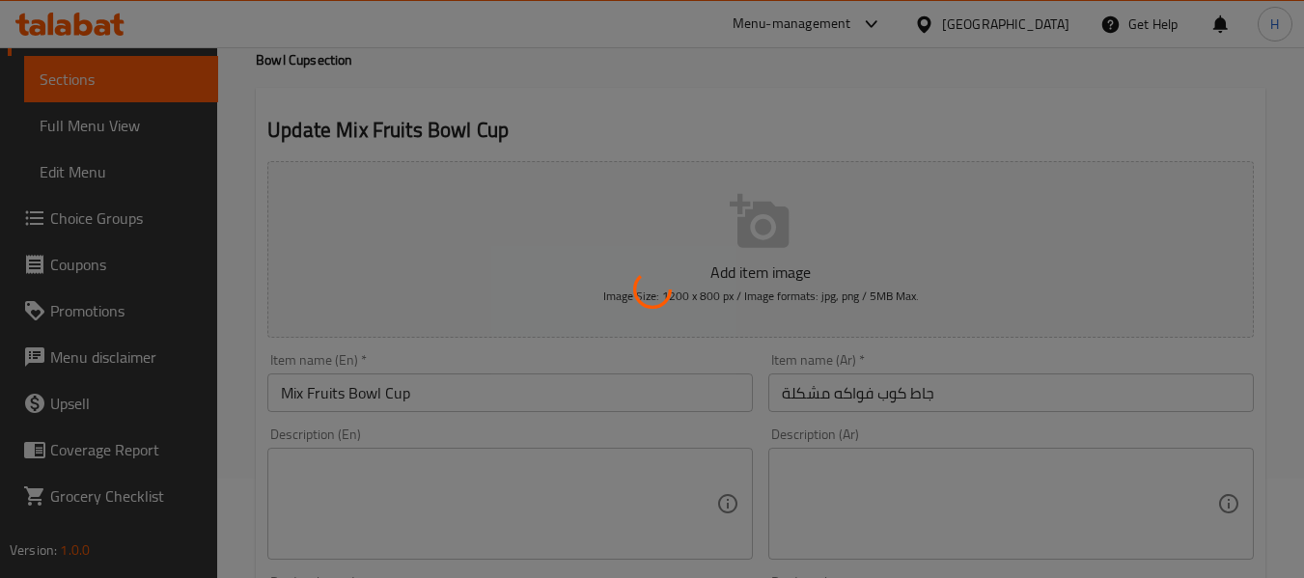
scroll to position [0, 0]
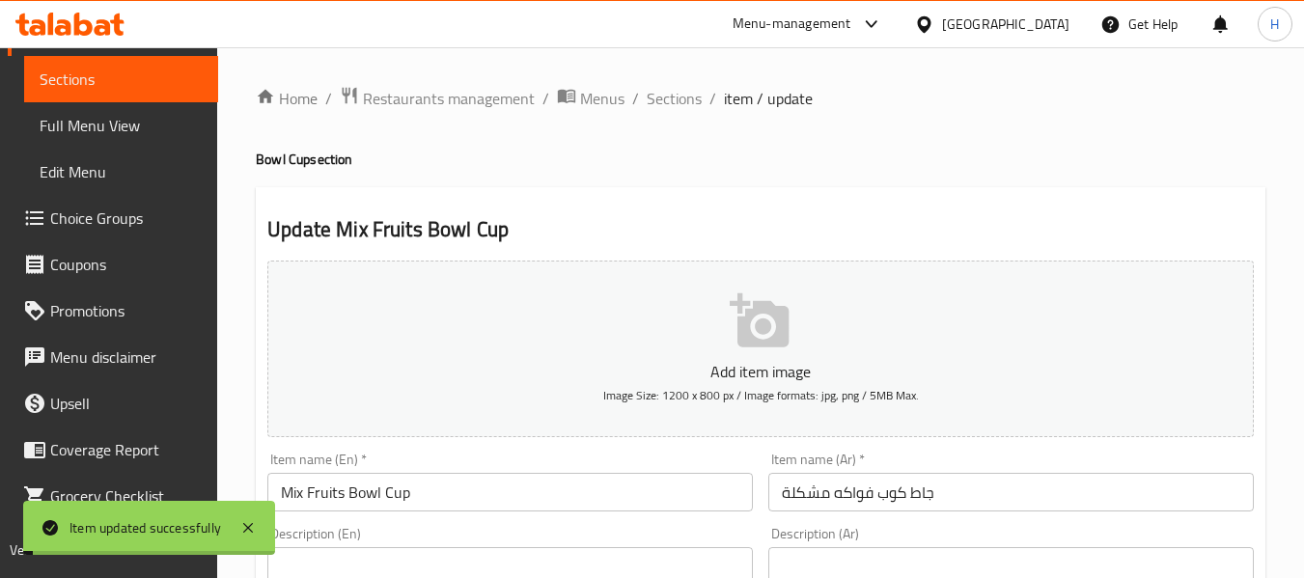
click at [677, 99] on span "Sections" at bounding box center [674, 98] width 55 height 23
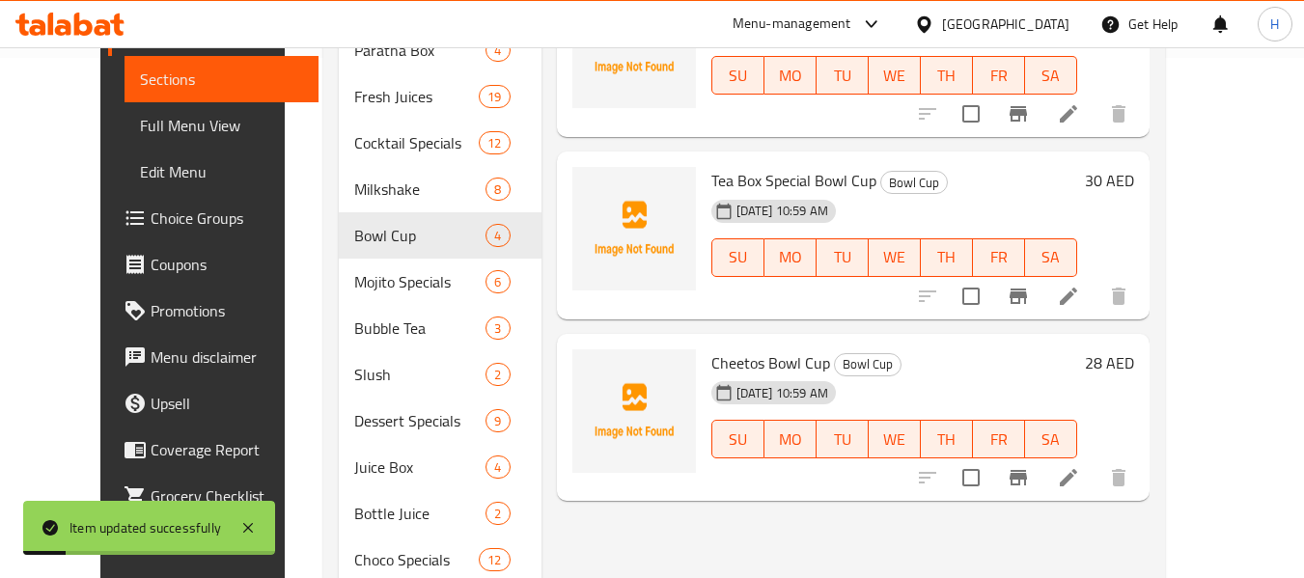
scroll to position [514, 0]
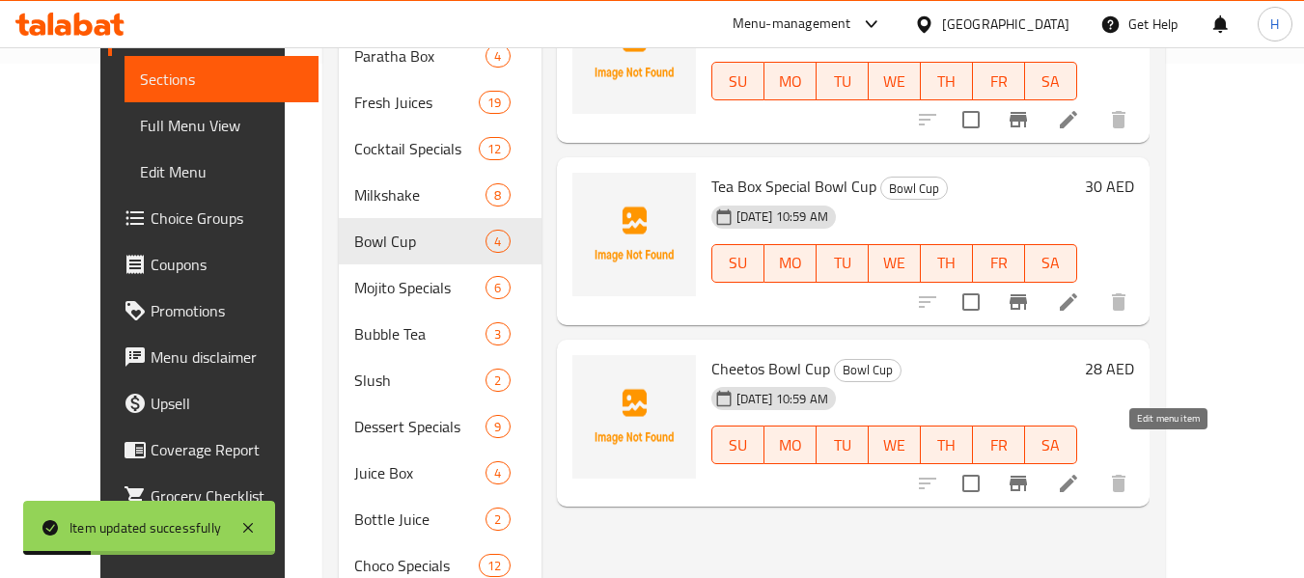
click at [1080, 472] on icon at bounding box center [1068, 483] width 23 height 23
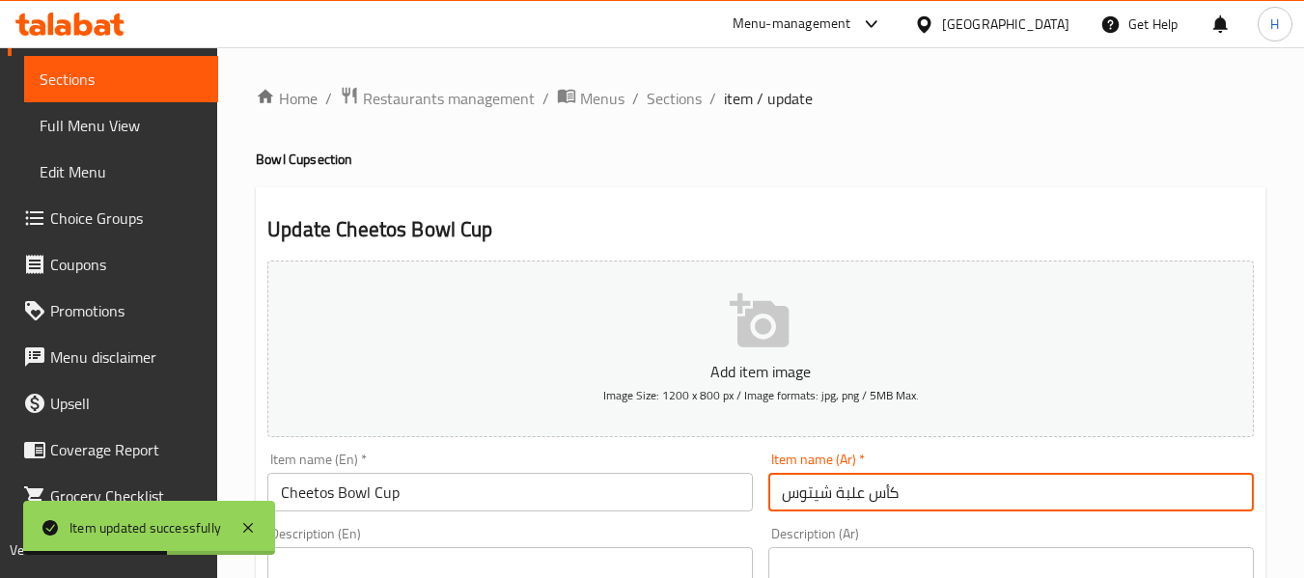
drag, startPoint x: 883, startPoint y: 486, endPoint x: 837, endPoint y: 476, distance: 47.5
click at [837, 476] on input "كأس علبة شيتوس" at bounding box center [1010, 492] width 485 height 39
paste input "جاط كوب"
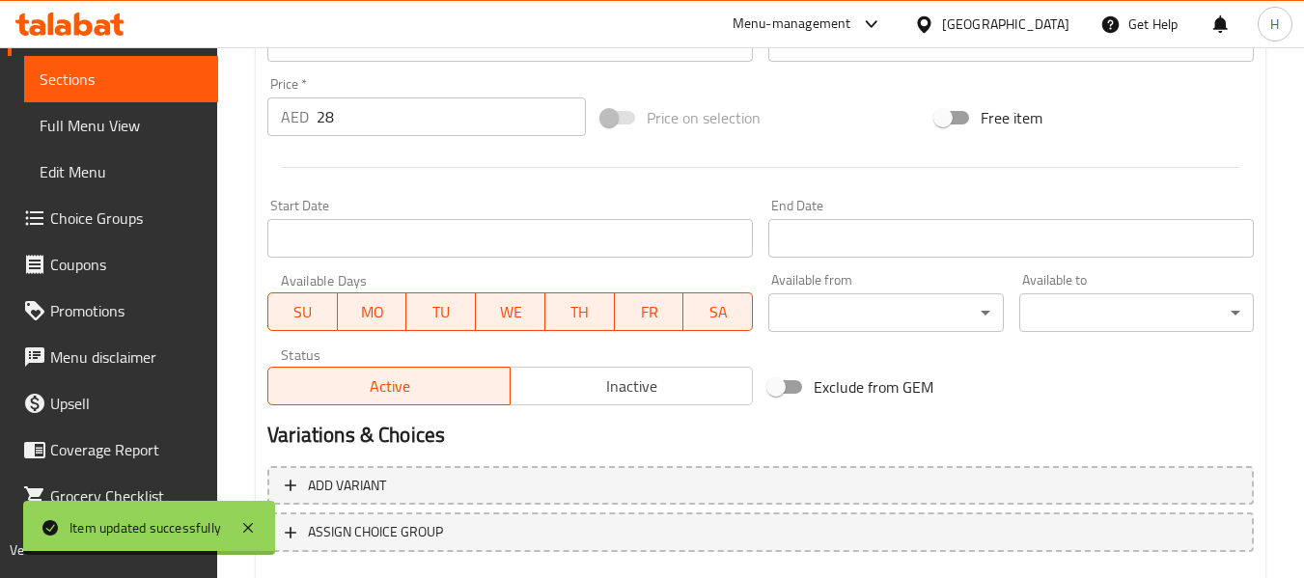
scroll to position [786, 0]
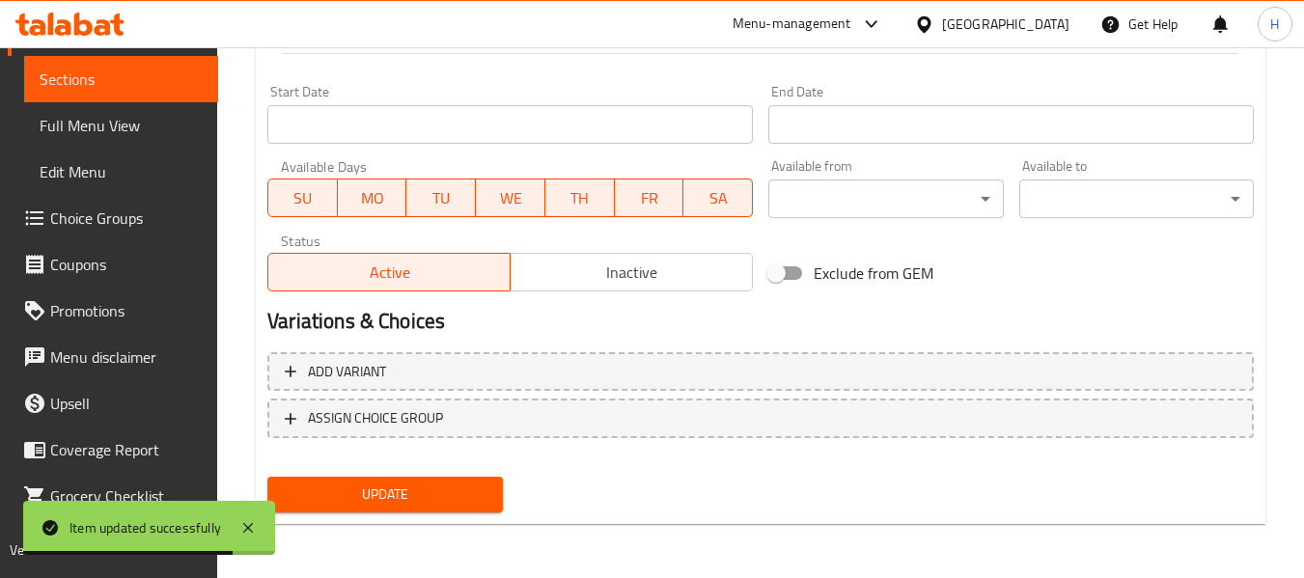
type input "جاط كوب شيتوس"
click at [326, 495] on span "Update" at bounding box center [385, 495] width 204 height 24
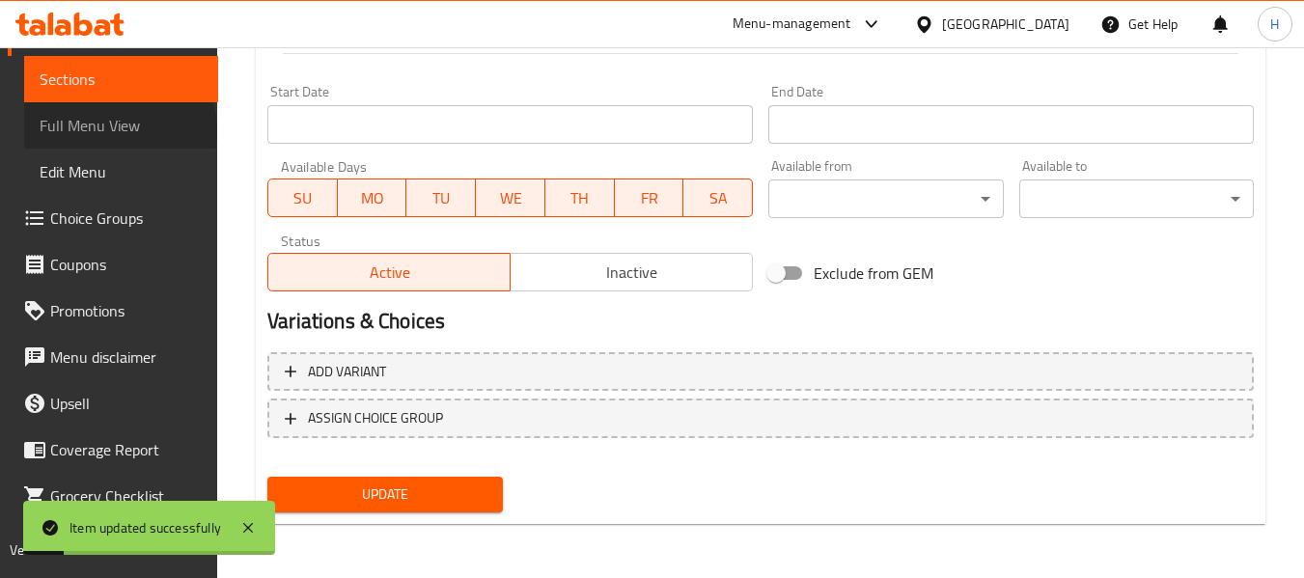
click at [119, 131] on span "Full Menu View" at bounding box center [121, 125] width 163 height 23
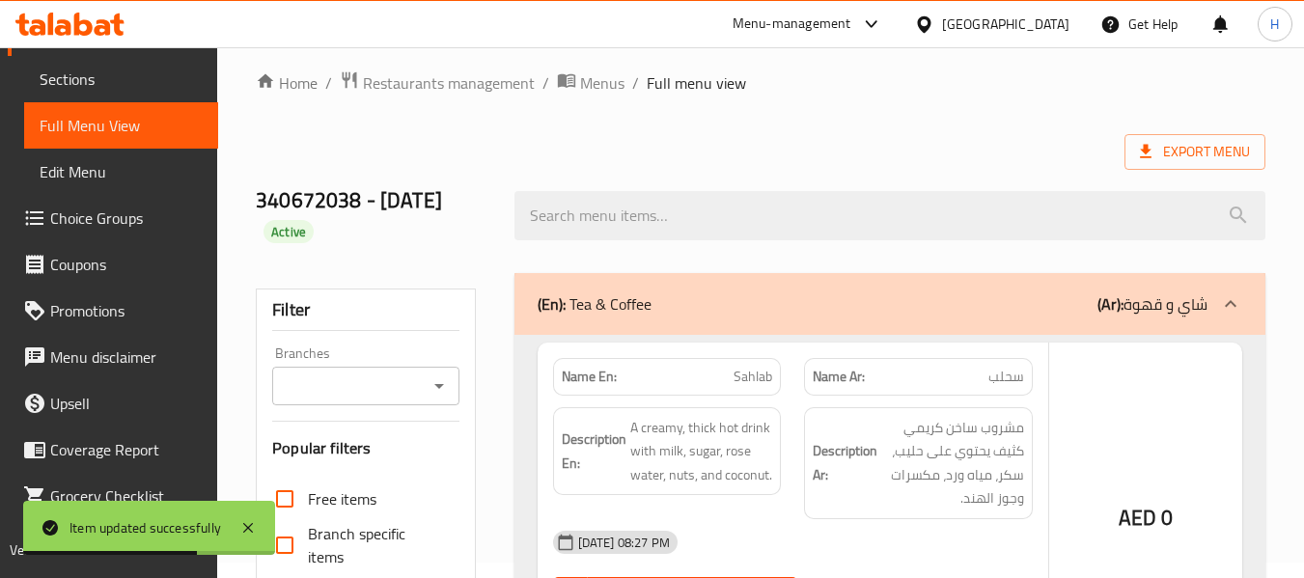
scroll to position [14, 0]
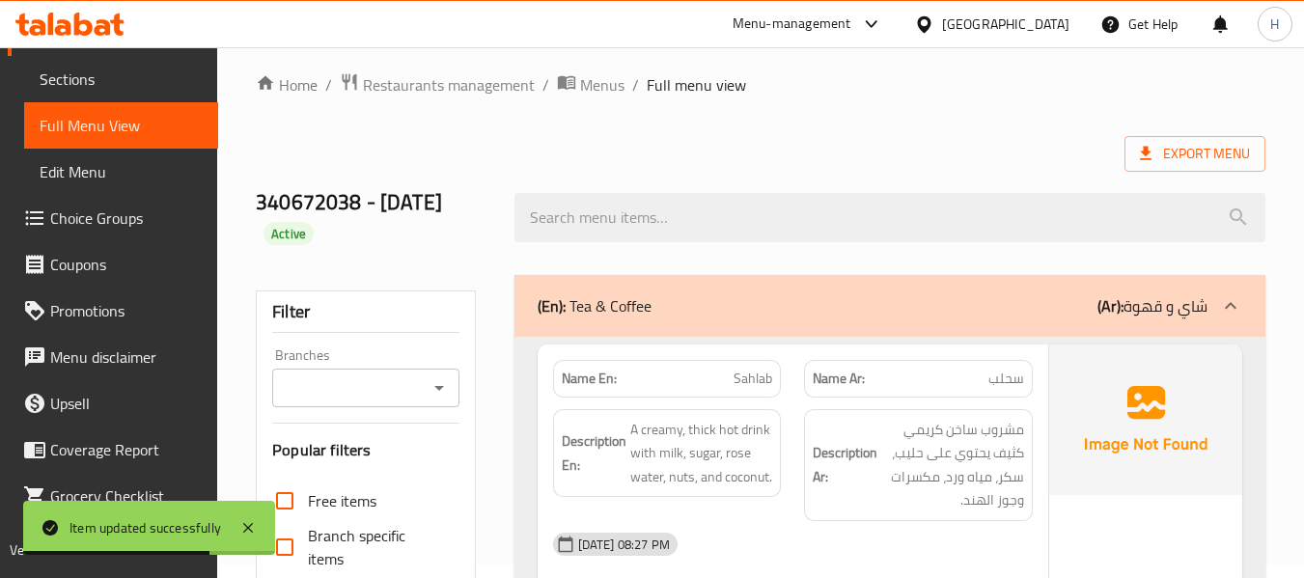
click at [1226, 300] on icon at bounding box center [1230, 305] width 23 height 23
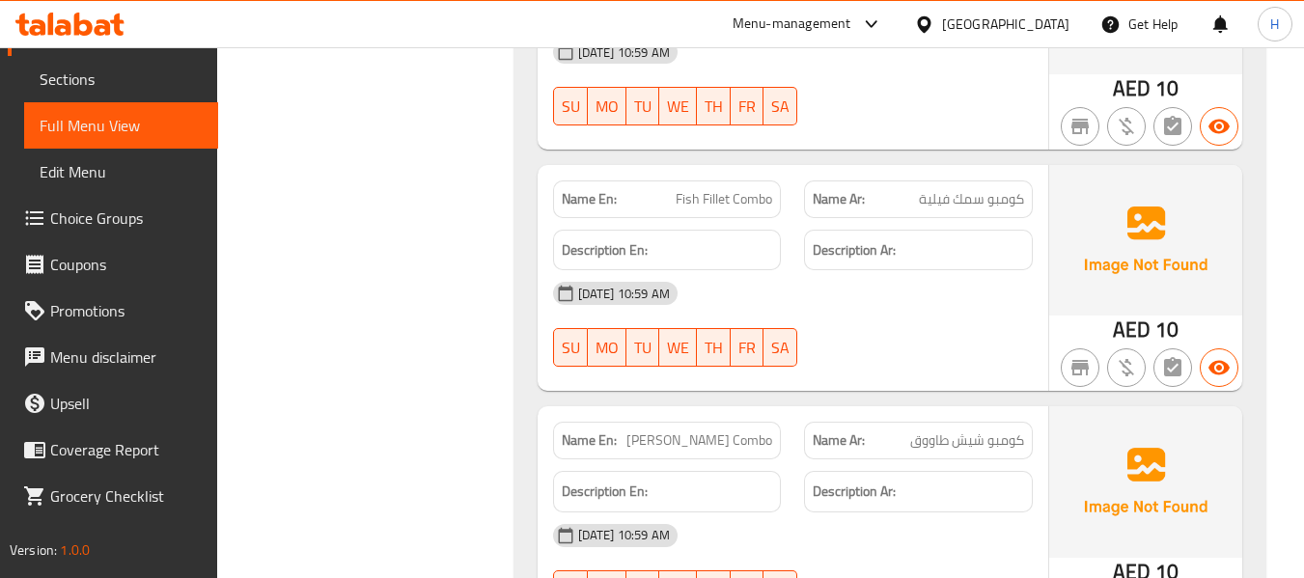
scroll to position [45892, 0]
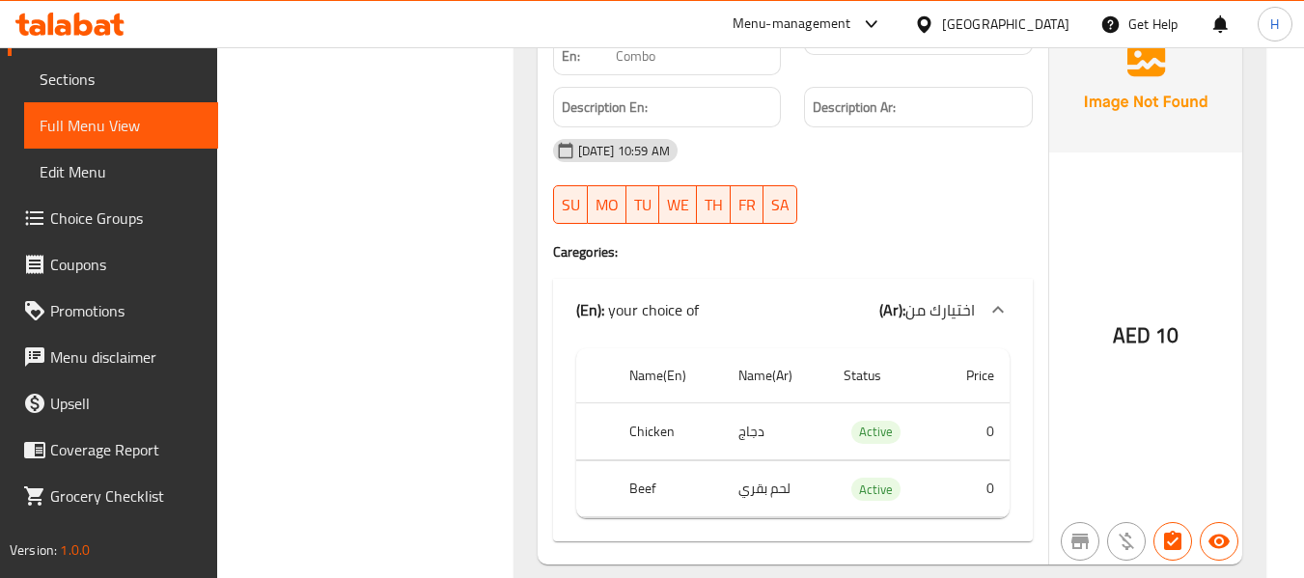
scroll to position [52767, 0]
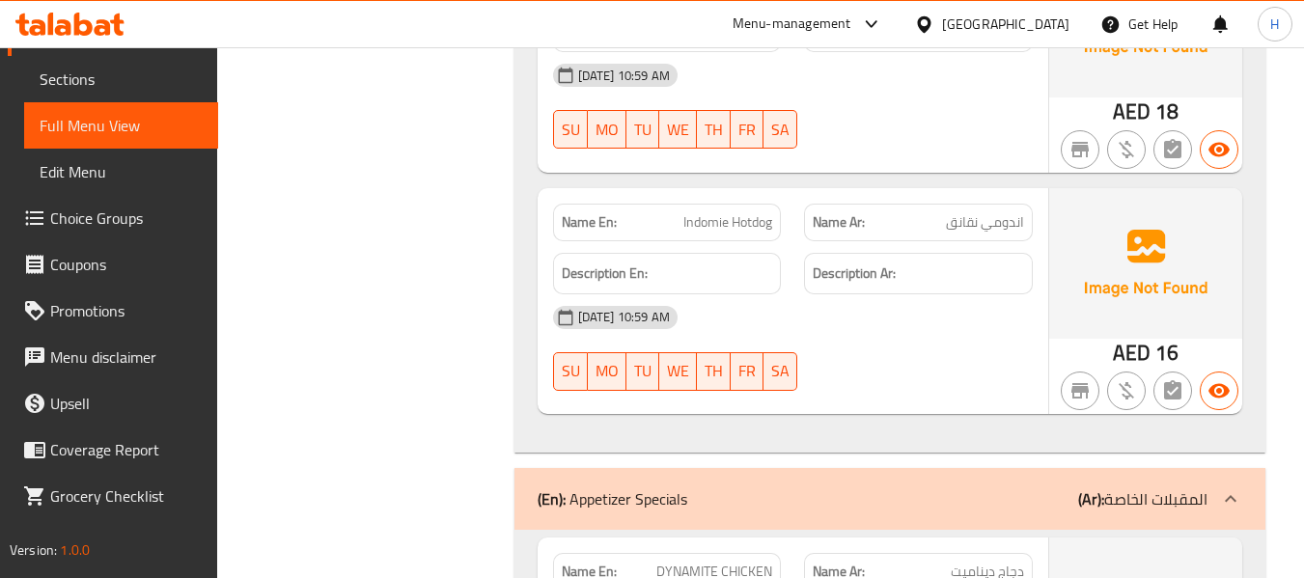
drag, startPoint x: 1315, startPoint y: 369, endPoint x: 1263, endPoint y: 389, distance: 55.0
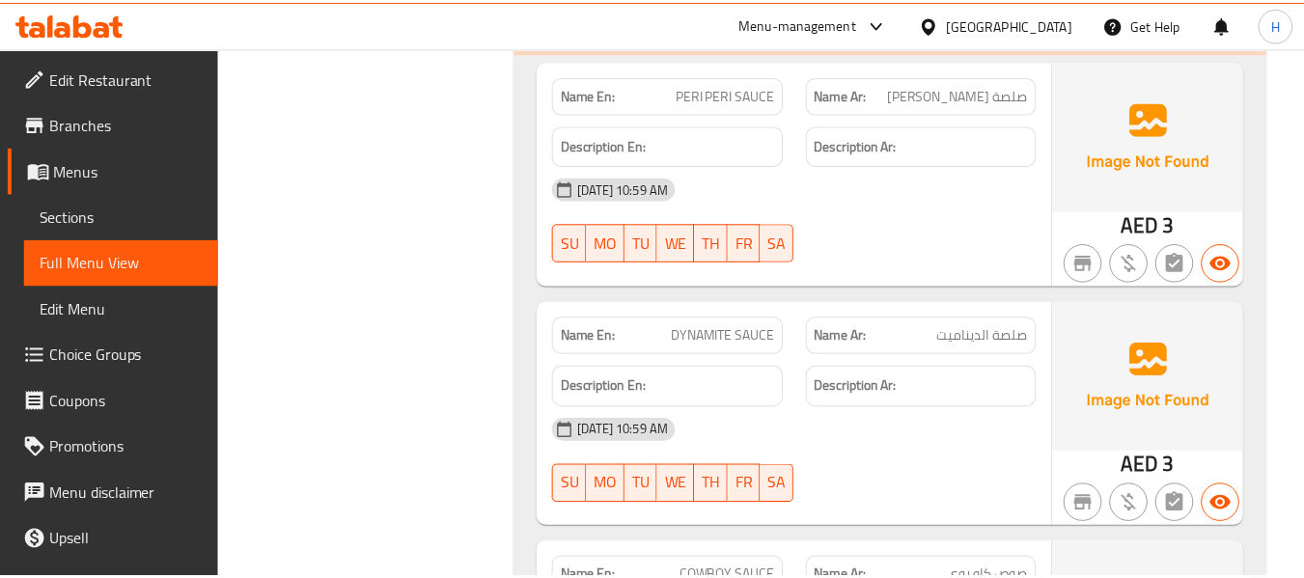
scroll to position [70851, 0]
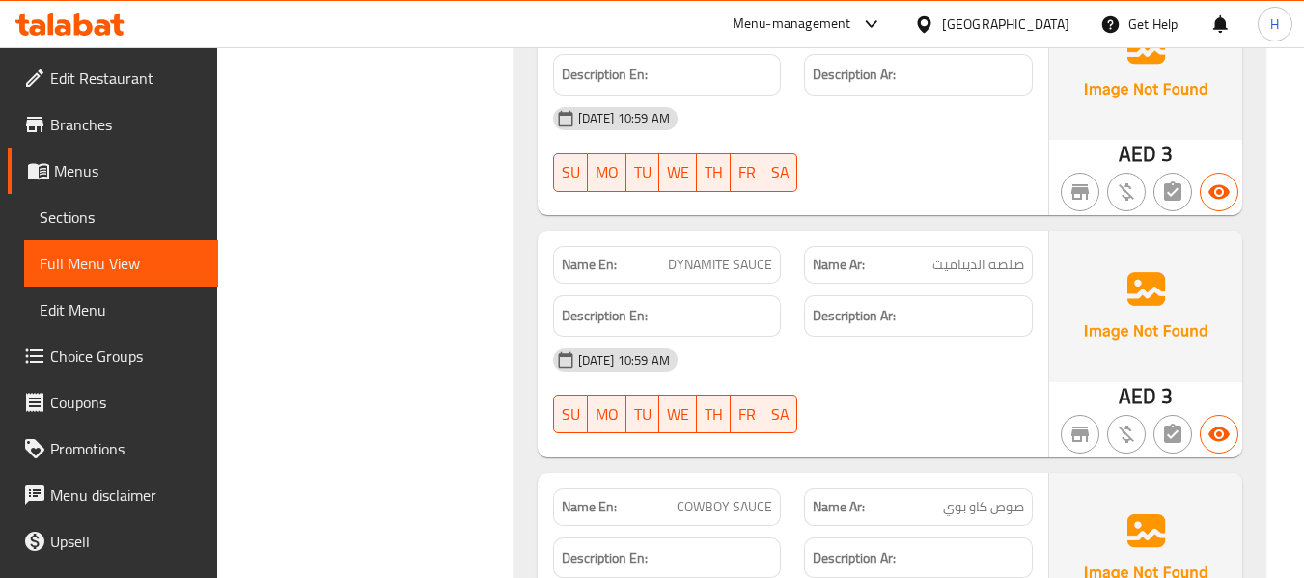
click at [1030, 19] on div "[GEOGRAPHIC_DATA]" at bounding box center [1005, 24] width 127 height 21
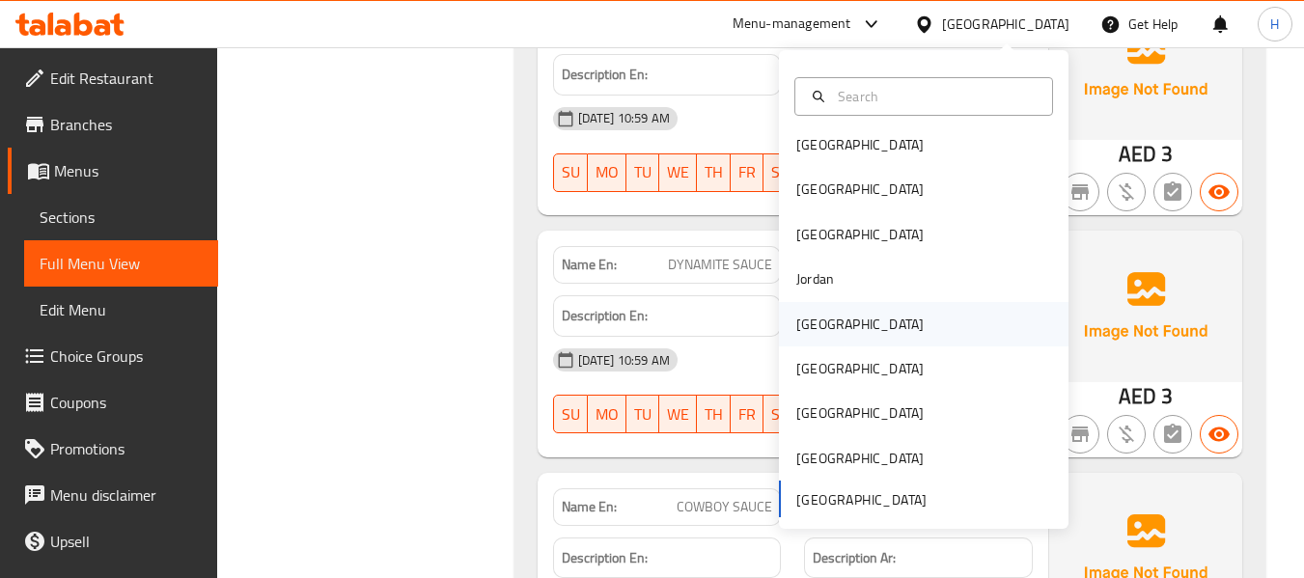
scroll to position [11, 0]
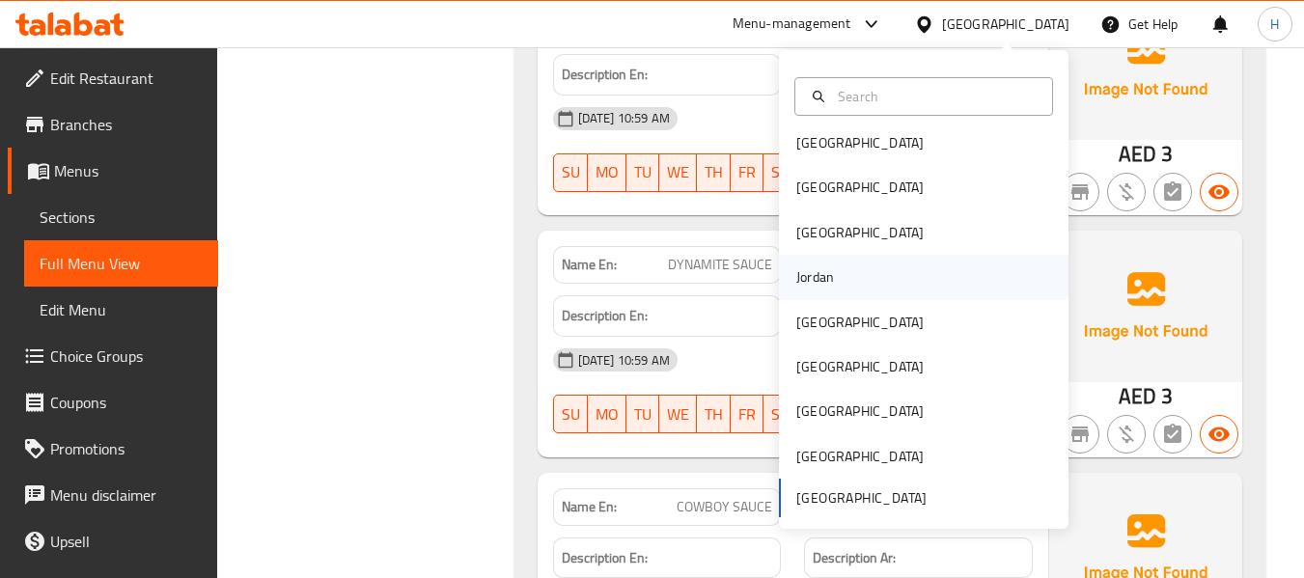
click at [836, 257] on div "Jordan" at bounding box center [924, 277] width 290 height 44
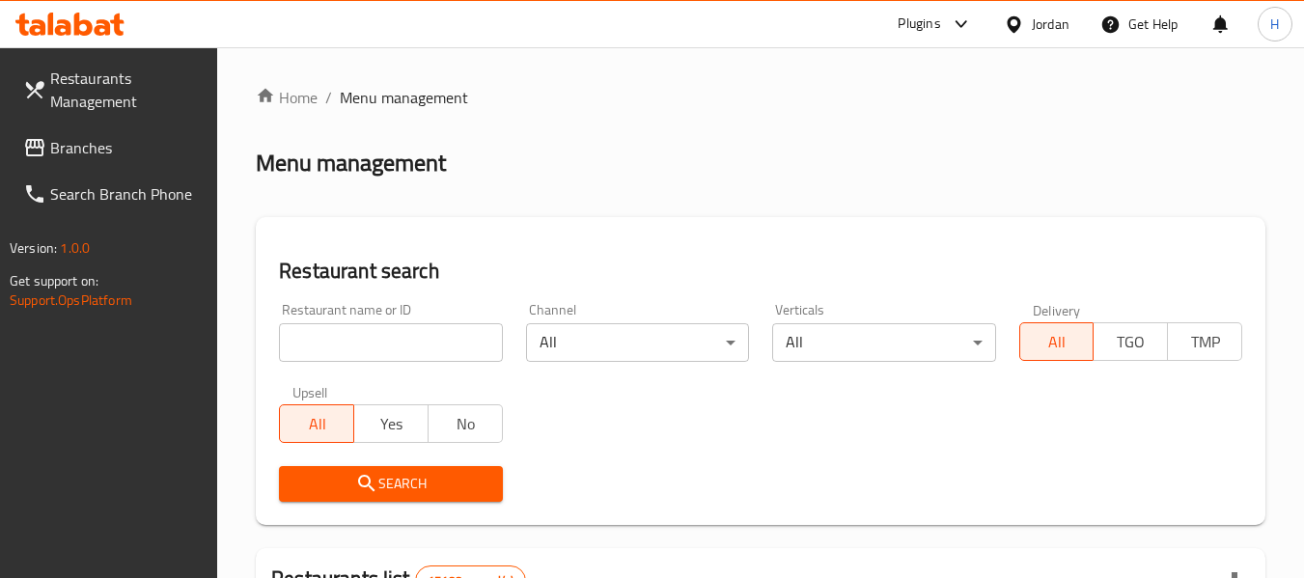
click at [397, 312] on div "Restaurant name or ID Restaurant name or ID" at bounding box center [390, 332] width 223 height 59
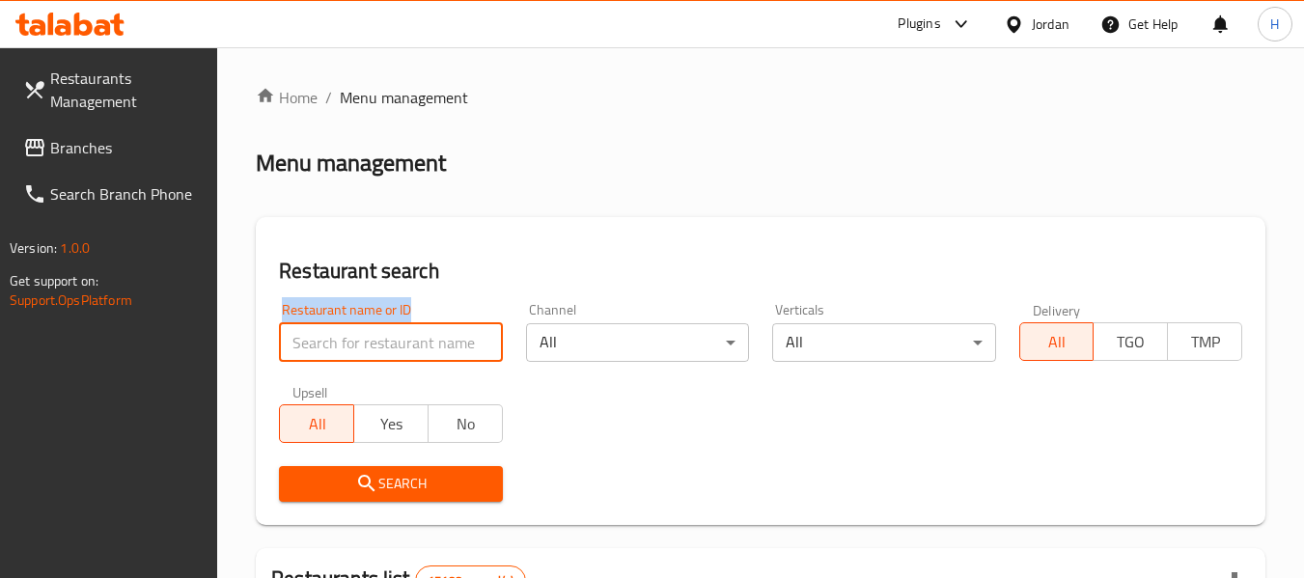
click at [346, 345] on input "search" at bounding box center [390, 342] width 223 height 39
paste input "774345"
type input "774345"
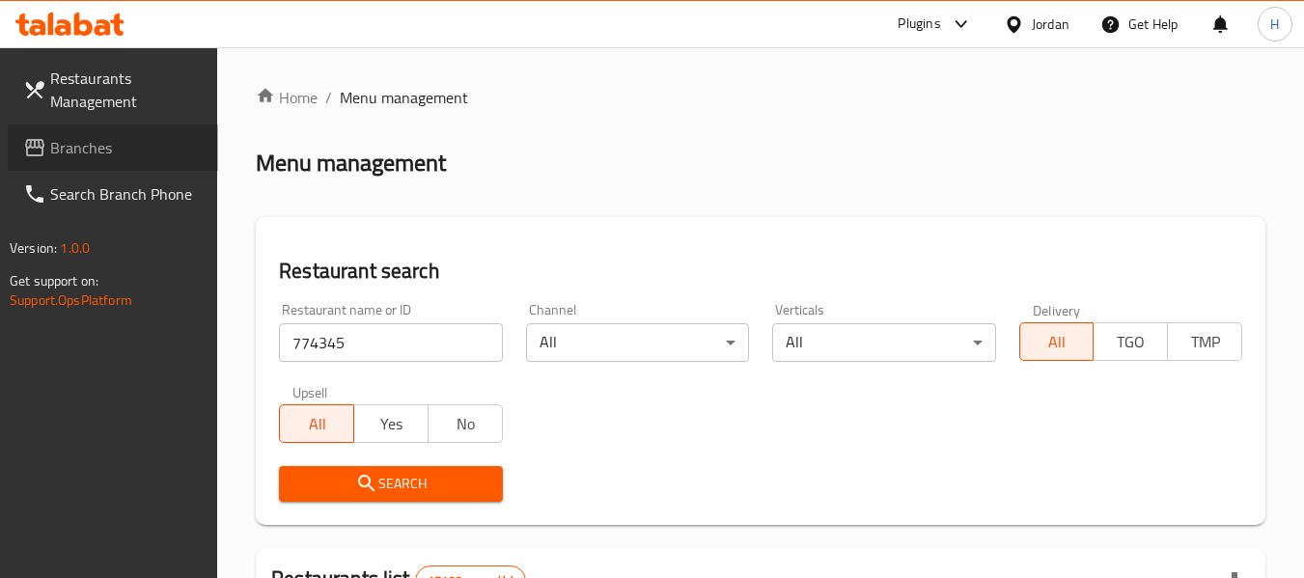
click at [131, 135] on link "Branches" at bounding box center [113, 148] width 210 height 46
